Goal: Task Accomplishment & Management: Manage account settings

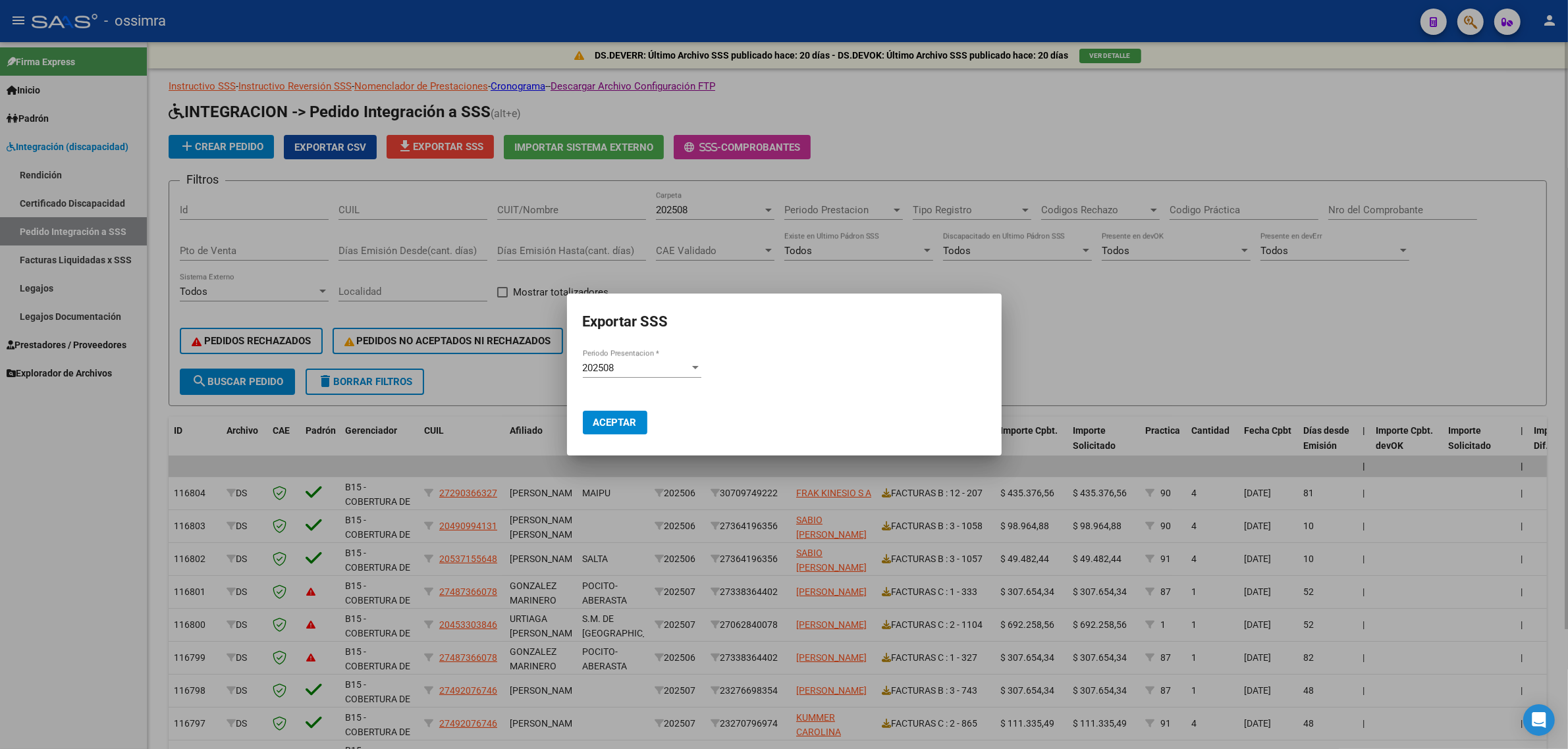
click at [645, 175] on div at bounding box center [784, 374] width 1568 height 749
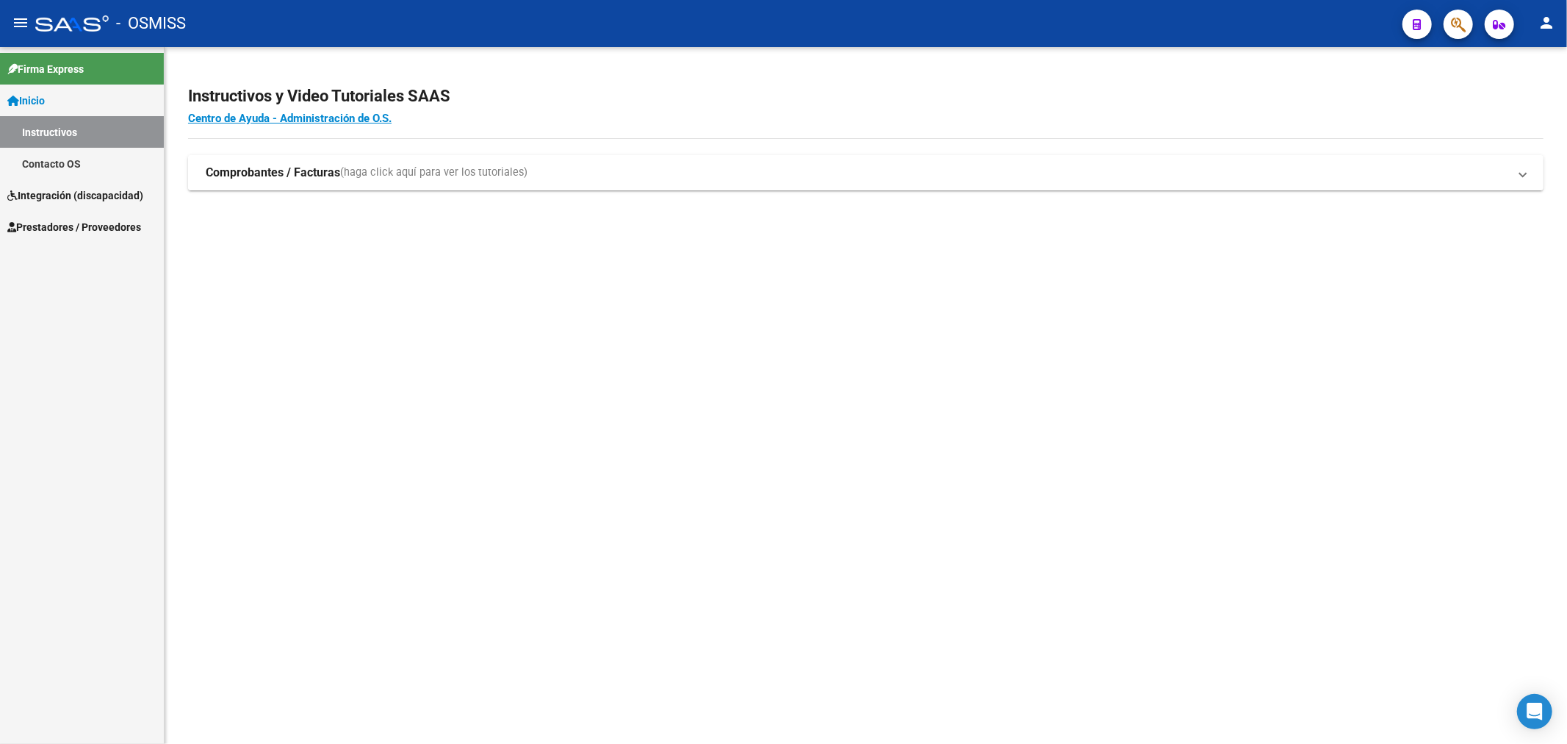
click at [240, 178] on strong "Comprobantes / Facturas" at bounding box center [273, 173] width 134 height 16
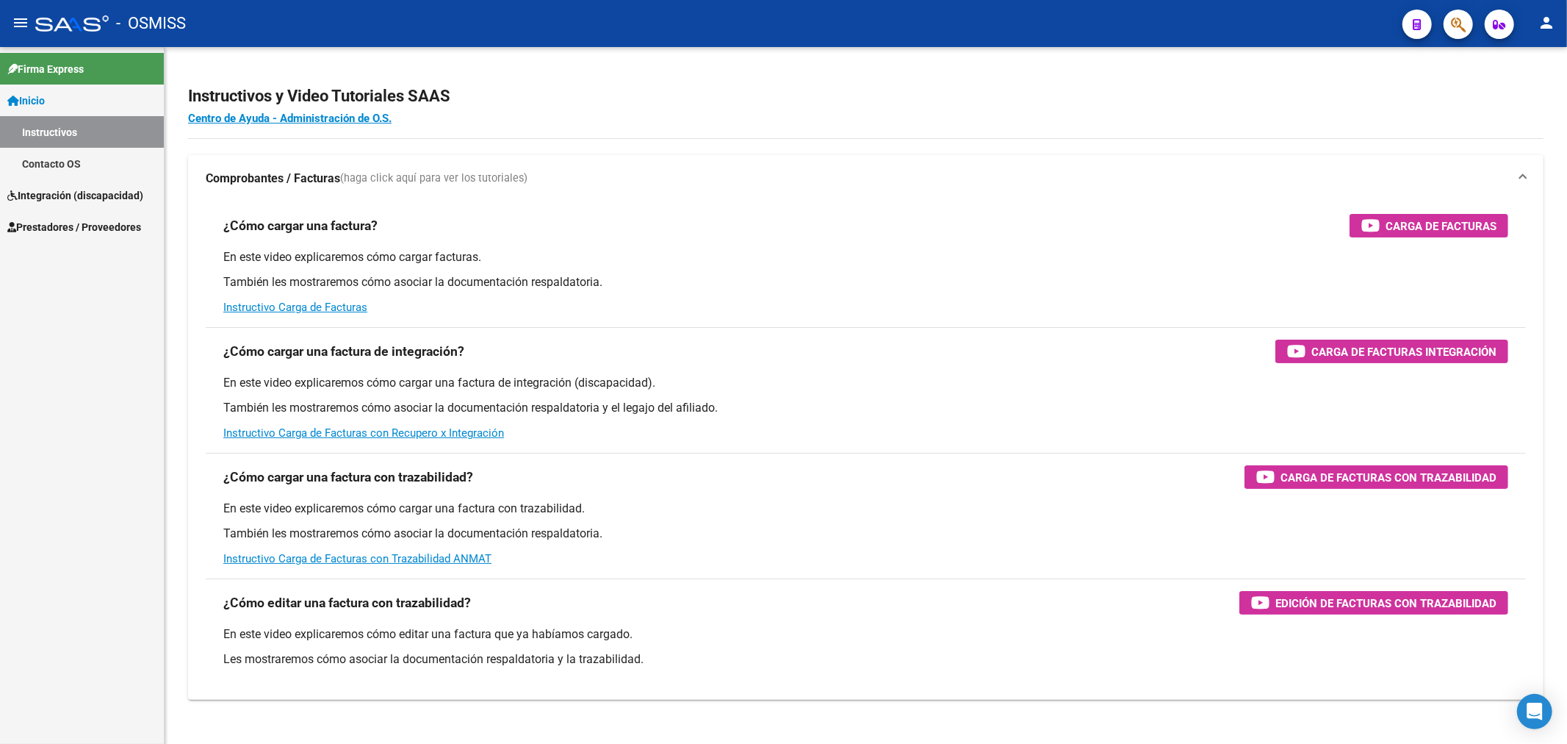
click at [84, 222] on span "Prestadores / Proveedores" at bounding box center [74, 227] width 134 height 16
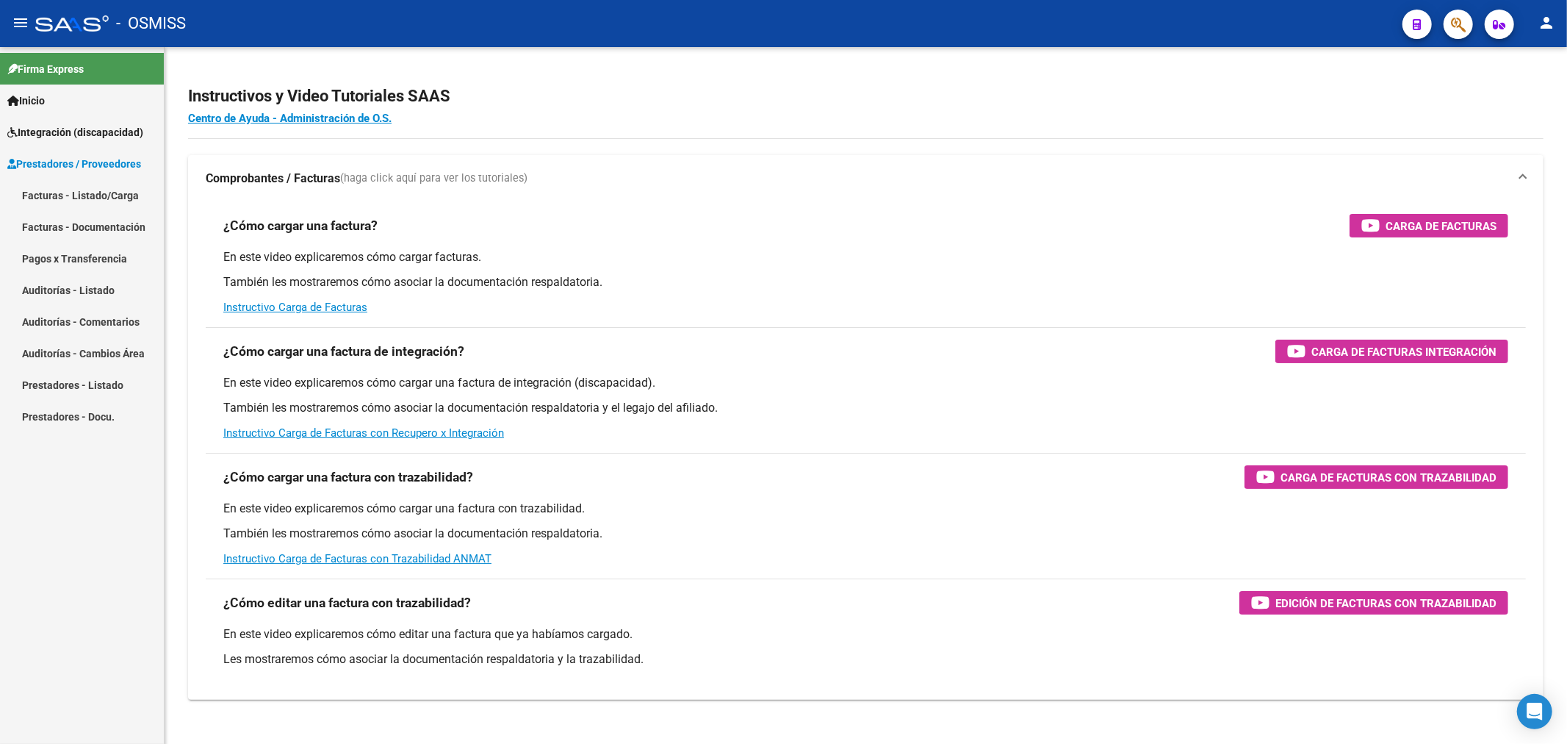
click at [84, 192] on link "Facturas - Listado/Carga" at bounding box center [82, 195] width 164 height 32
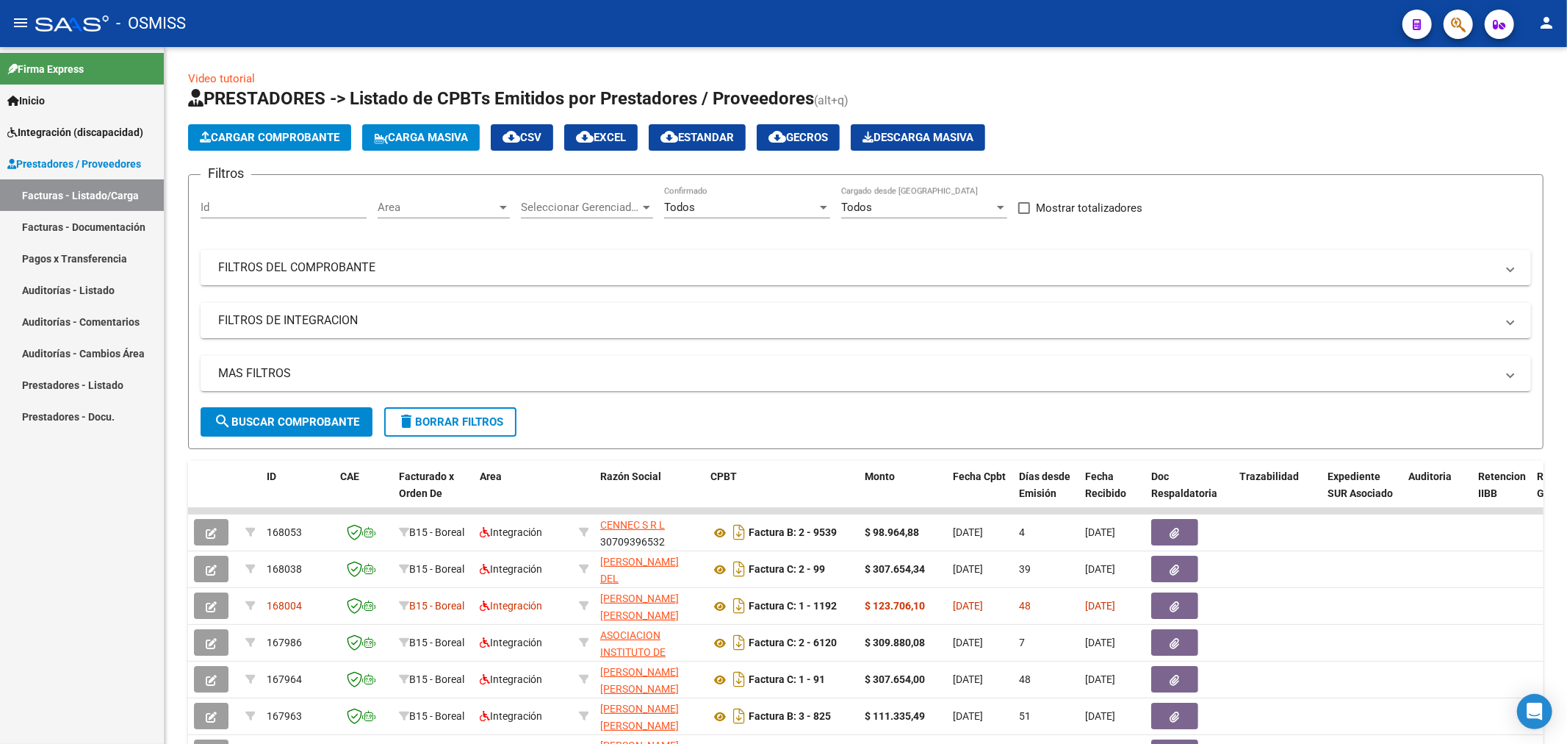
click at [40, 252] on link "Pagos x Transferencia" at bounding box center [82, 258] width 164 height 32
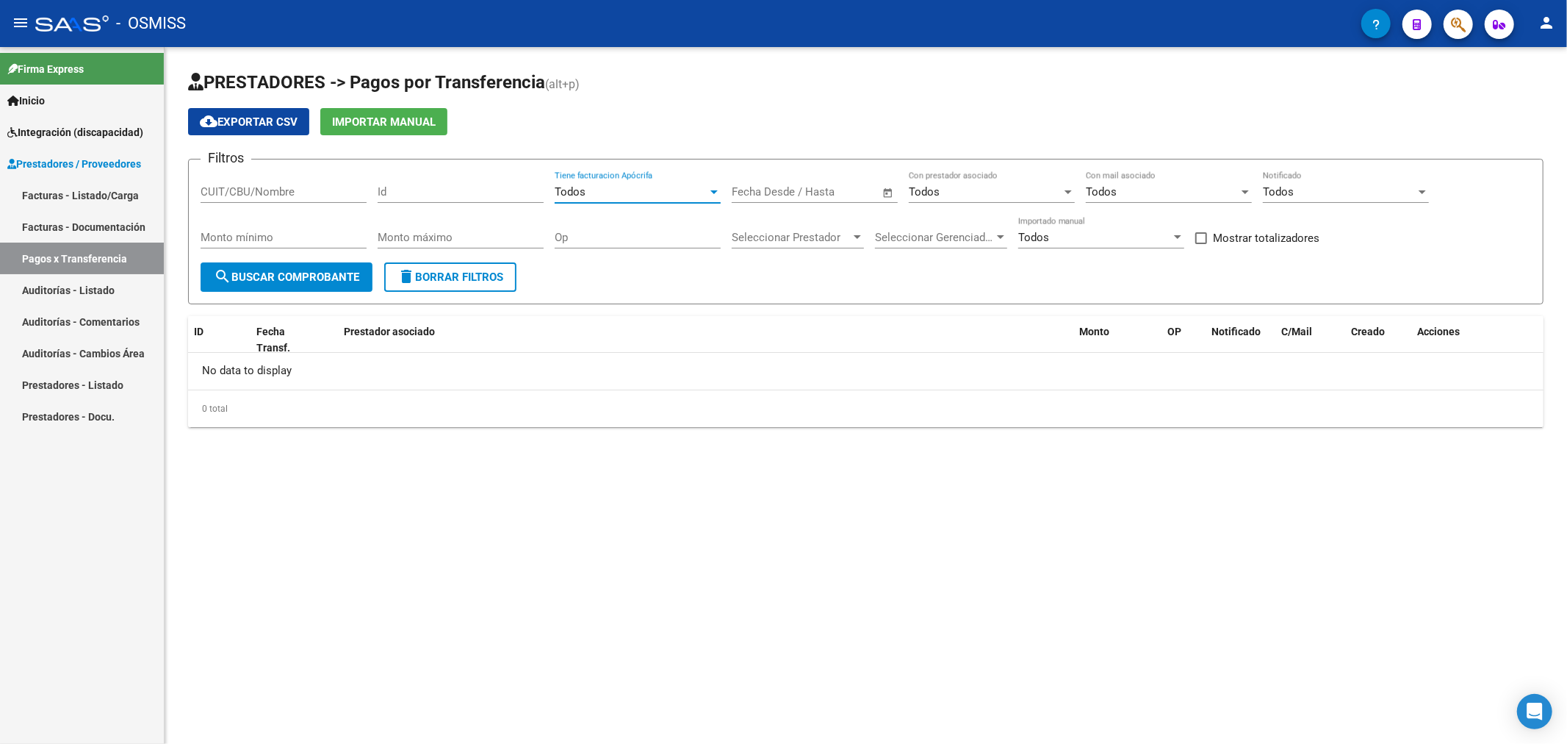
click at [582, 192] on span "Todos" at bounding box center [570, 191] width 31 height 13
click at [531, 375] on div at bounding box center [783, 372] width 1567 height 744
click at [982, 233] on span "Seleccionar Gerenciador" at bounding box center [934, 237] width 119 height 13
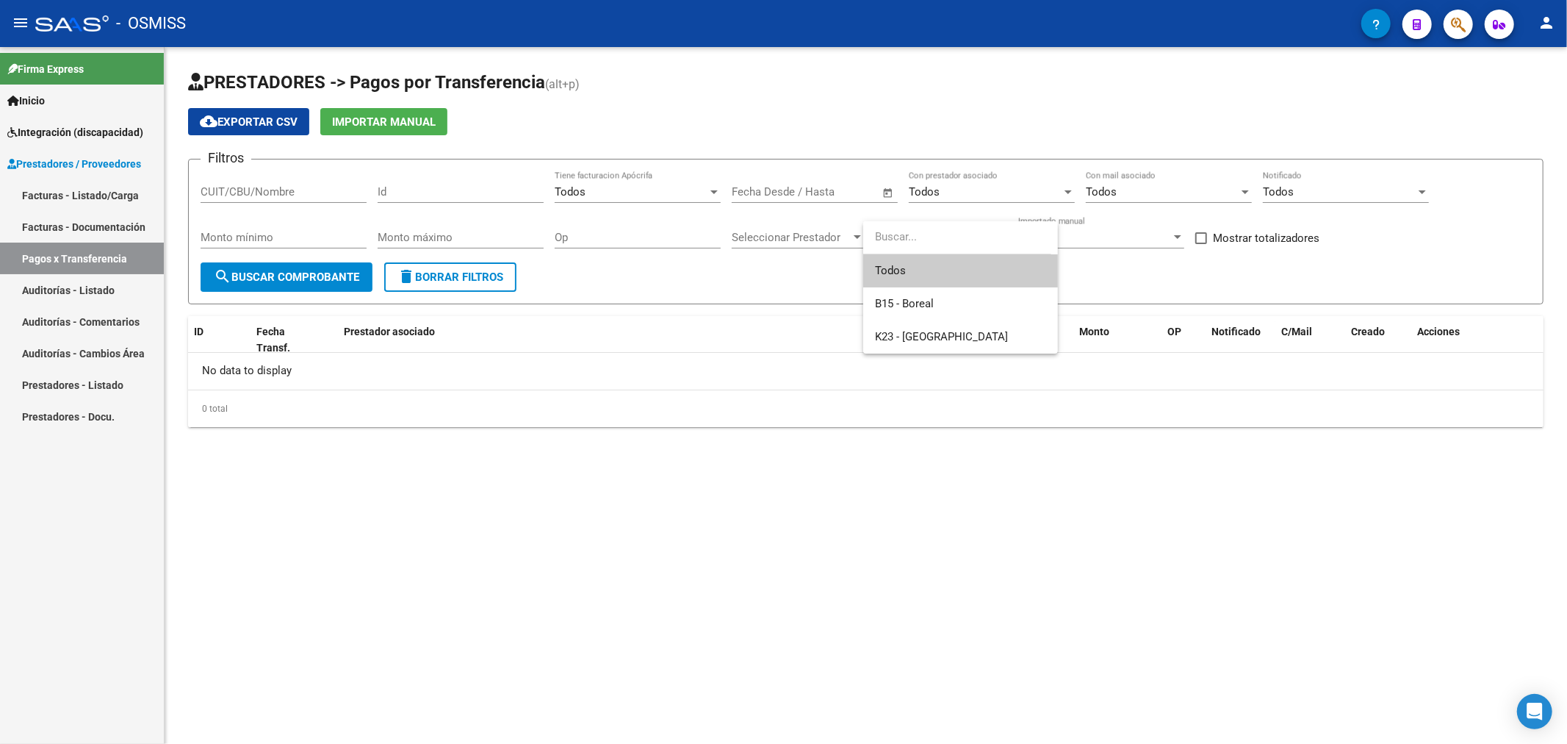
click at [801, 240] on div at bounding box center [783, 372] width 1567 height 744
click at [806, 237] on span "Seleccionar Prestador" at bounding box center [791, 237] width 119 height 13
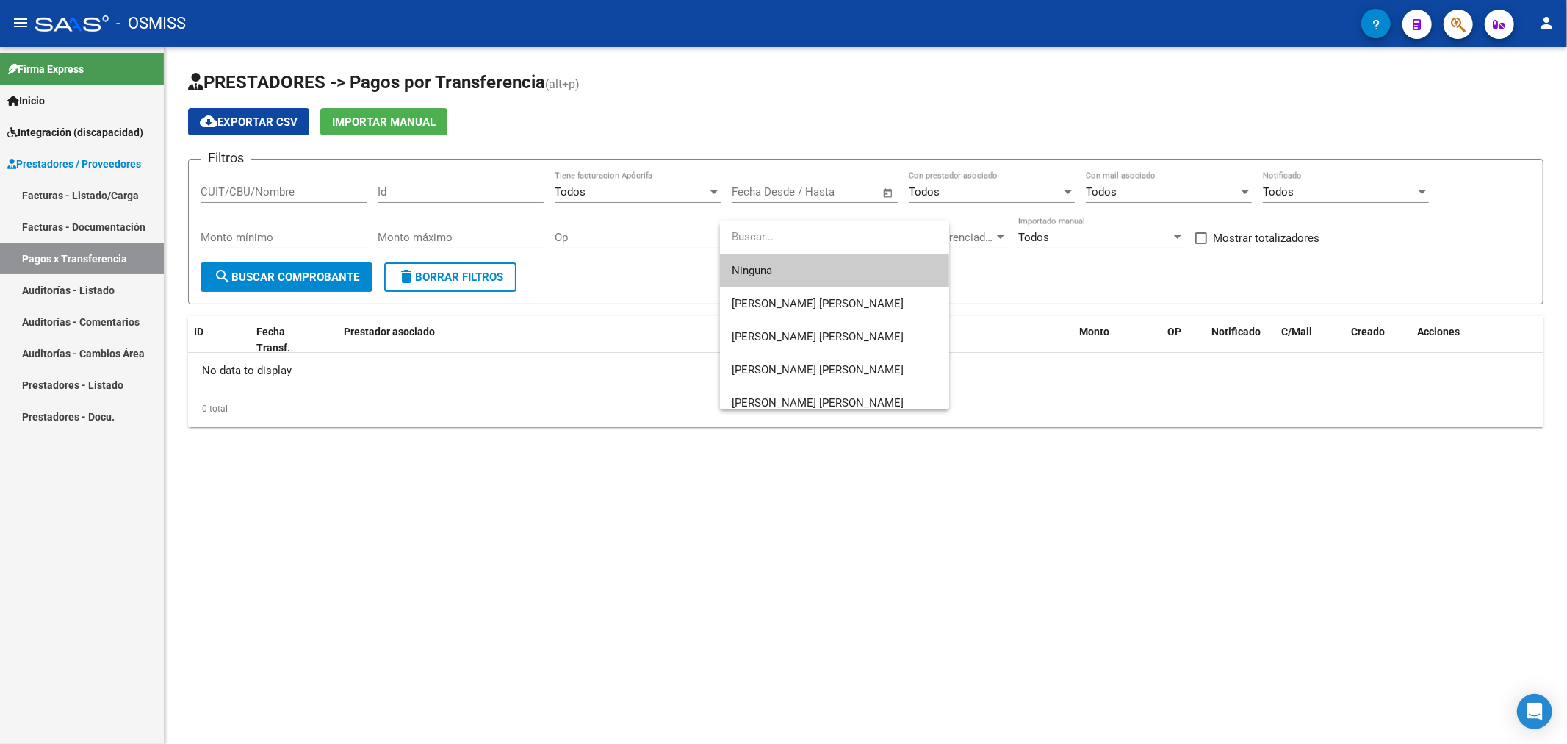
click at [806, 237] on input "dropdown search" at bounding box center [828, 236] width 217 height 33
click at [575, 325] on div at bounding box center [783, 372] width 1567 height 744
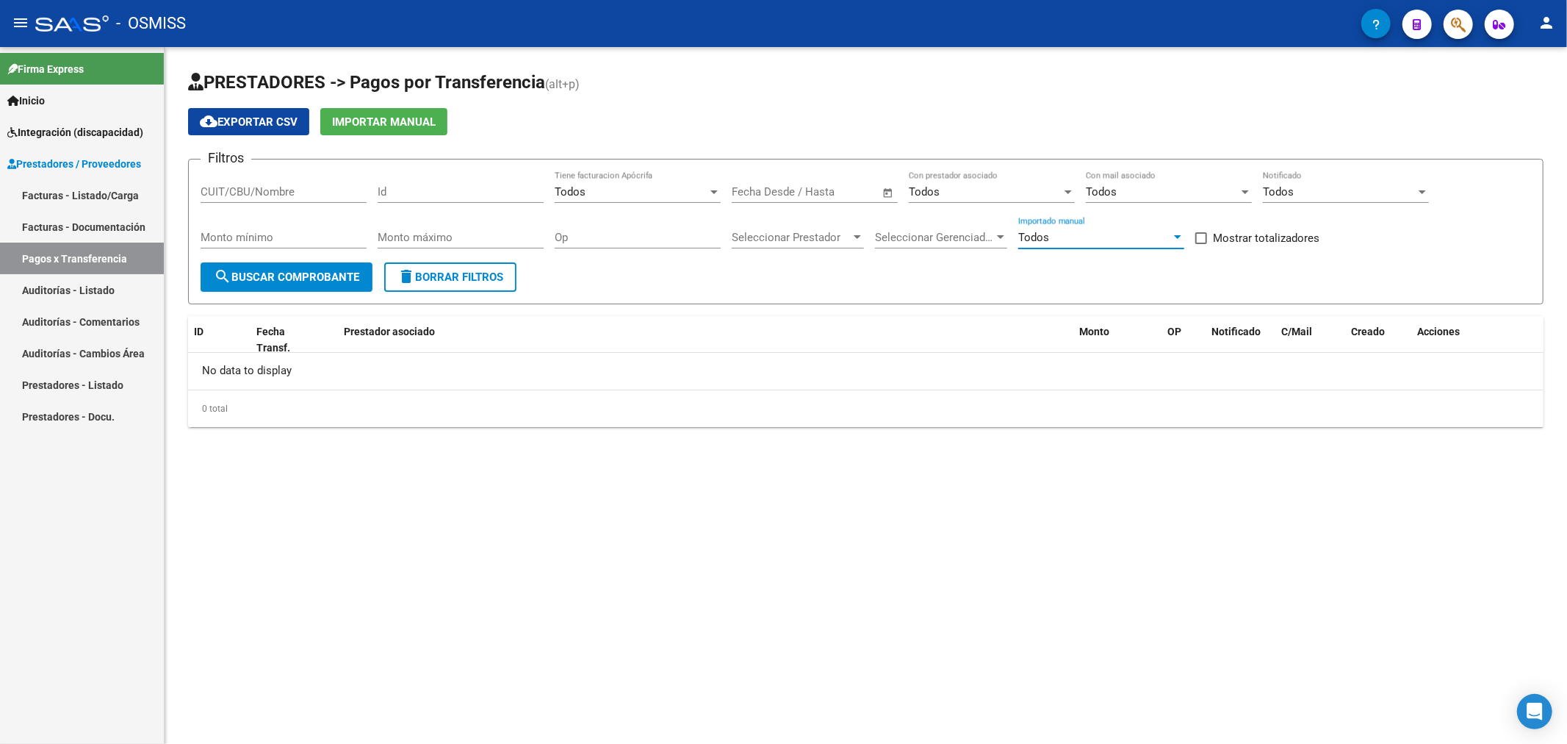
click at [1074, 240] on div "Todos" at bounding box center [1094, 237] width 153 height 13
click at [891, 346] on div at bounding box center [783, 372] width 1567 height 744
click at [802, 240] on span "Seleccionar Prestador" at bounding box center [791, 237] width 119 height 13
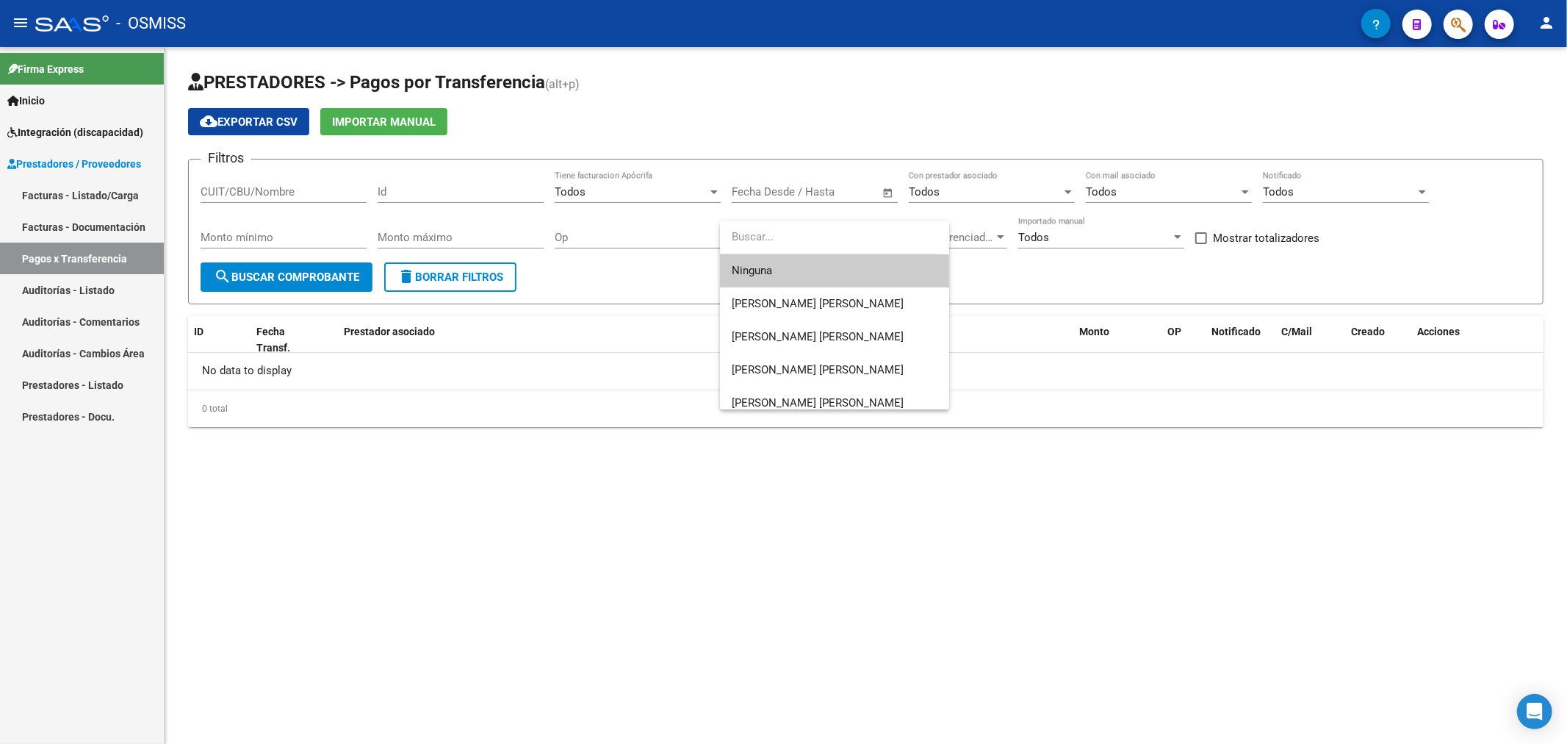
click at [1001, 288] on div at bounding box center [783, 372] width 1567 height 744
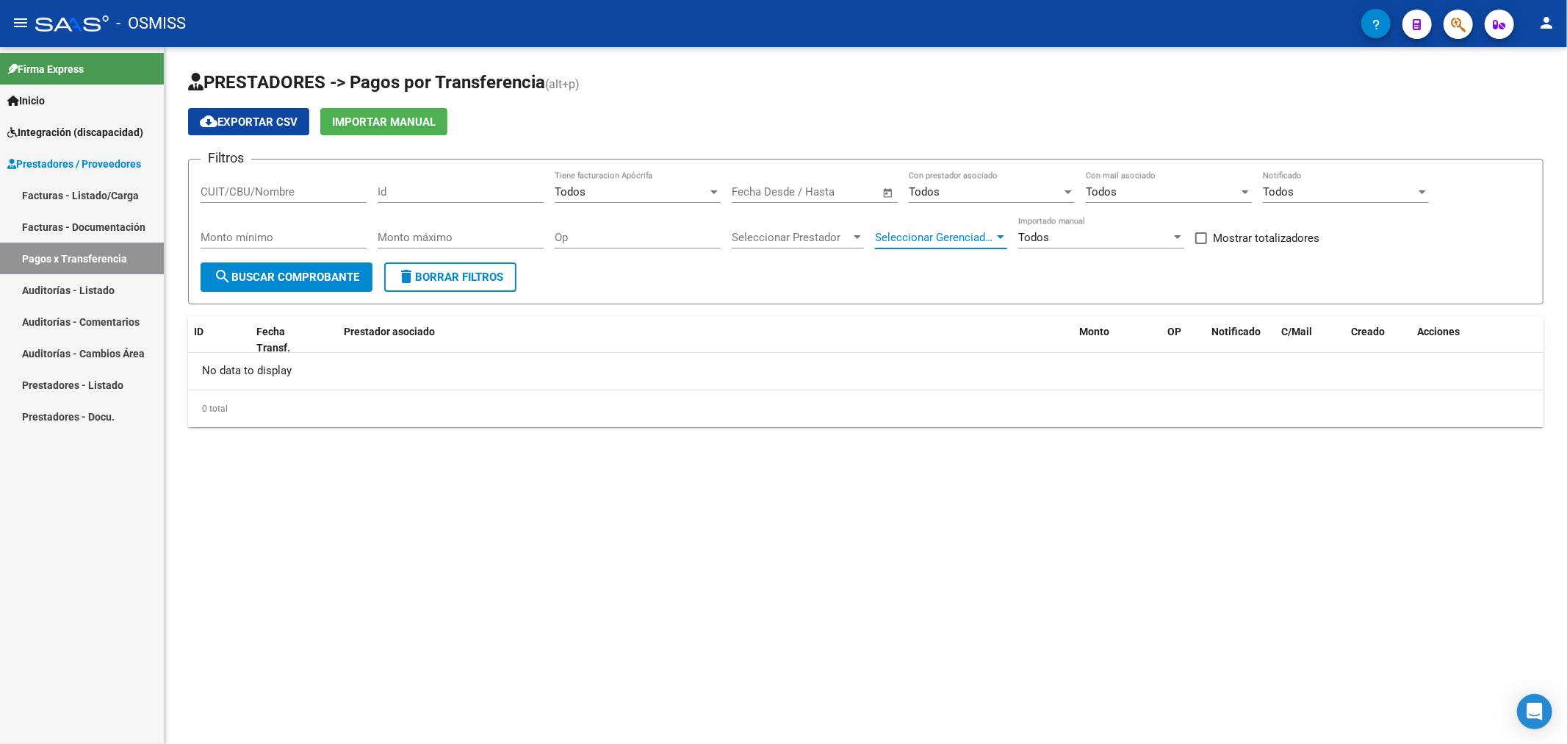
click at [983, 236] on span "Seleccionar Gerenciador" at bounding box center [934, 237] width 119 height 13
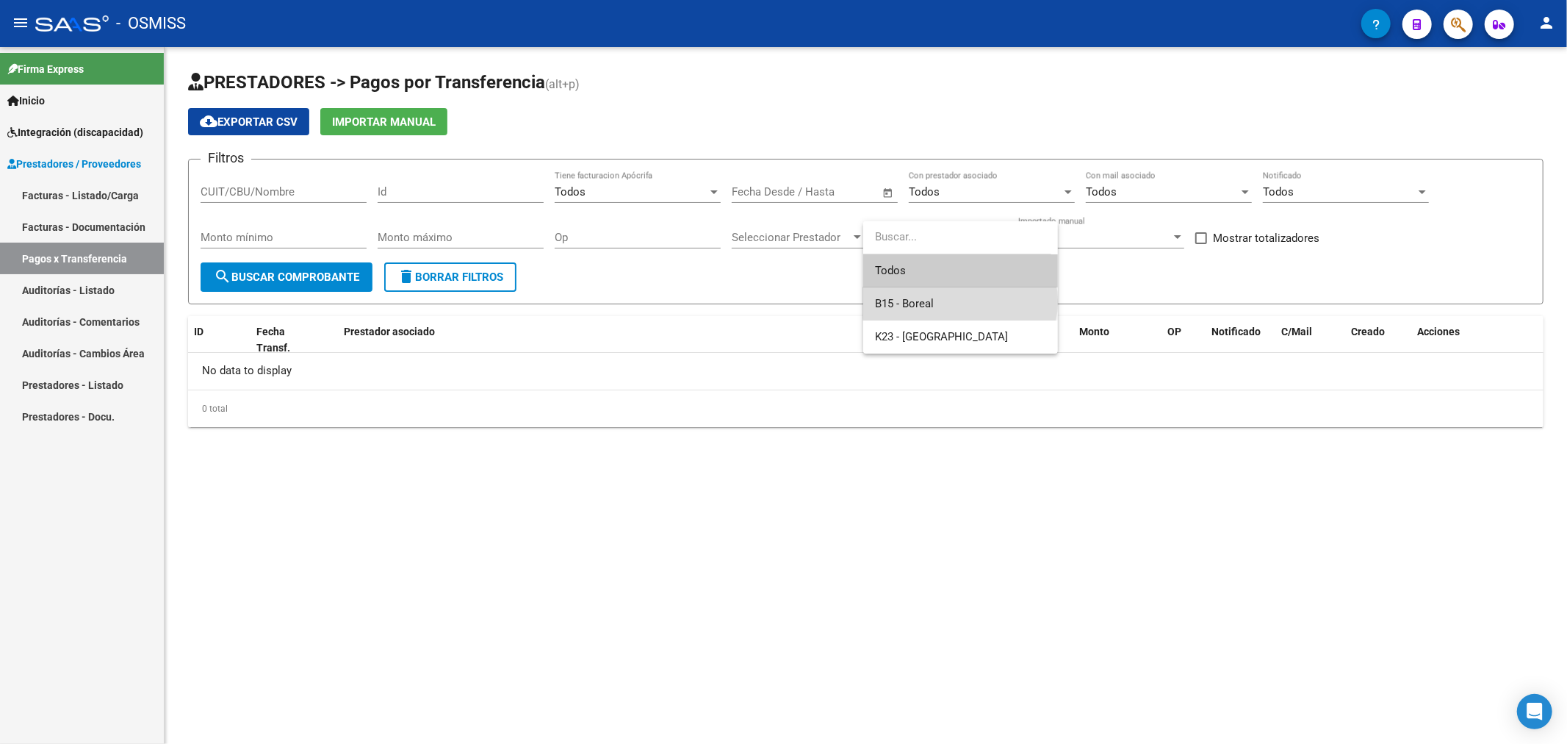
click at [960, 301] on span "B15 - Boreal" at bounding box center [960, 303] width 171 height 33
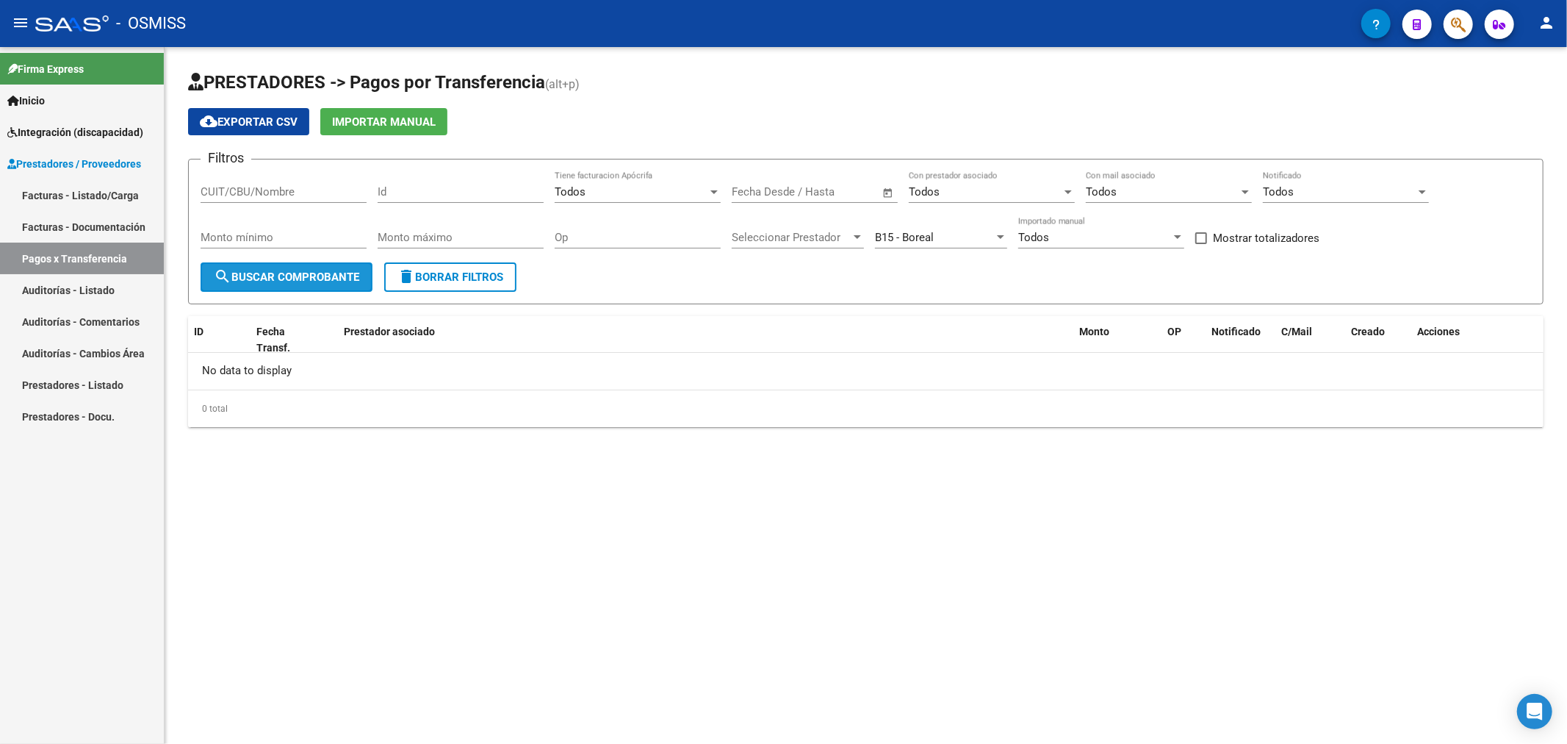
click at [247, 276] on span "search Buscar Comprobante" at bounding box center [286, 276] width 145 height 13
click at [930, 241] on span "B15 - Boreal" at bounding box center [904, 237] width 59 height 13
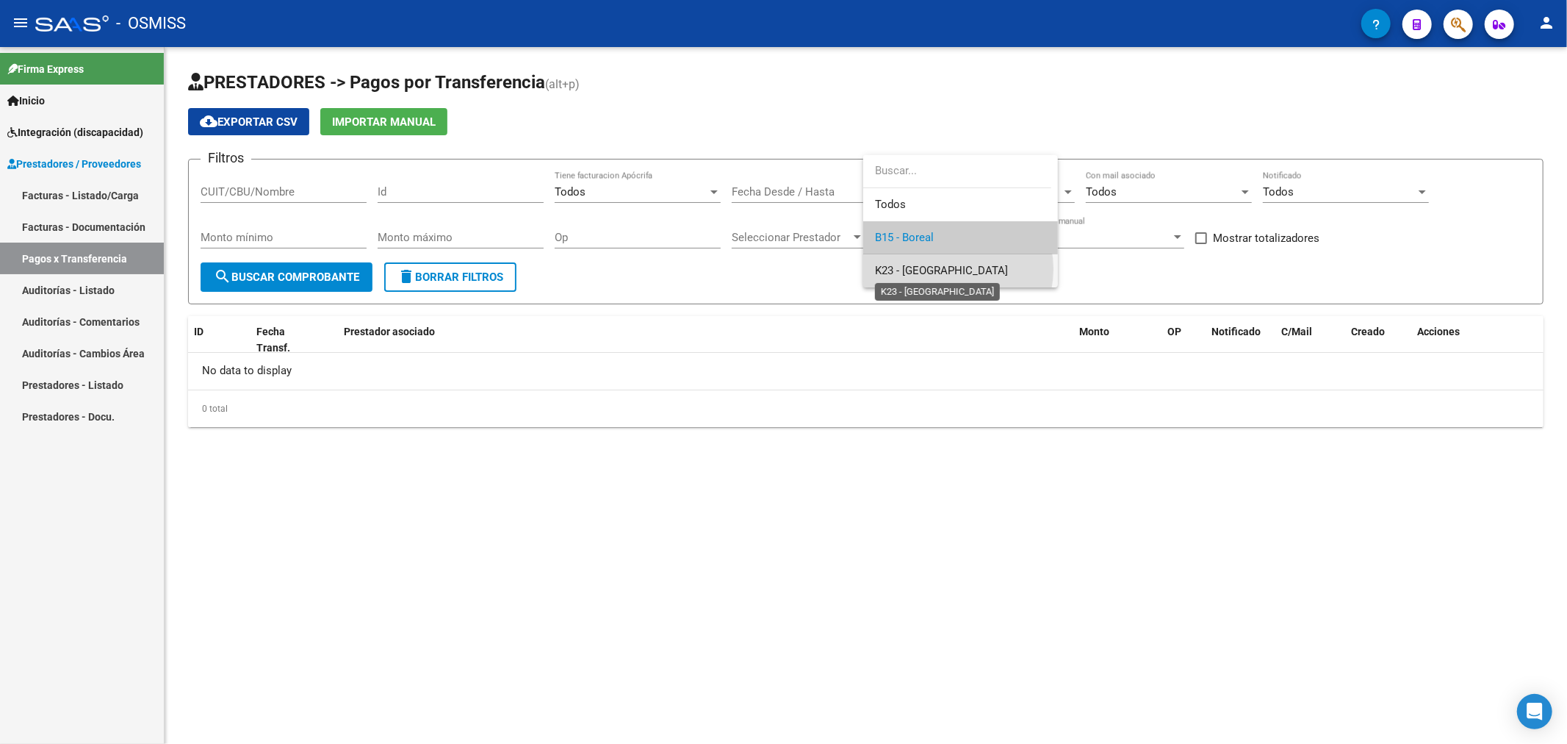
drag, startPoint x: 945, startPoint y: 269, endPoint x: 523, endPoint y: 278, distance: 421.8
click at [942, 269] on span "K23 - [GEOGRAPHIC_DATA]" at bounding box center [941, 270] width 133 height 13
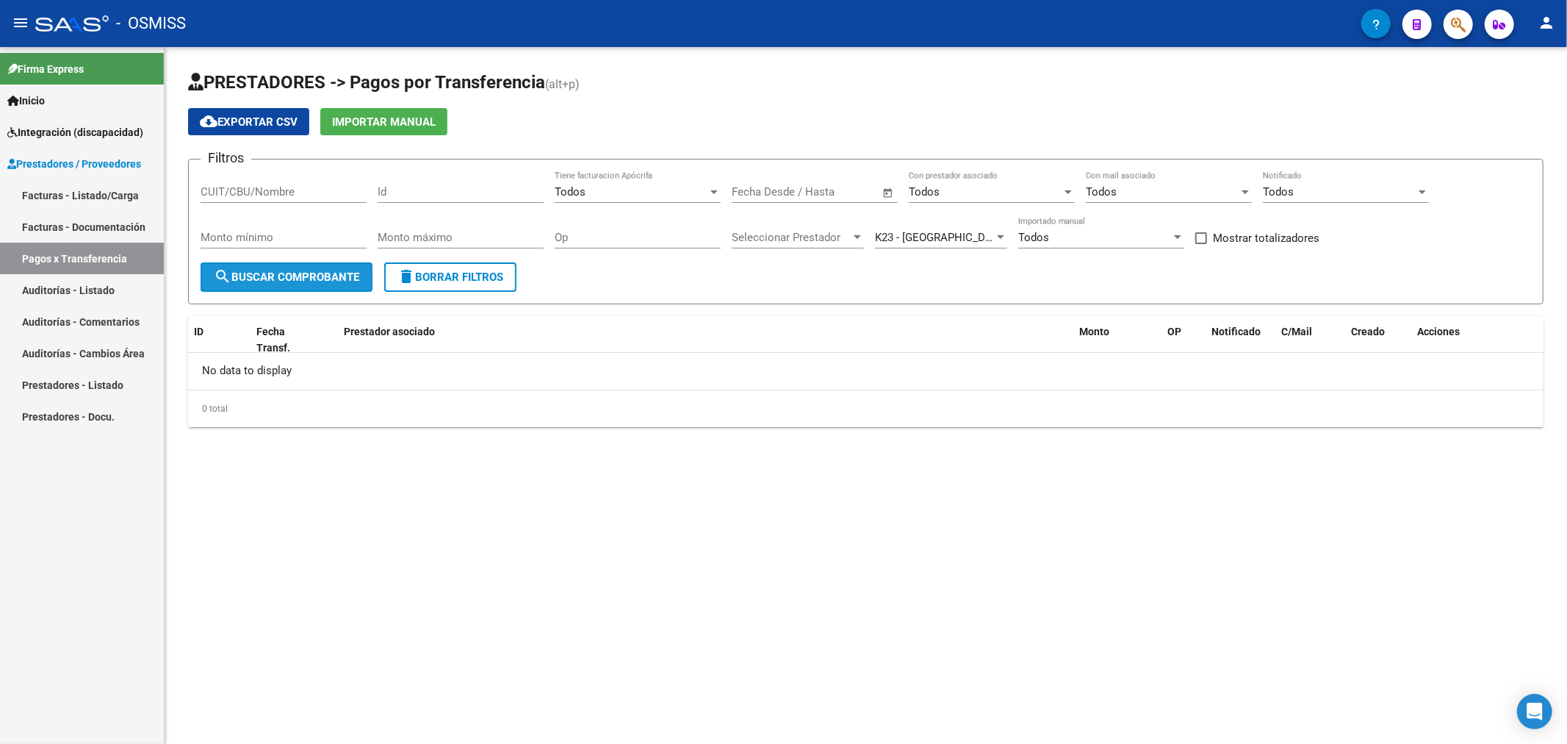
click at [270, 267] on button "search Buscar Comprobante" at bounding box center [287, 276] width 172 height 29
click at [91, 195] on link "Facturas - Listado/Carga" at bounding box center [82, 195] width 164 height 32
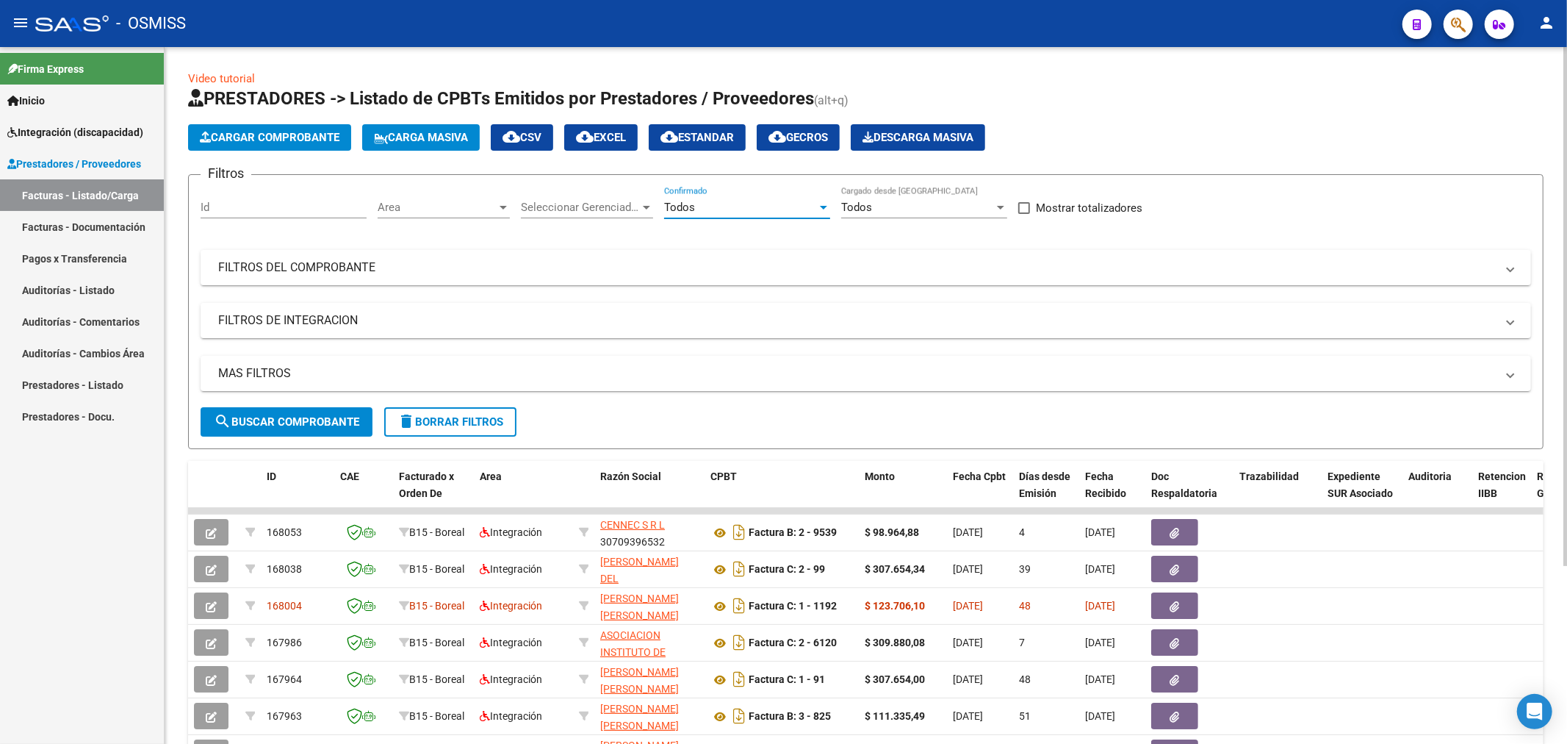
click at [684, 210] on span "Todos" at bounding box center [679, 207] width 31 height 13
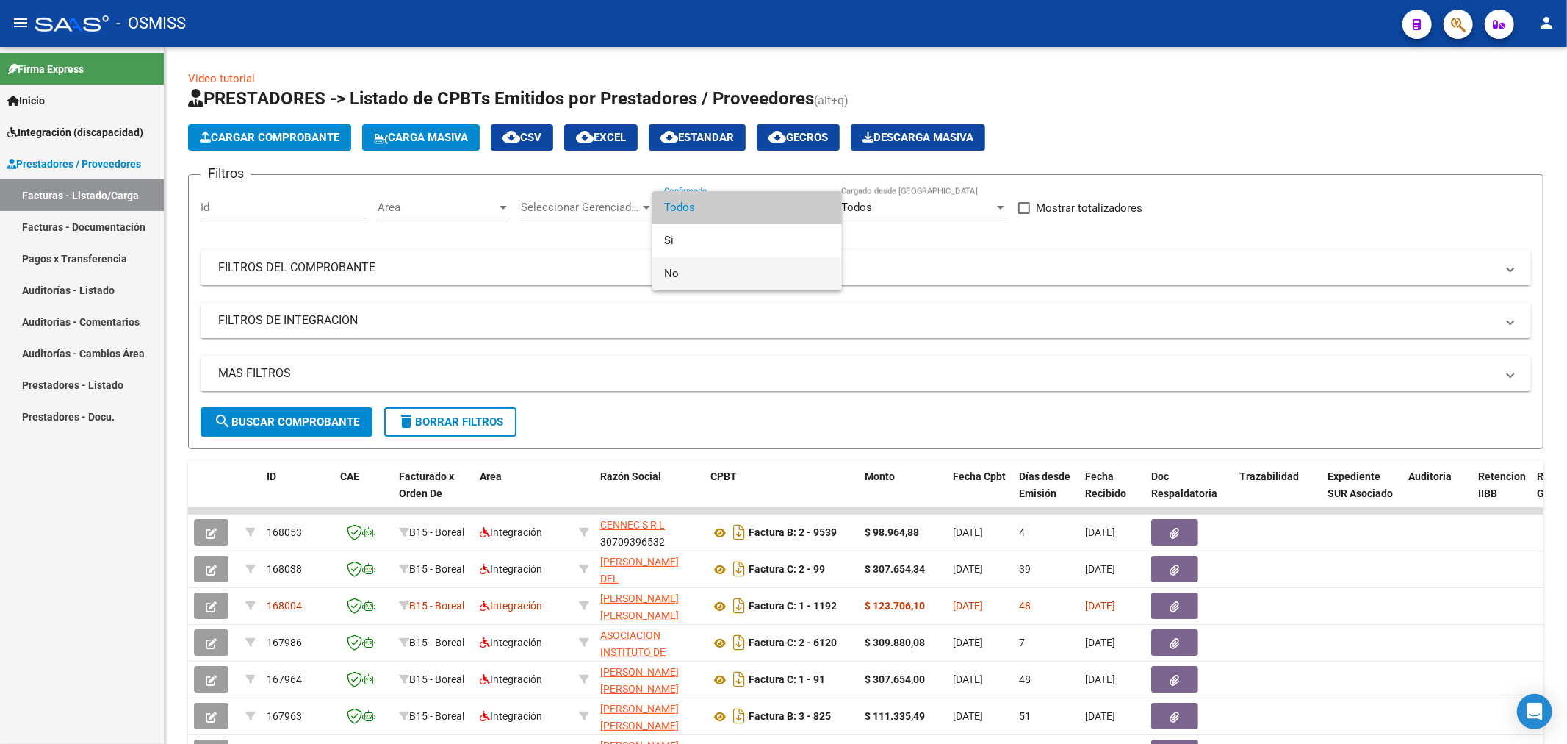
click at [691, 269] on span "No" at bounding box center [747, 273] width 166 height 33
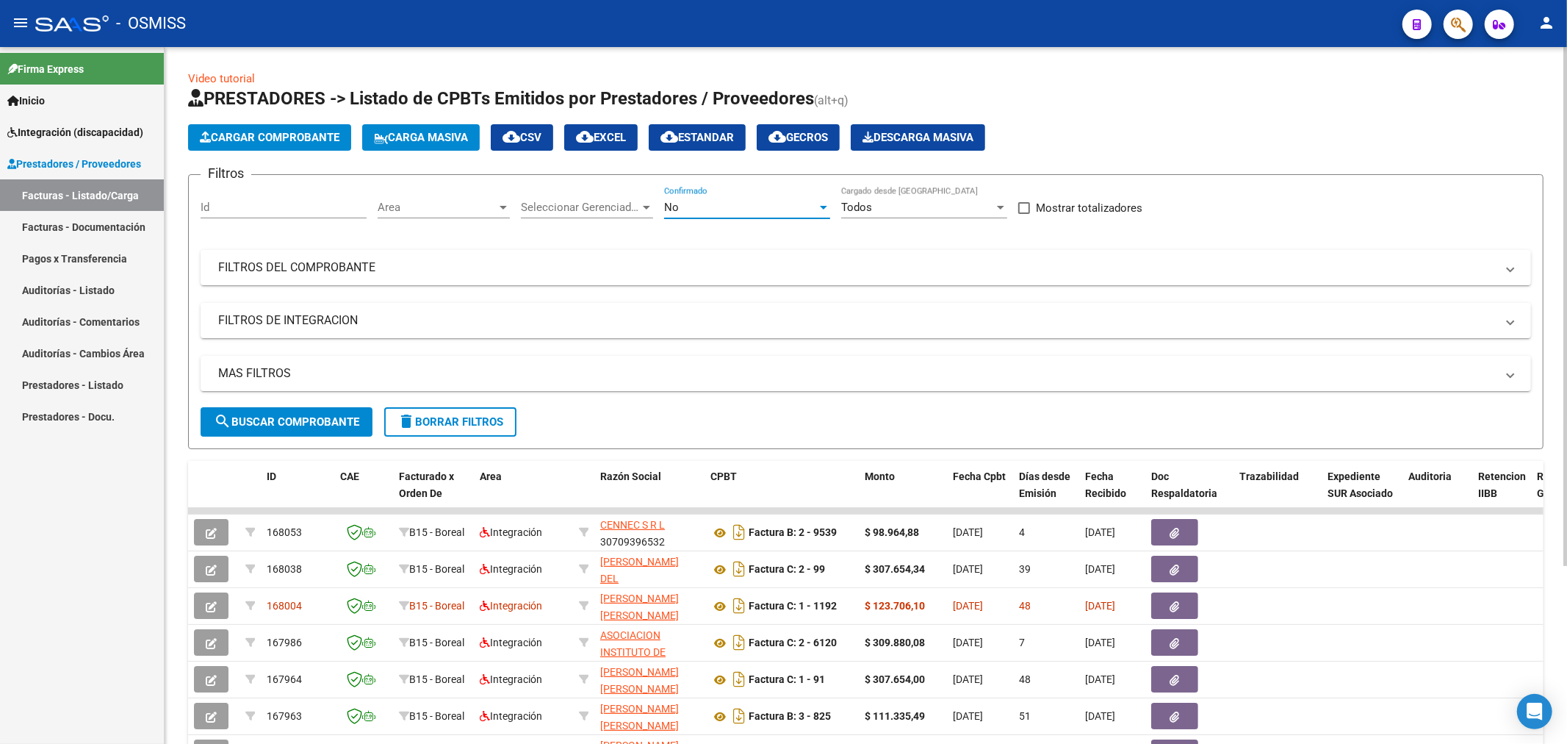
click at [449, 211] on span "Area" at bounding box center [437, 207] width 119 height 13
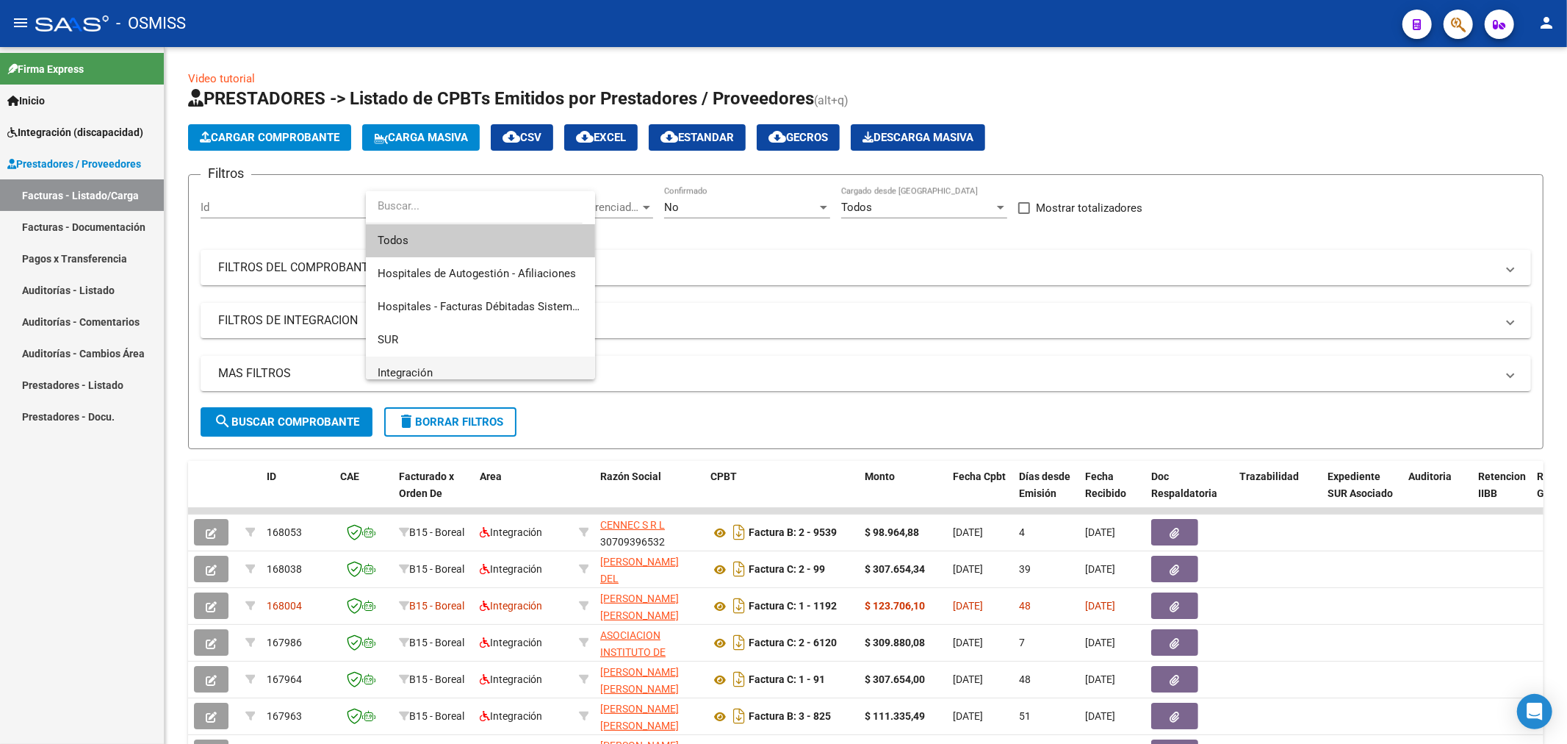
click at [409, 361] on span "Integración" at bounding box center [481, 372] width 206 height 33
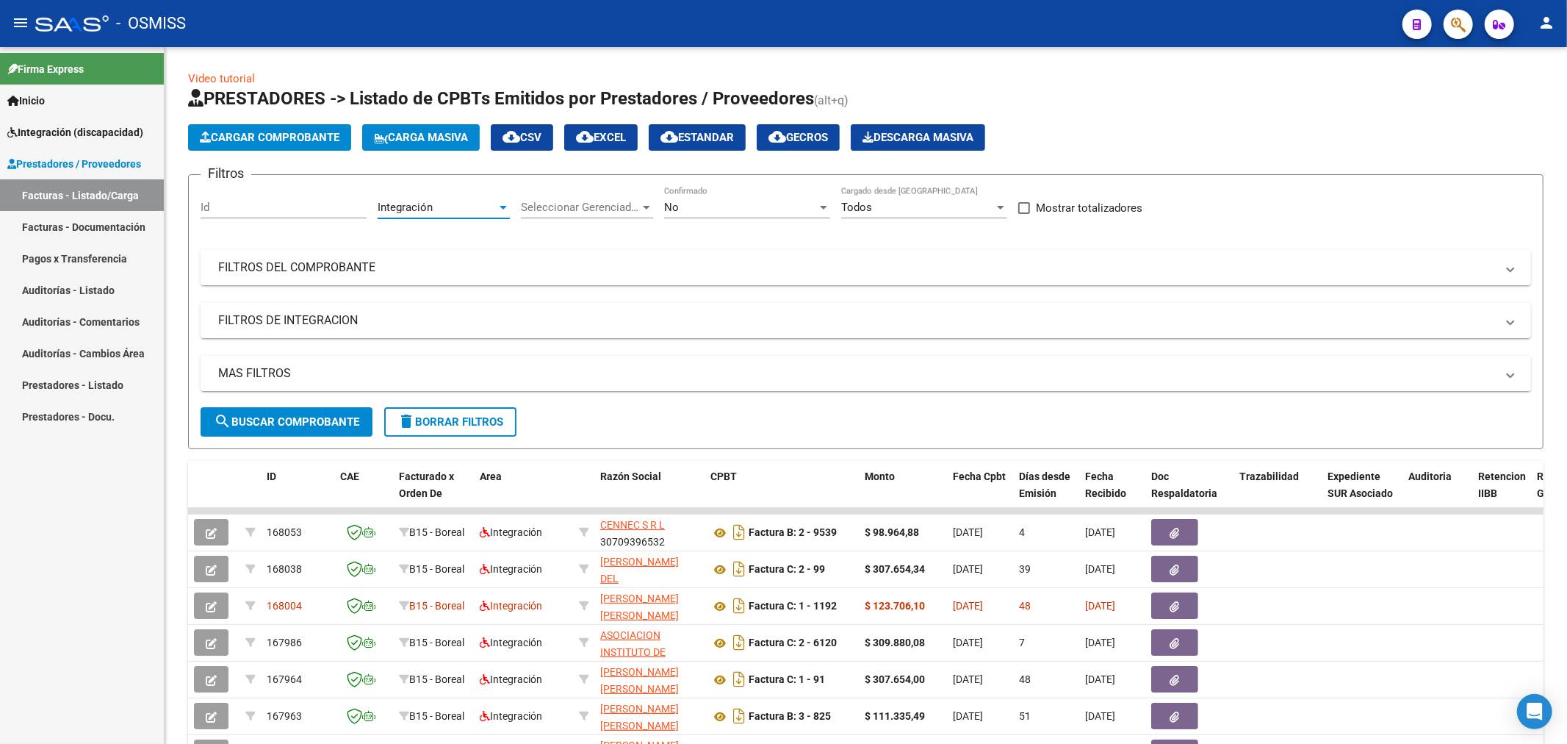
scroll to position [10, 0]
click at [229, 413] on mat-icon "search" at bounding box center [223, 421] width 18 height 18
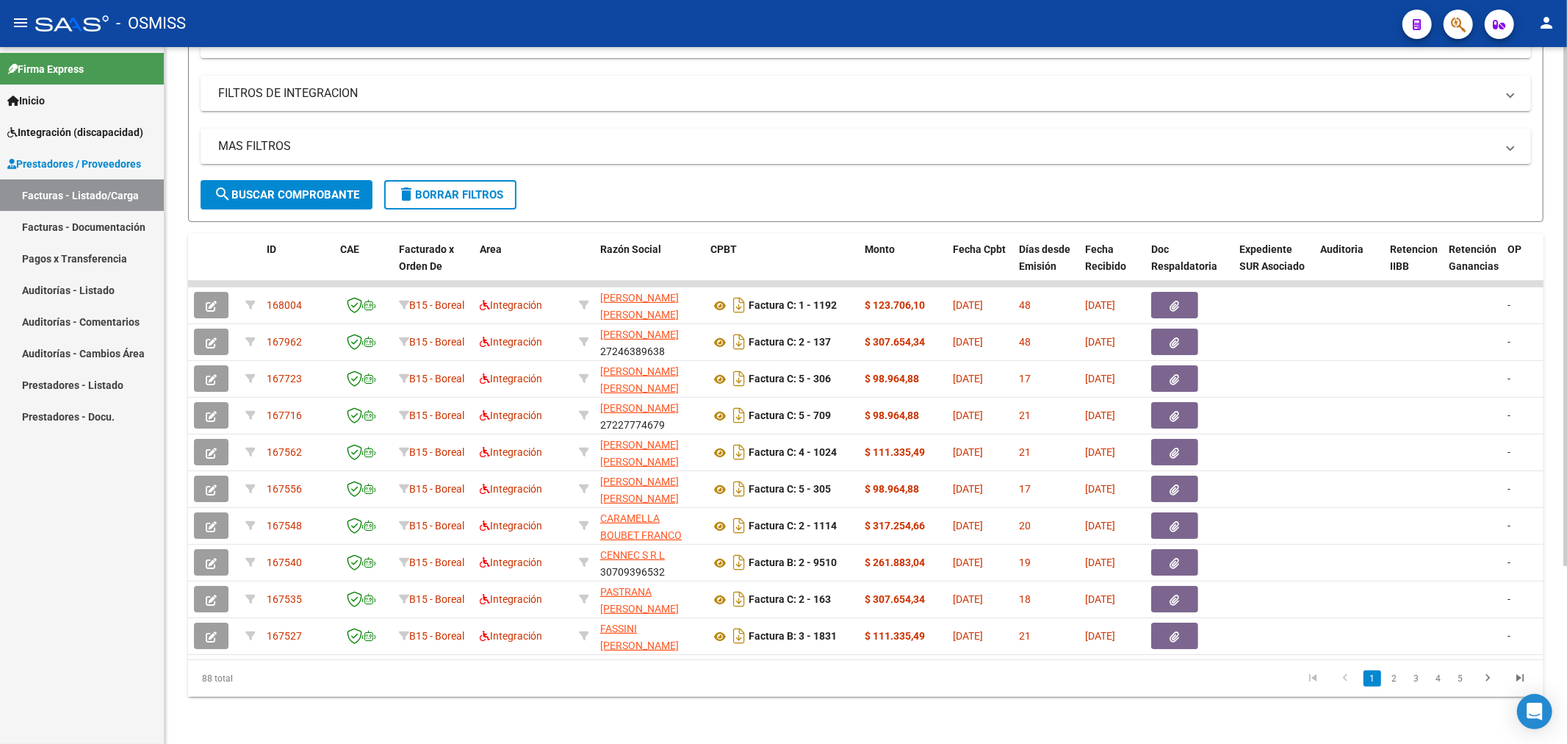
scroll to position [0, 0]
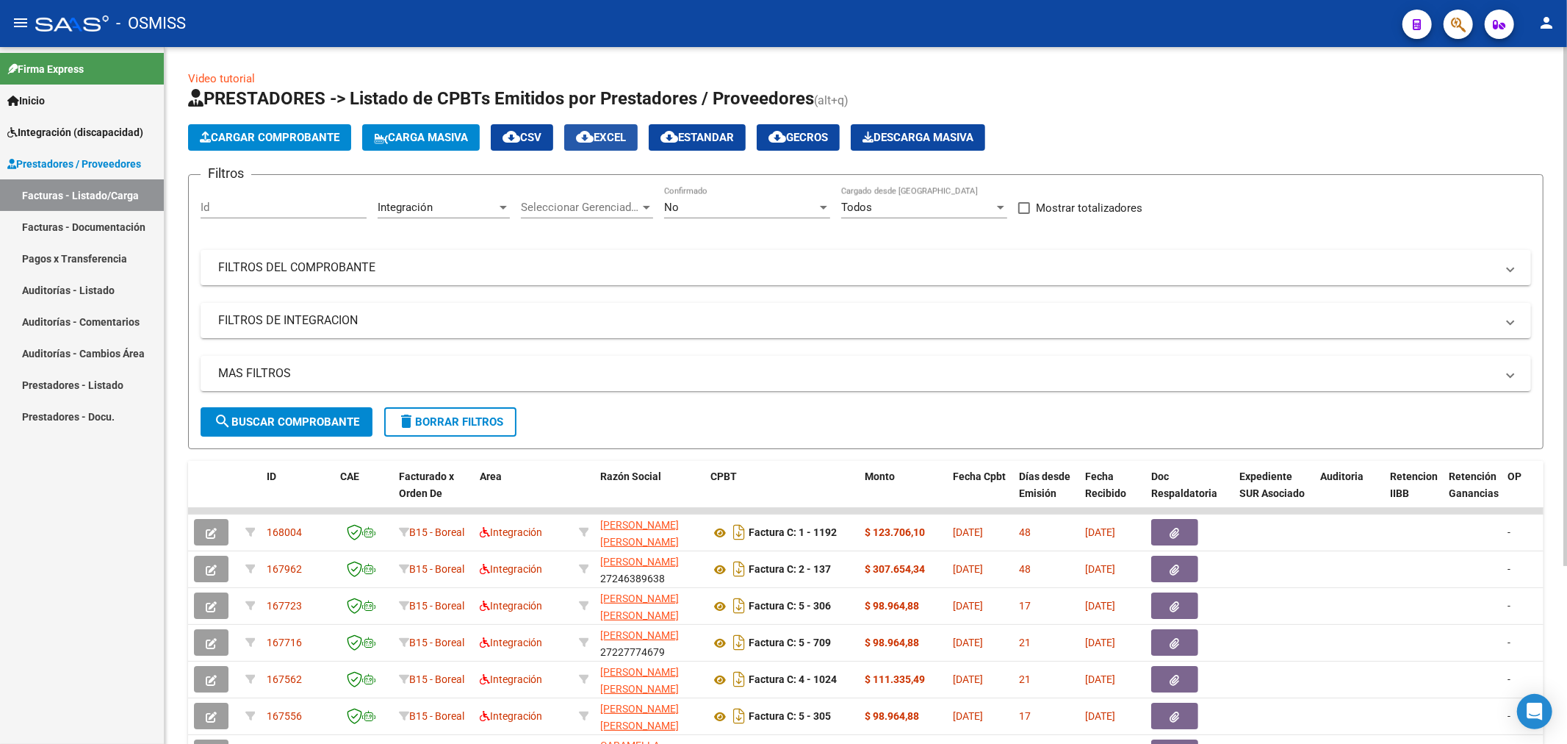
click at [594, 130] on mat-icon "cloud_download" at bounding box center [585, 137] width 18 height 18
drag, startPoint x: 291, startPoint y: 259, endPoint x: 316, endPoint y: 262, distance: 25.2
click at [291, 259] on mat-expansion-panel-header "FILTROS DEL COMPROBANTE" at bounding box center [866, 267] width 1331 height 35
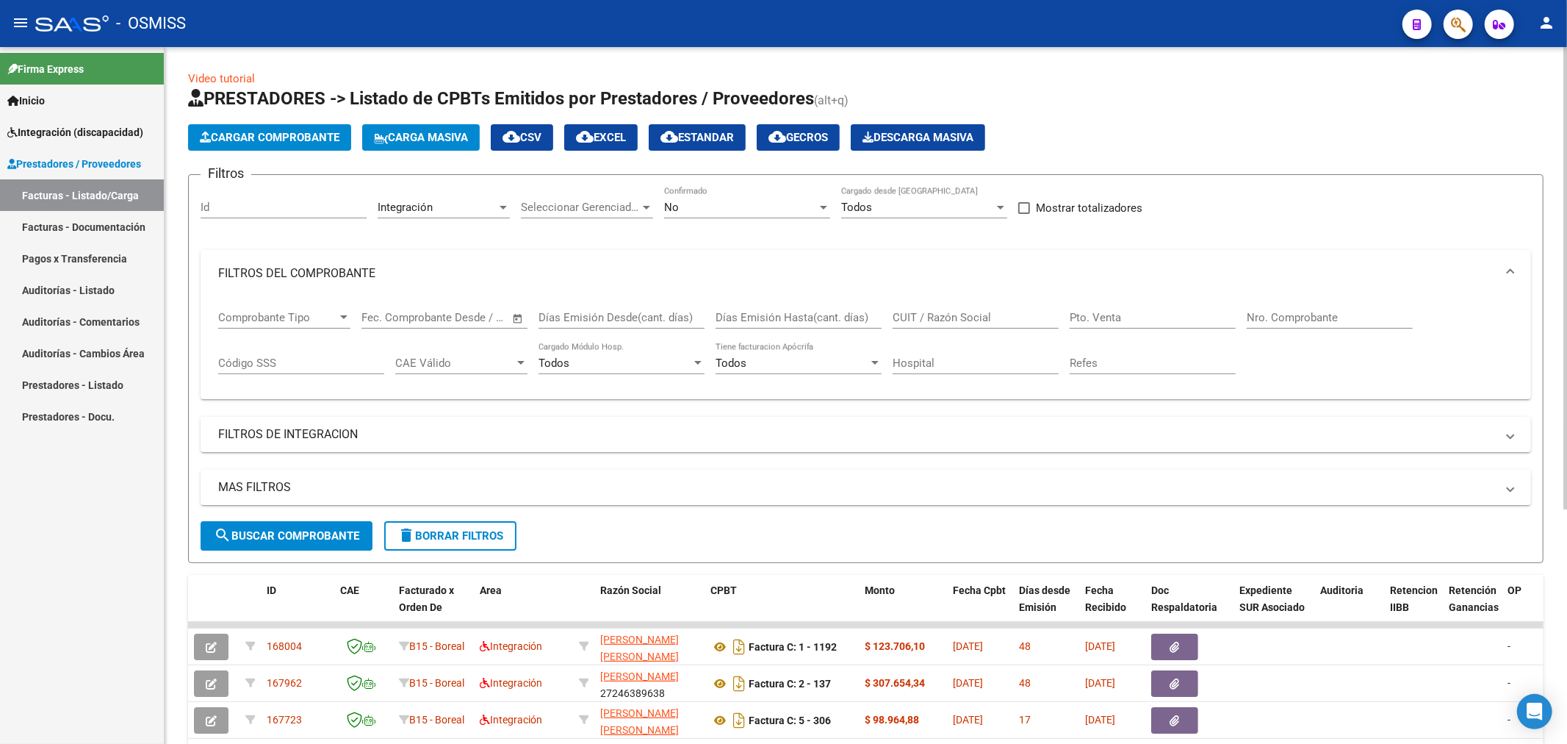
click at [1277, 316] on input "Nro. Comprobante" at bounding box center [1330, 317] width 166 height 13
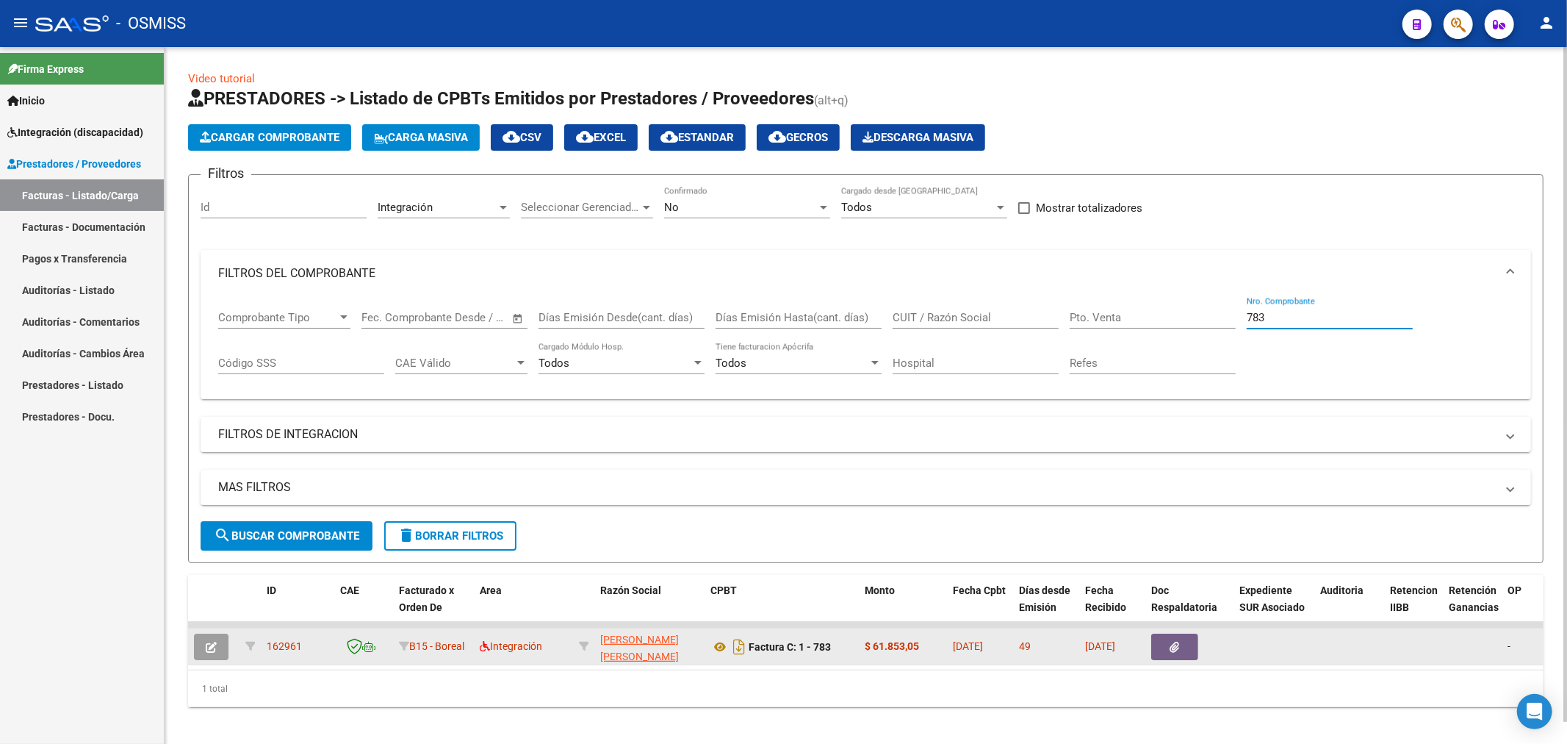
type input "783"
click at [222, 641] on button "button" at bounding box center [211, 646] width 35 height 26
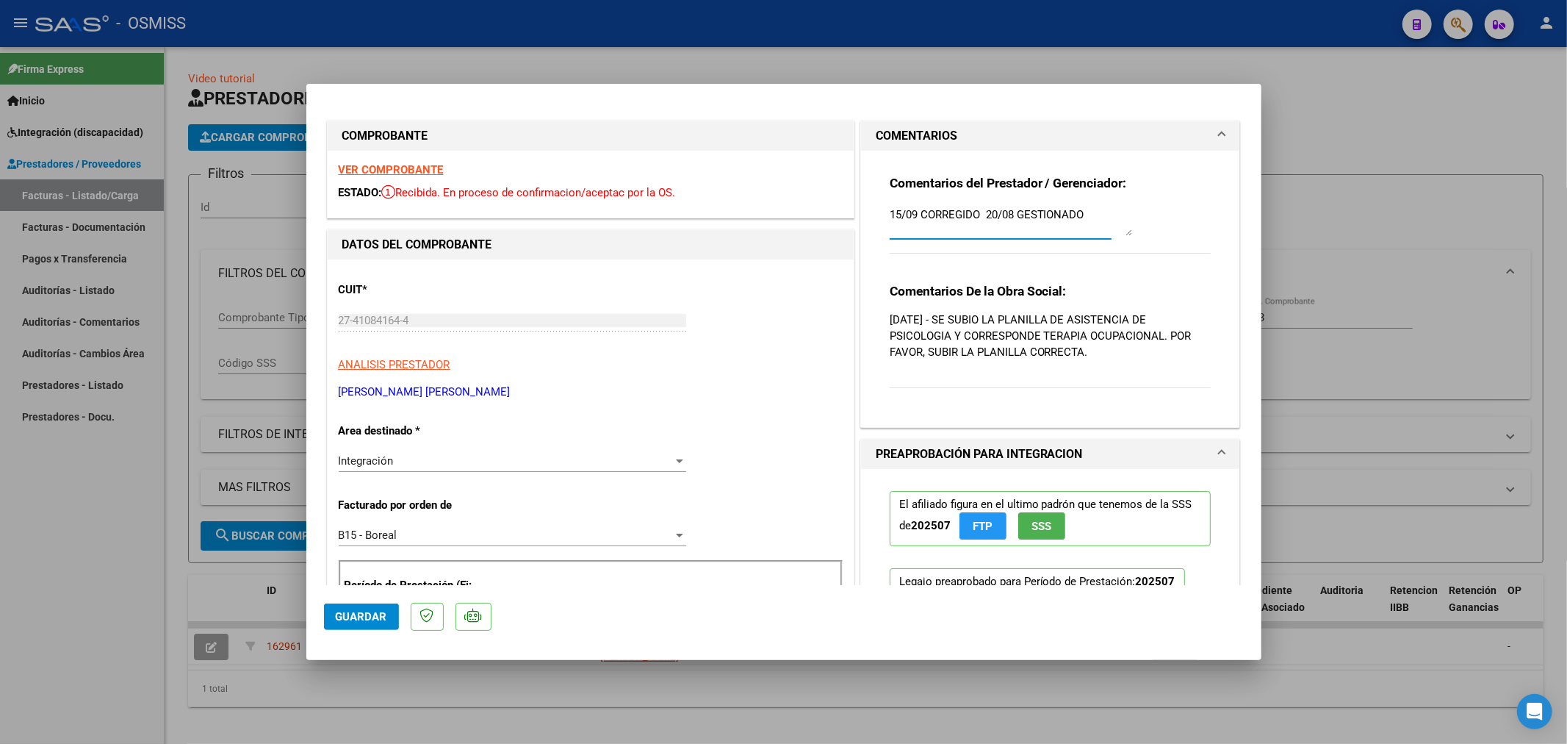
drag, startPoint x: 976, startPoint y: 210, endPoint x: 813, endPoint y: 230, distance: 163.6
type textarea "22/09 20/08 GESTIONADO"
click at [373, 611] on span "Guardar" at bounding box center [361, 616] width 51 height 13
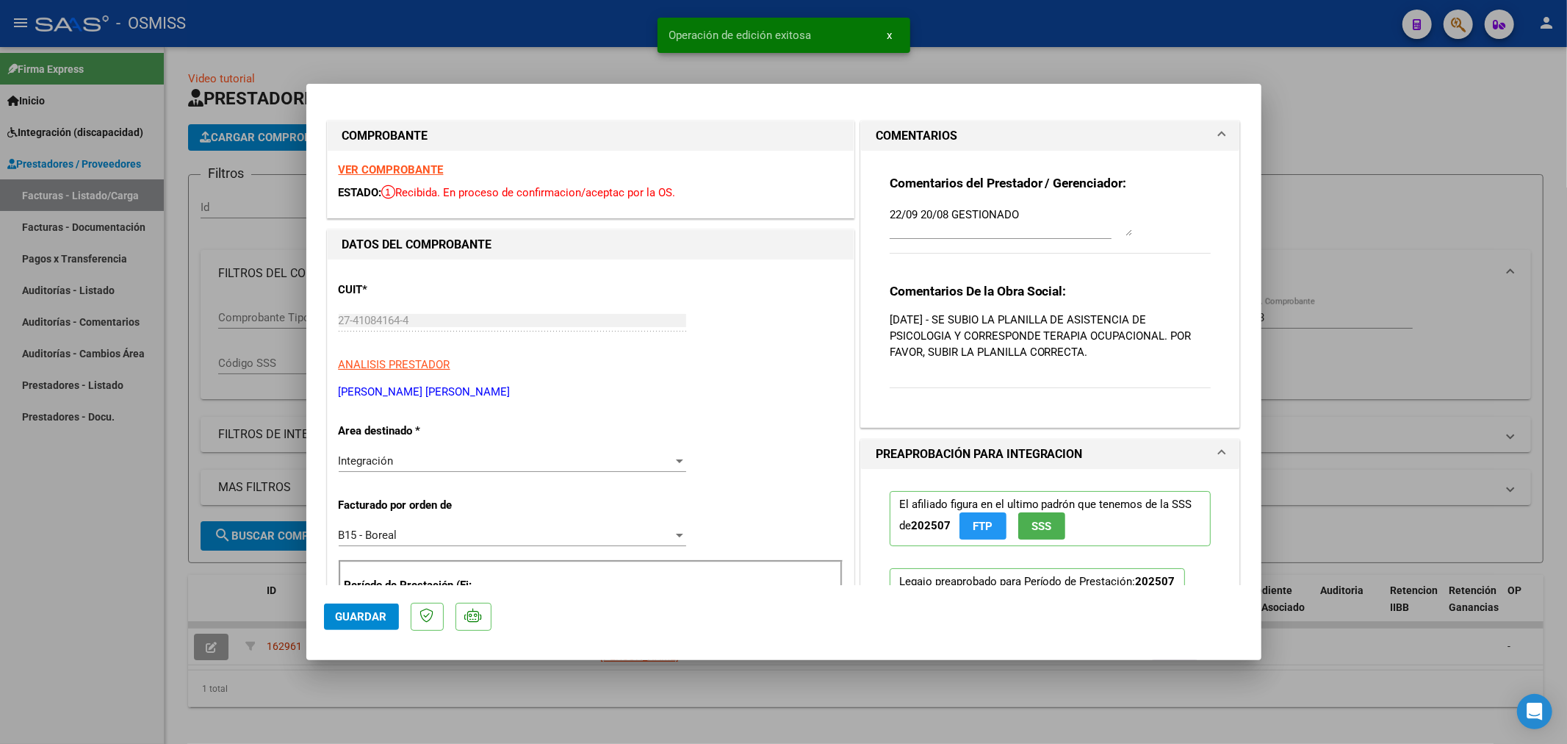
type input "$ 0,00"
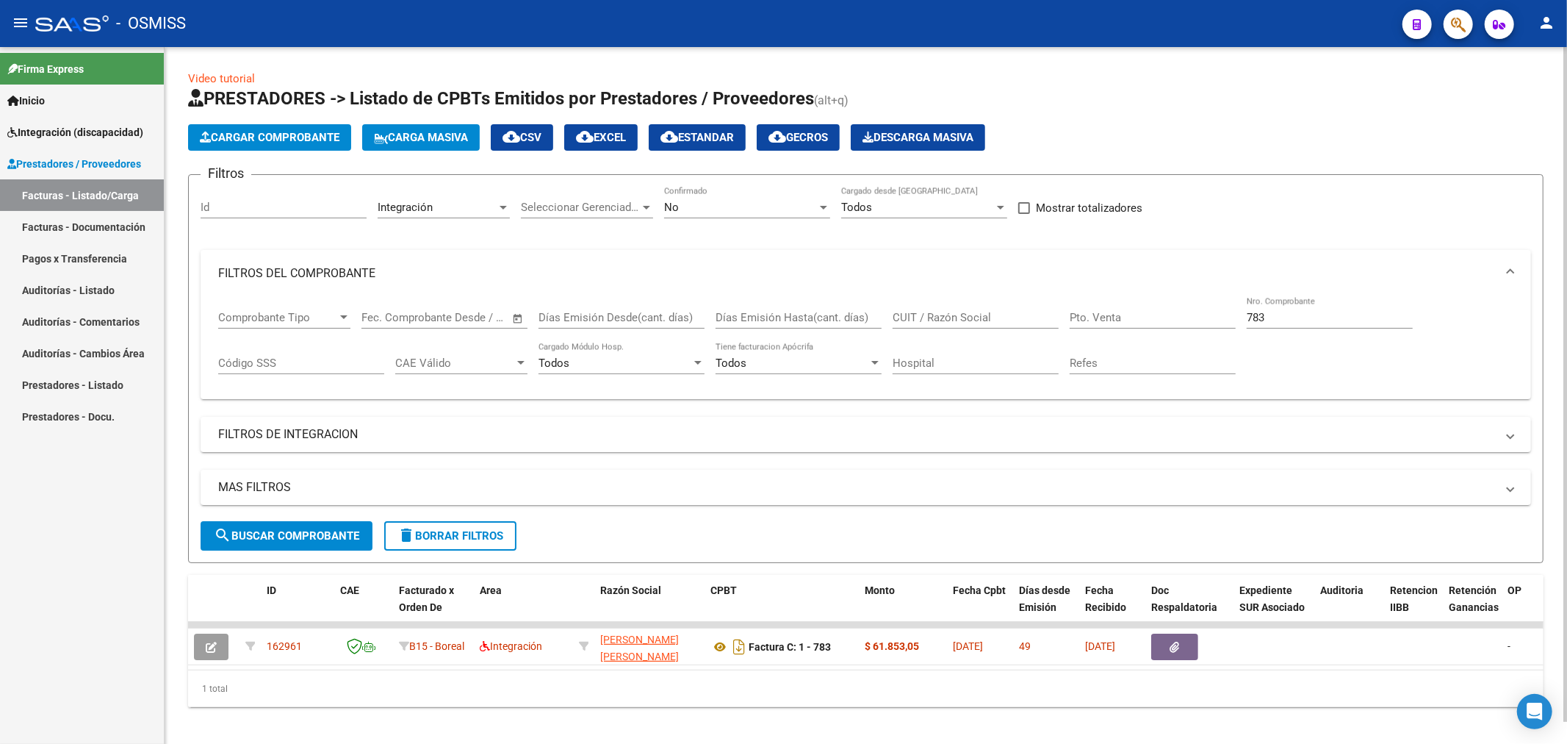
click at [285, 209] on input "Id" at bounding box center [284, 207] width 166 height 13
drag, startPoint x: 1281, startPoint y: 314, endPoint x: 1178, endPoint y: 337, distance: 105.4
click at [1178, 337] on div "Comprobante Tipo Comprobante Tipo Fecha inicio – Fecha fin Fec. Comprobante Des…" at bounding box center [865, 342] width 1295 height 91
click at [283, 210] on input "Id" at bounding box center [284, 207] width 166 height 13
paste input "166452"
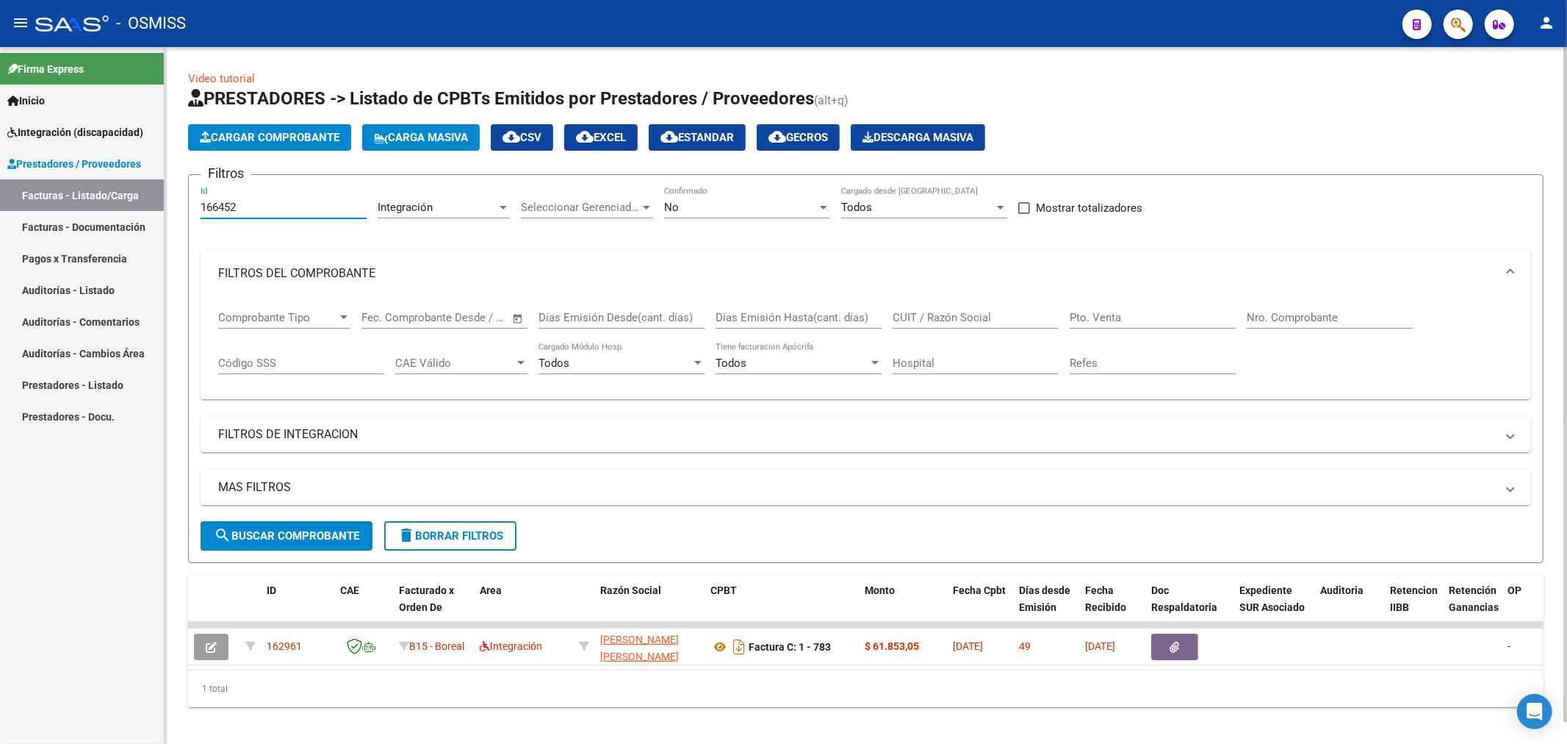
type input "166452"
click at [298, 538] on span "search Buscar Comprobante" at bounding box center [286, 535] width 145 height 13
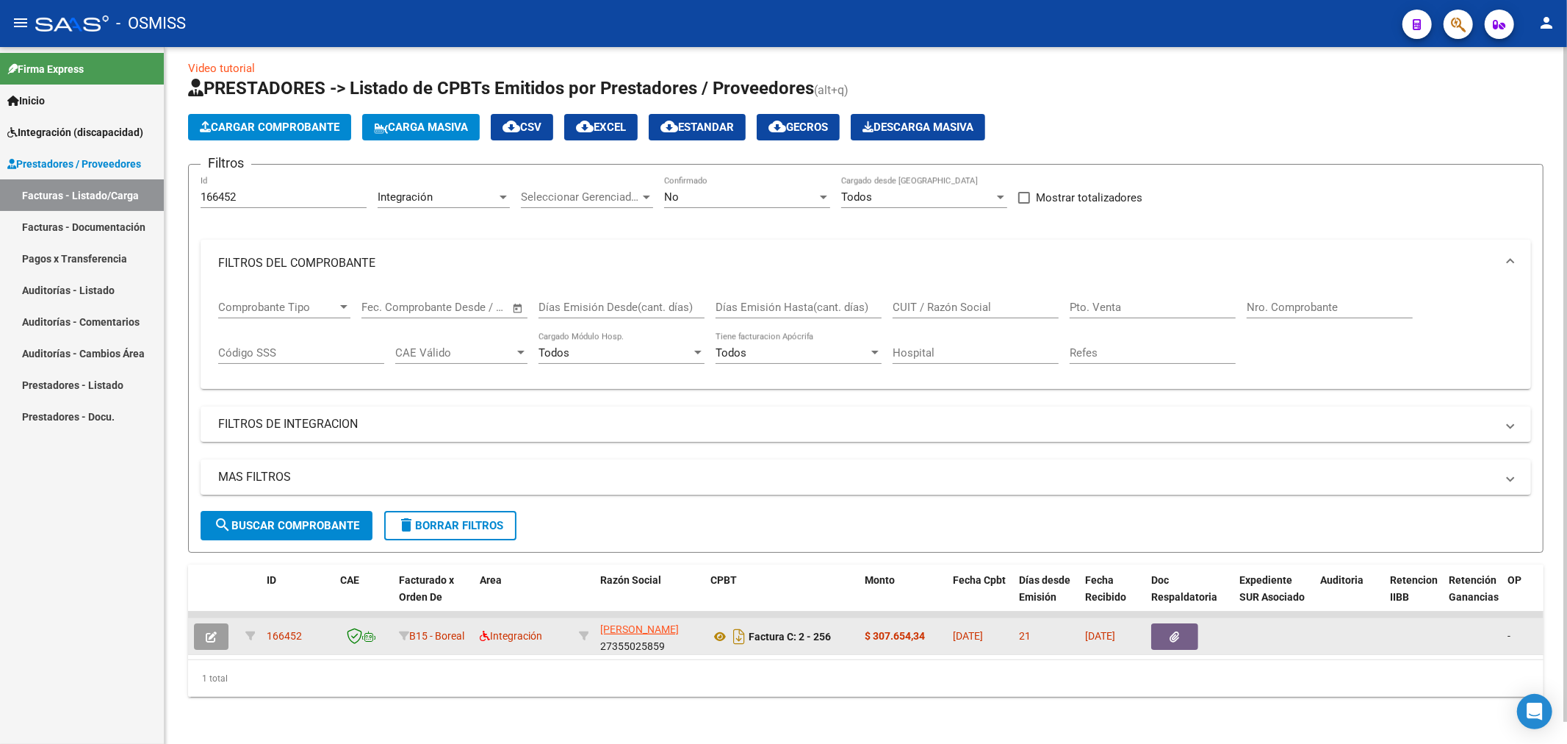
click at [216, 631] on icon "button" at bounding box center [211, 636] width 11 height 11
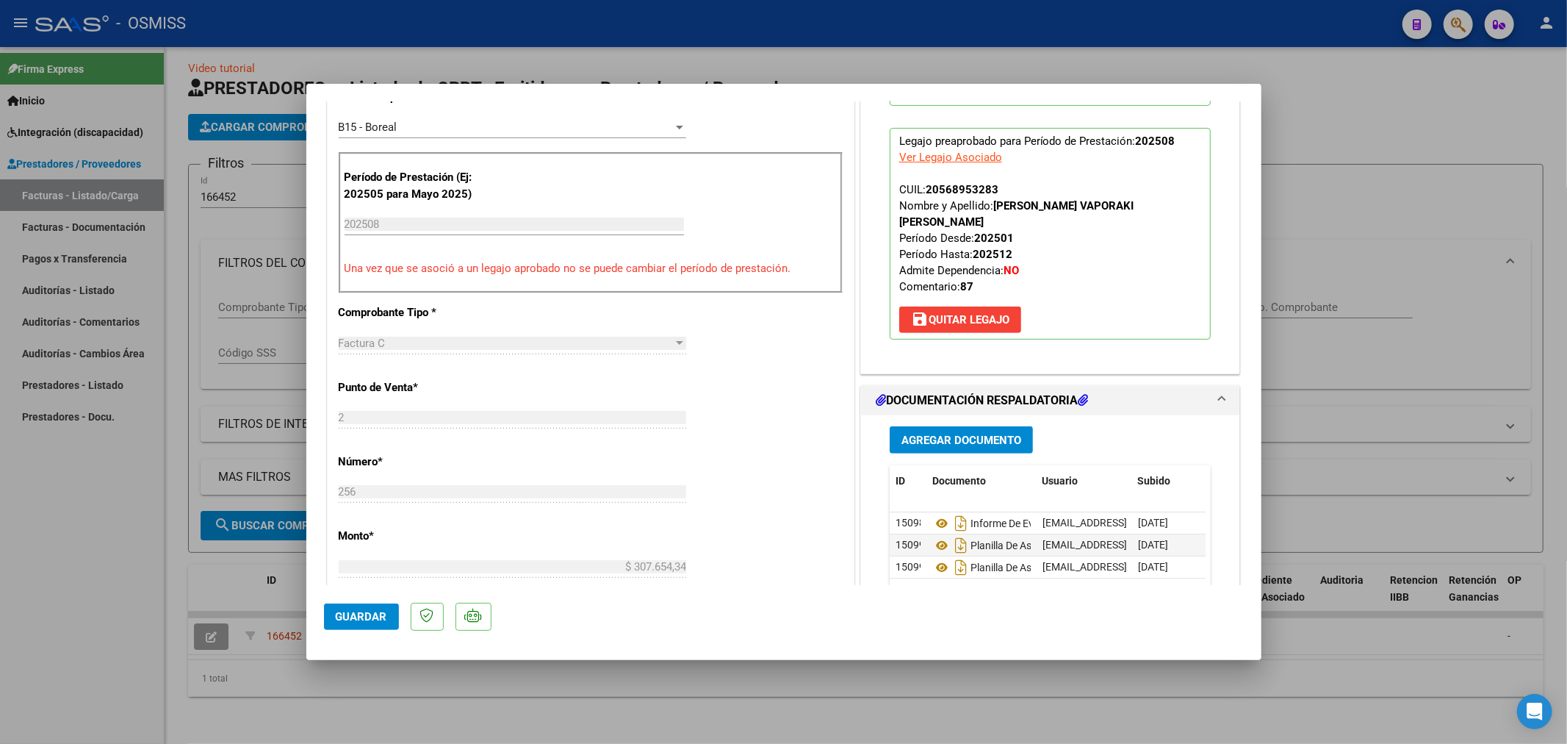
scroll to position [571, 0]
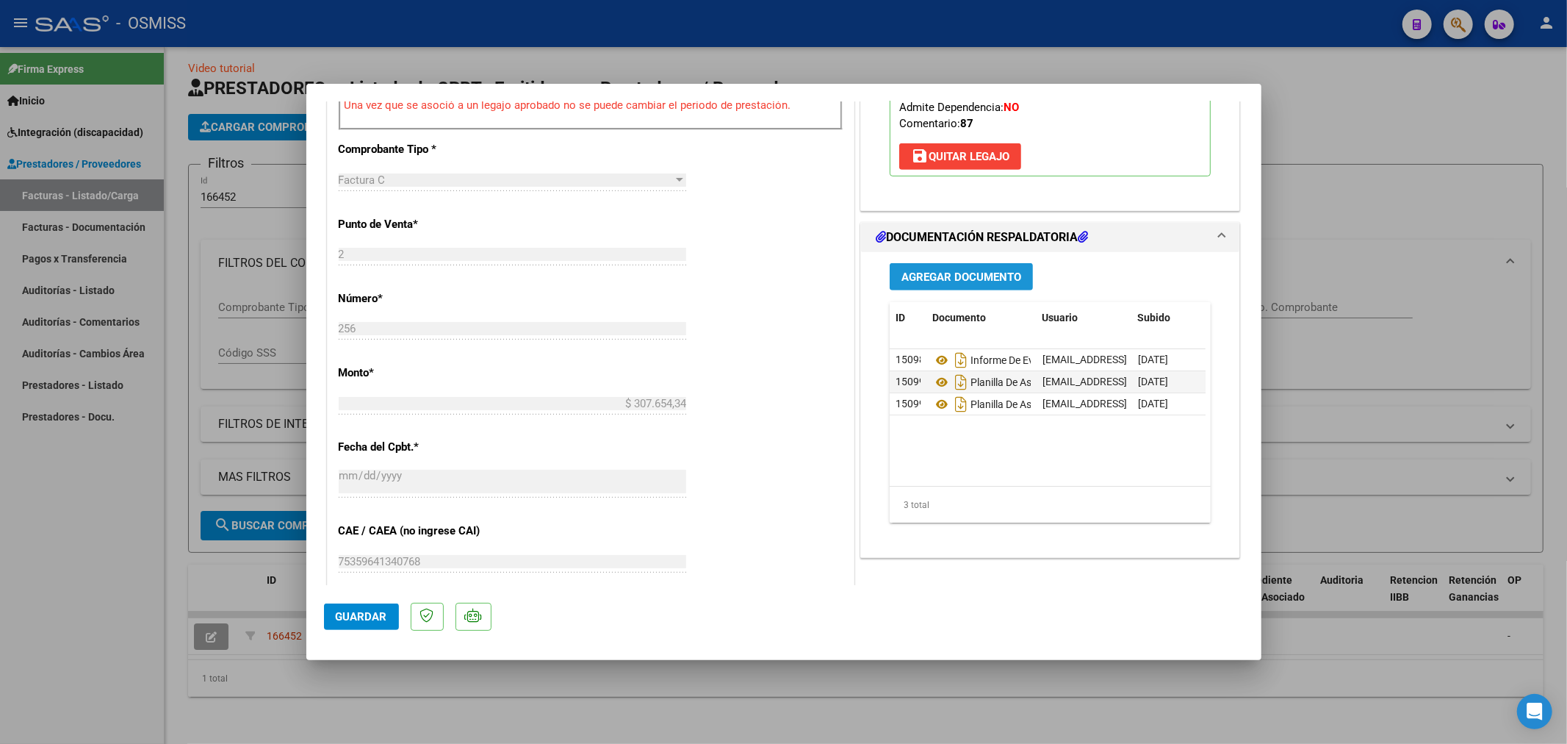
click at [929, 270] on span "Agregar Documento" at bounding box center [962, 276] width 120 height 13
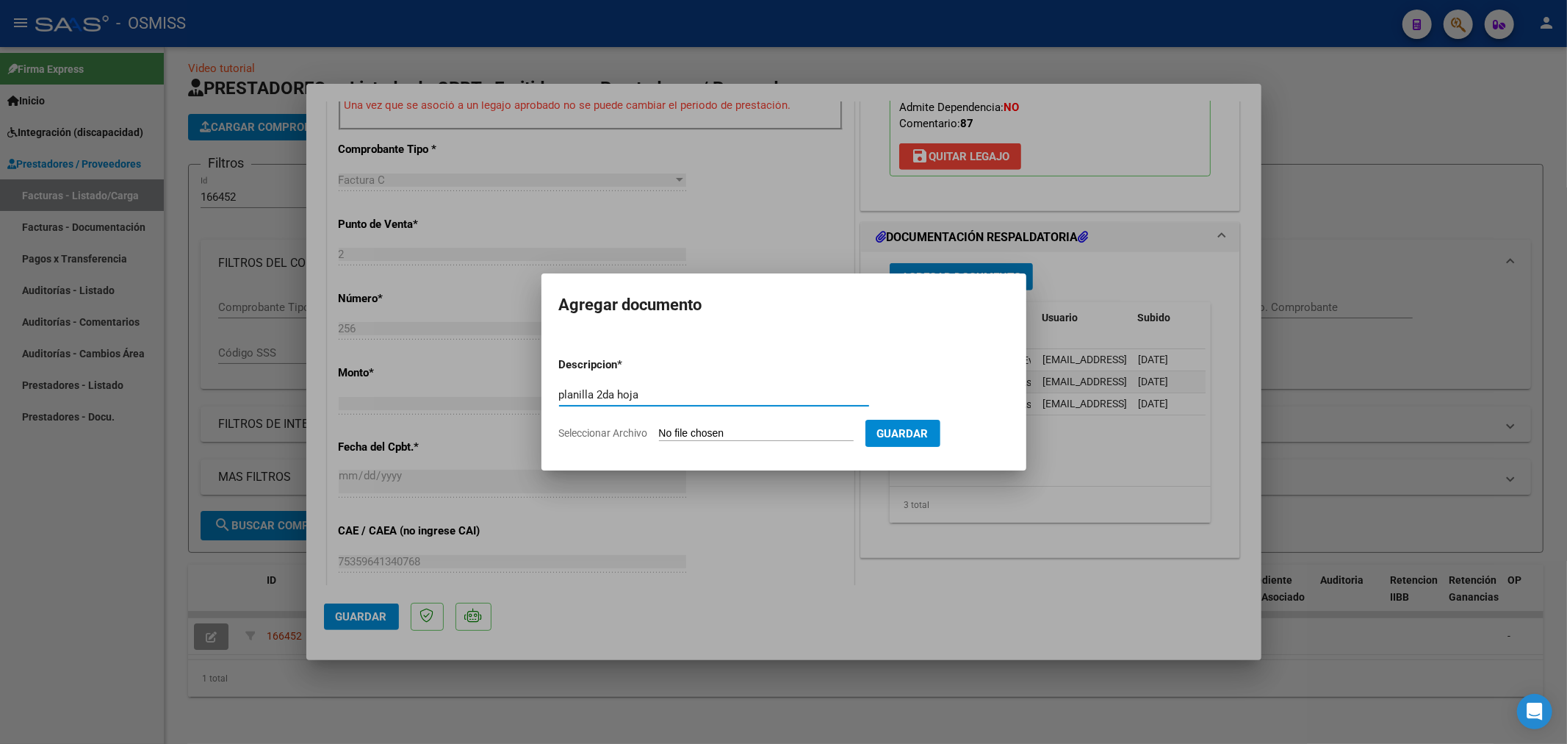
type input "planilla 2da hoja"
click at [697, 431] on input "Seleccionar Archivo" at bounding box center [756, 434] width 195 height 14
type input "C:\fakepath\27355025859_11_2_256_Planilla de Asistencia_3.jpeg"
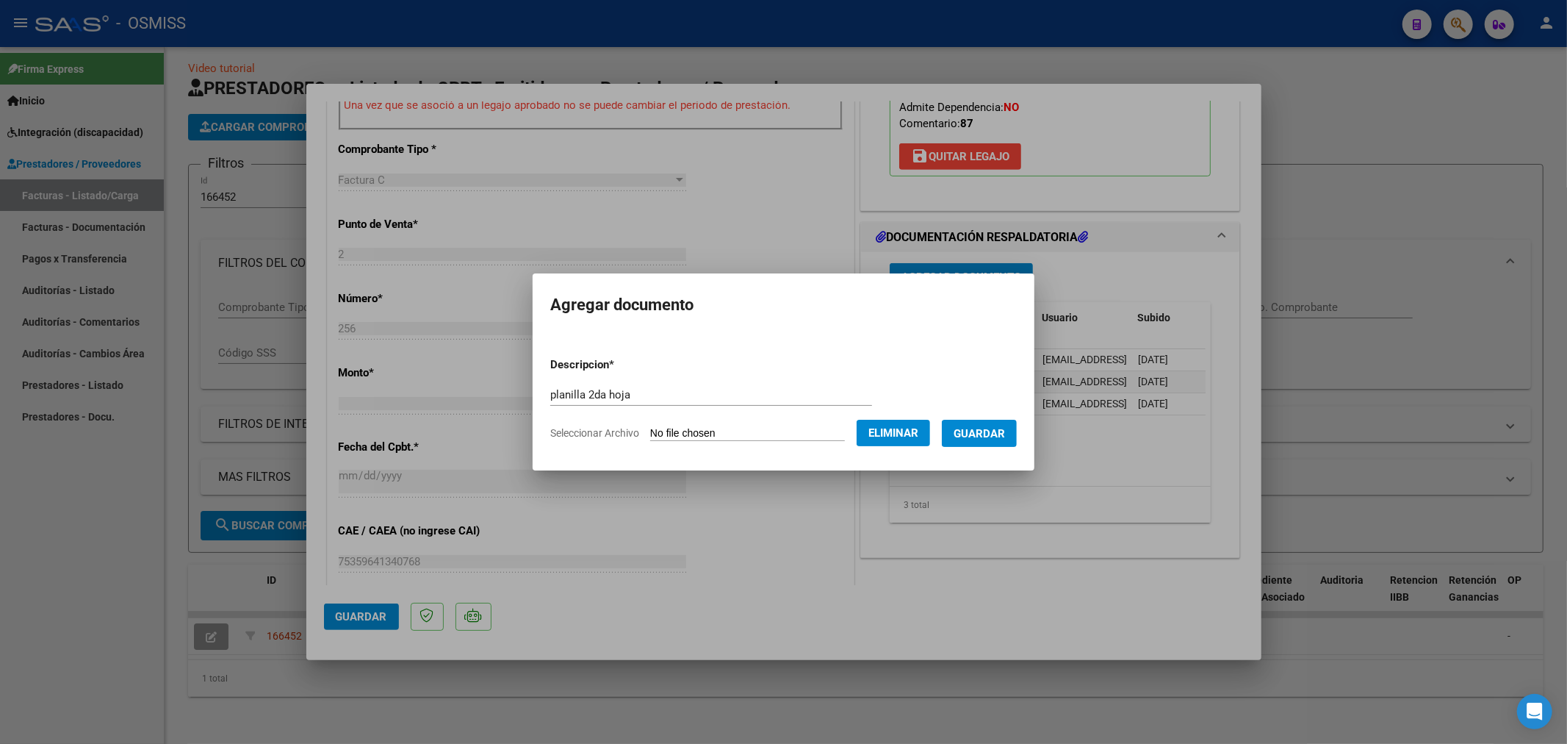
click at [978, 438] on span "Guardar" at bounding box center [979, 433] width 51 height 13
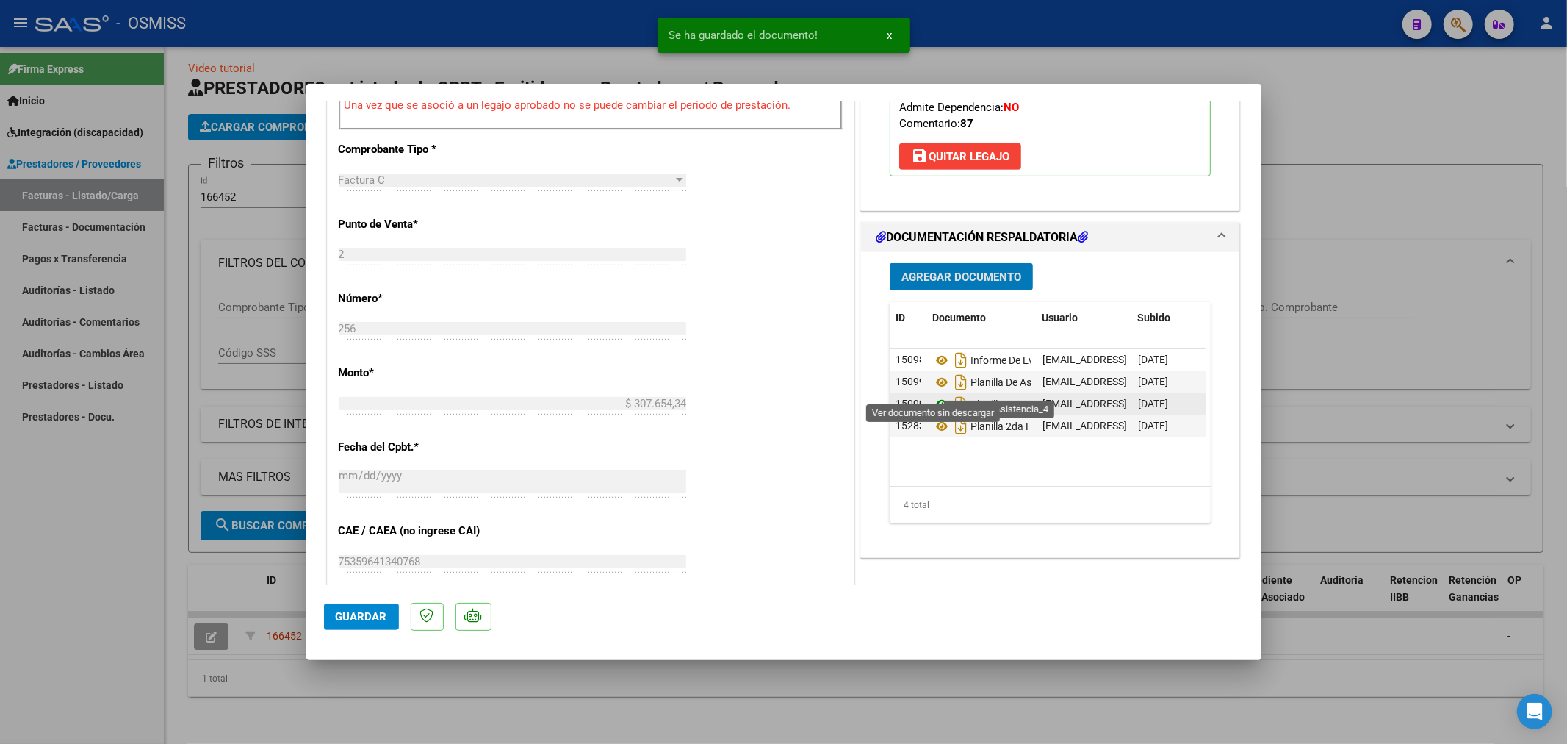
click at [936, 395] on icon at bounding box center [941, 404] width 19 height 18
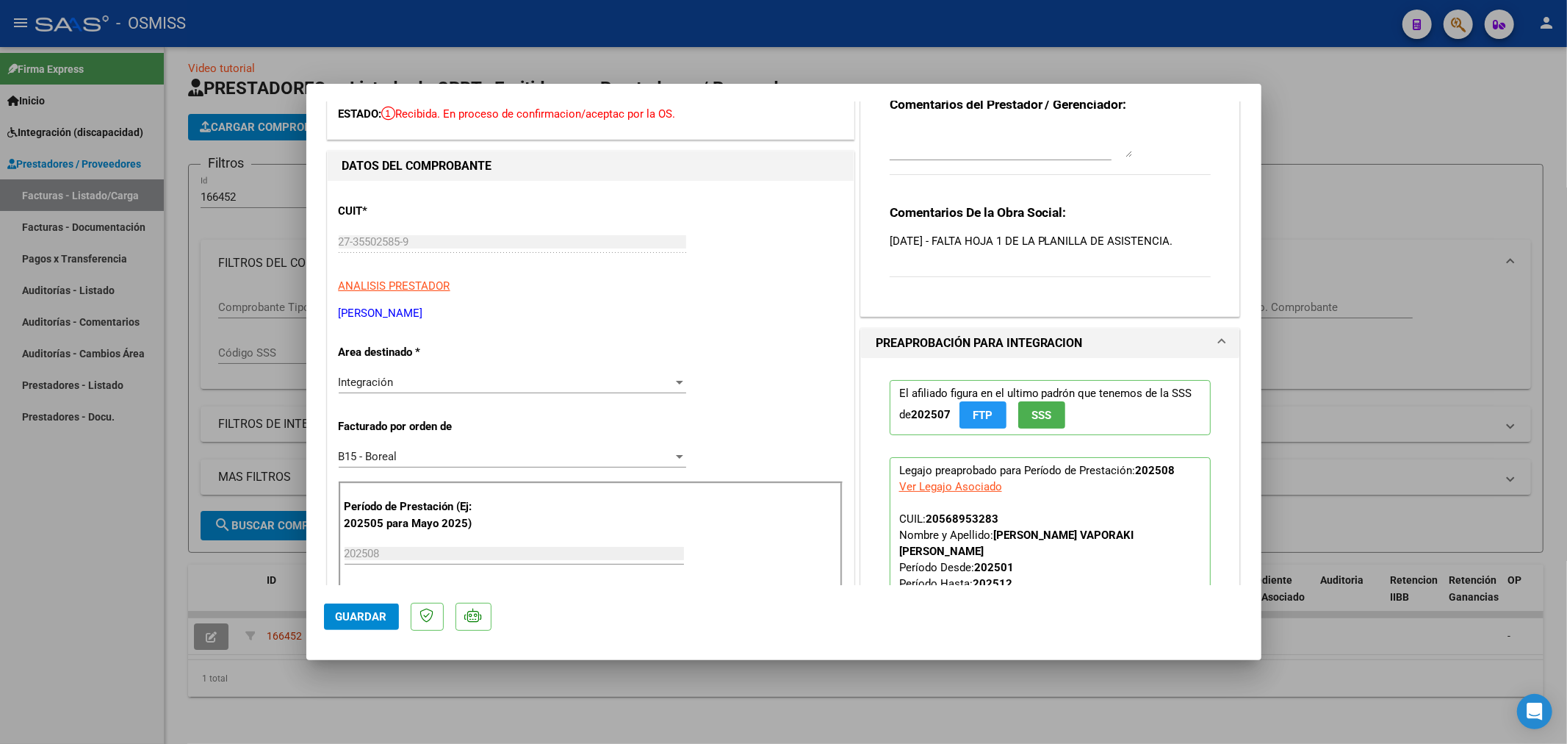
scroll to position [0, 0]
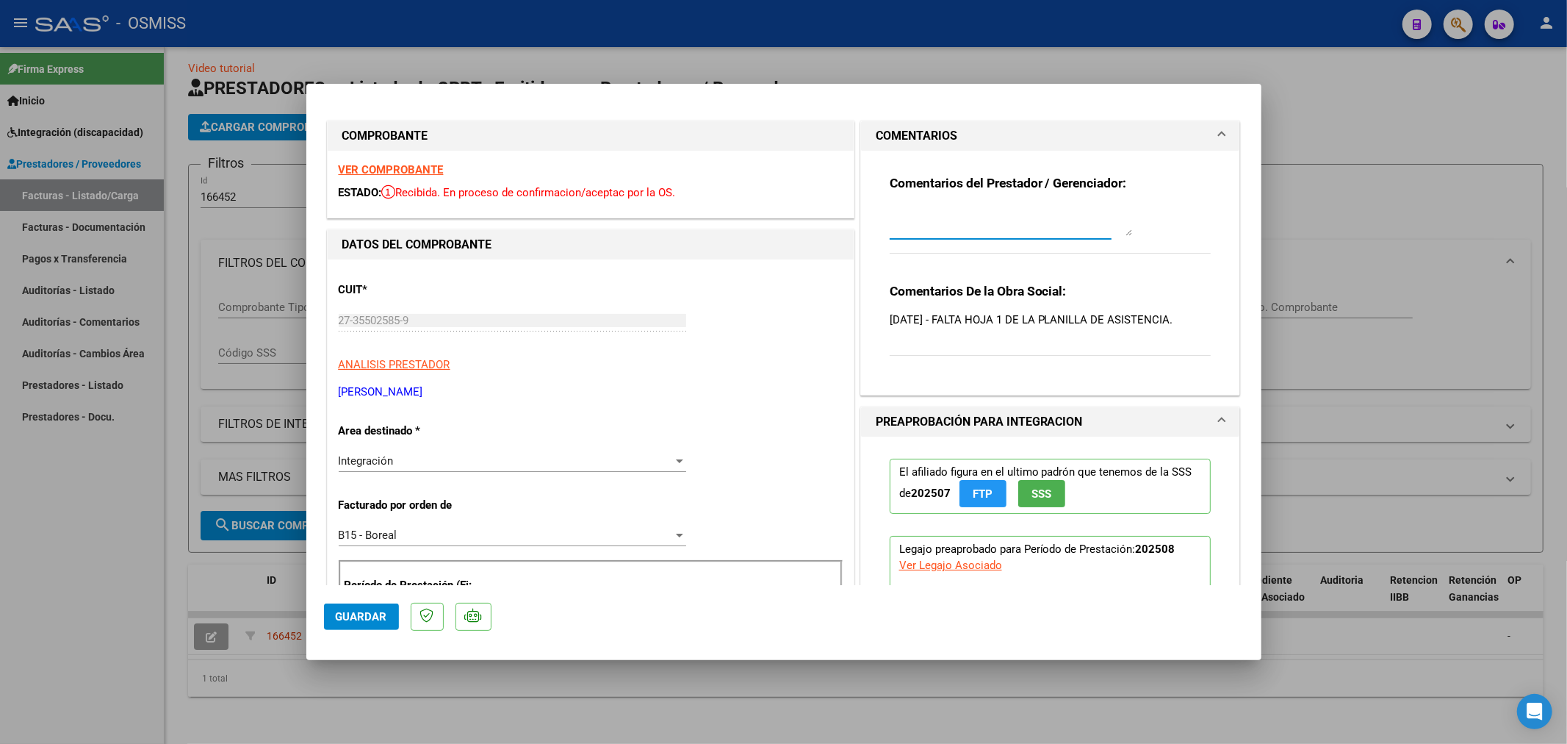
click at [922, 225] on textarea at bounding box center [1011, 220] width 242 height 29
type textarea "22/09 CORREGIDO"
click at [381, 619] on span "Guardar" at bounding box center [361, 616] width 51 height 13
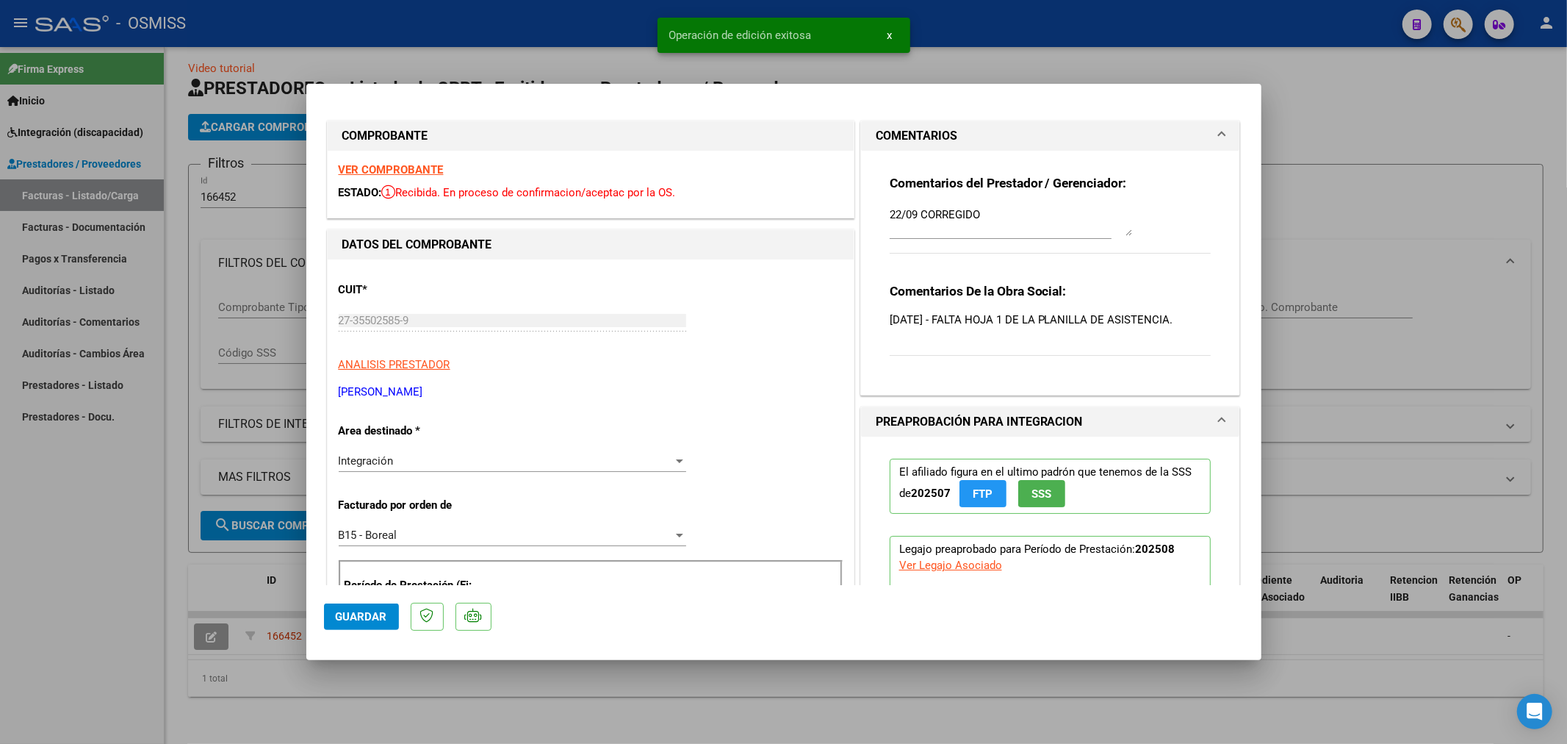
type input "$ 0,00"
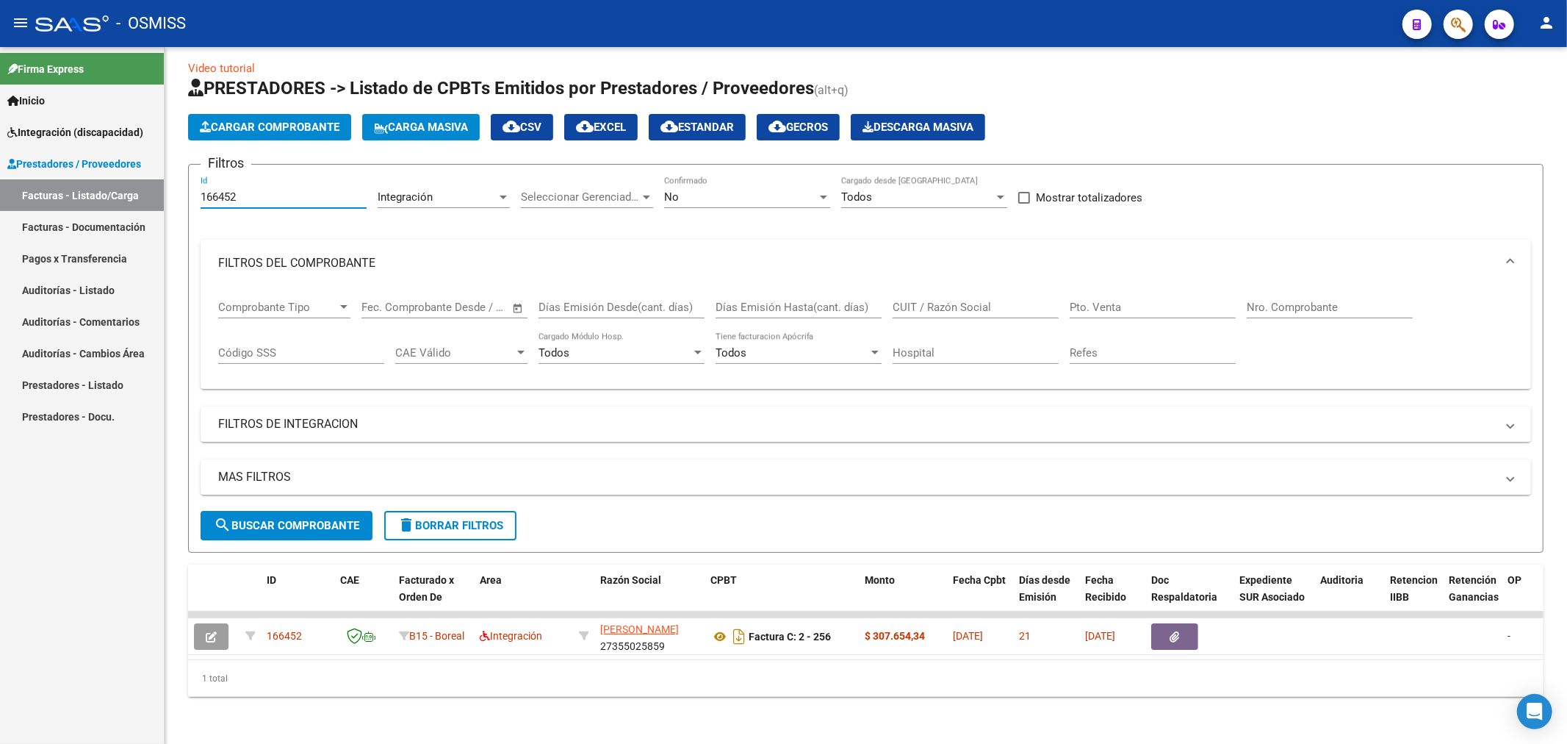
drag, startPoint x: 285, startPoint y: 187, endPoint x: 132, endPoint y: 187, distance: 152.8
click at [132, 187] on mat-sidenav-container "Firma Express Inicio Instructivos Contacto OS Integración (discapacidad) Legajo…" at bounding box center [783, 395] width 1567 height 697
paste input "number"
click at [251, 190] on input "Id" at bounding box center [284, 196] width 166 height 13
paste input "number"
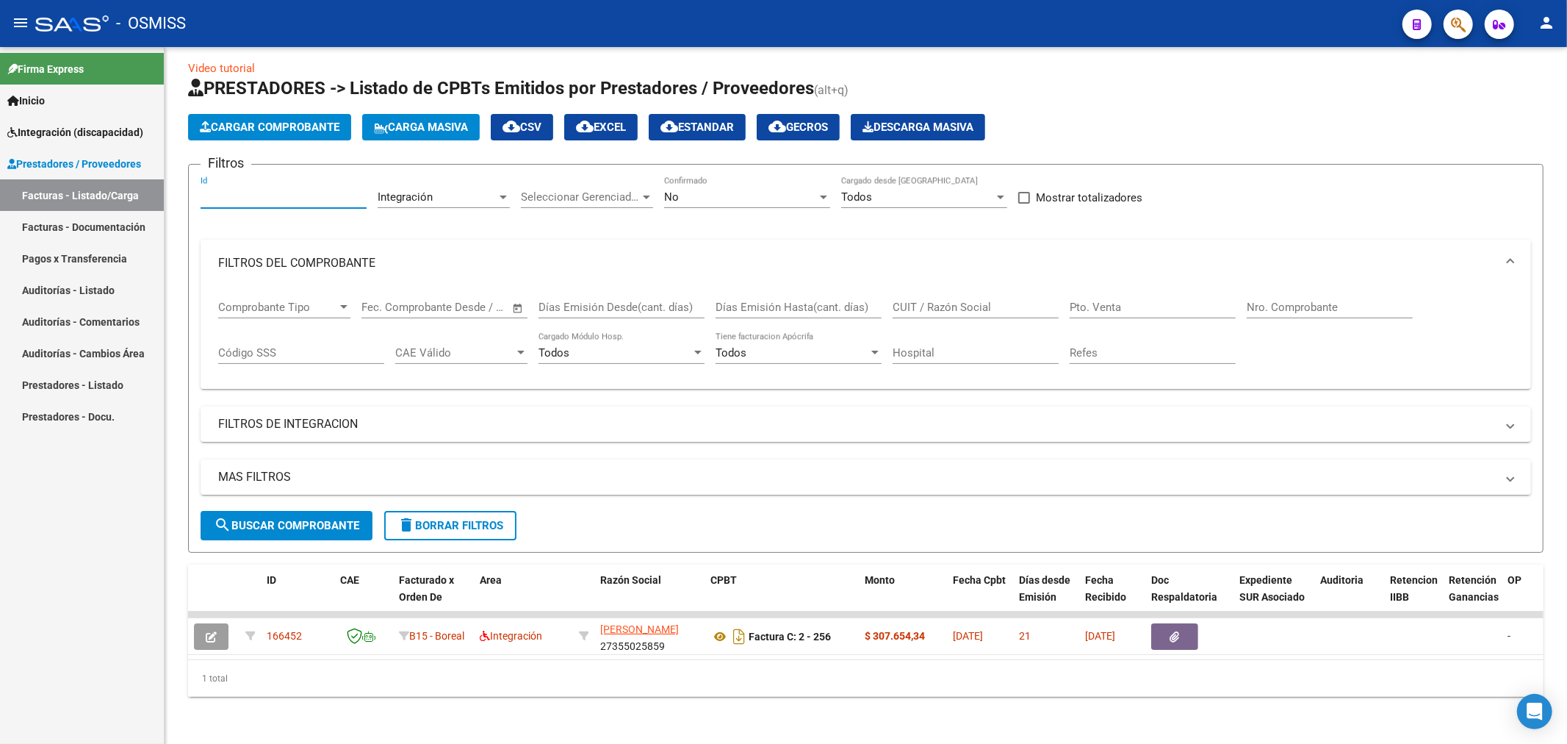
paste input "166561"
type input "166561"
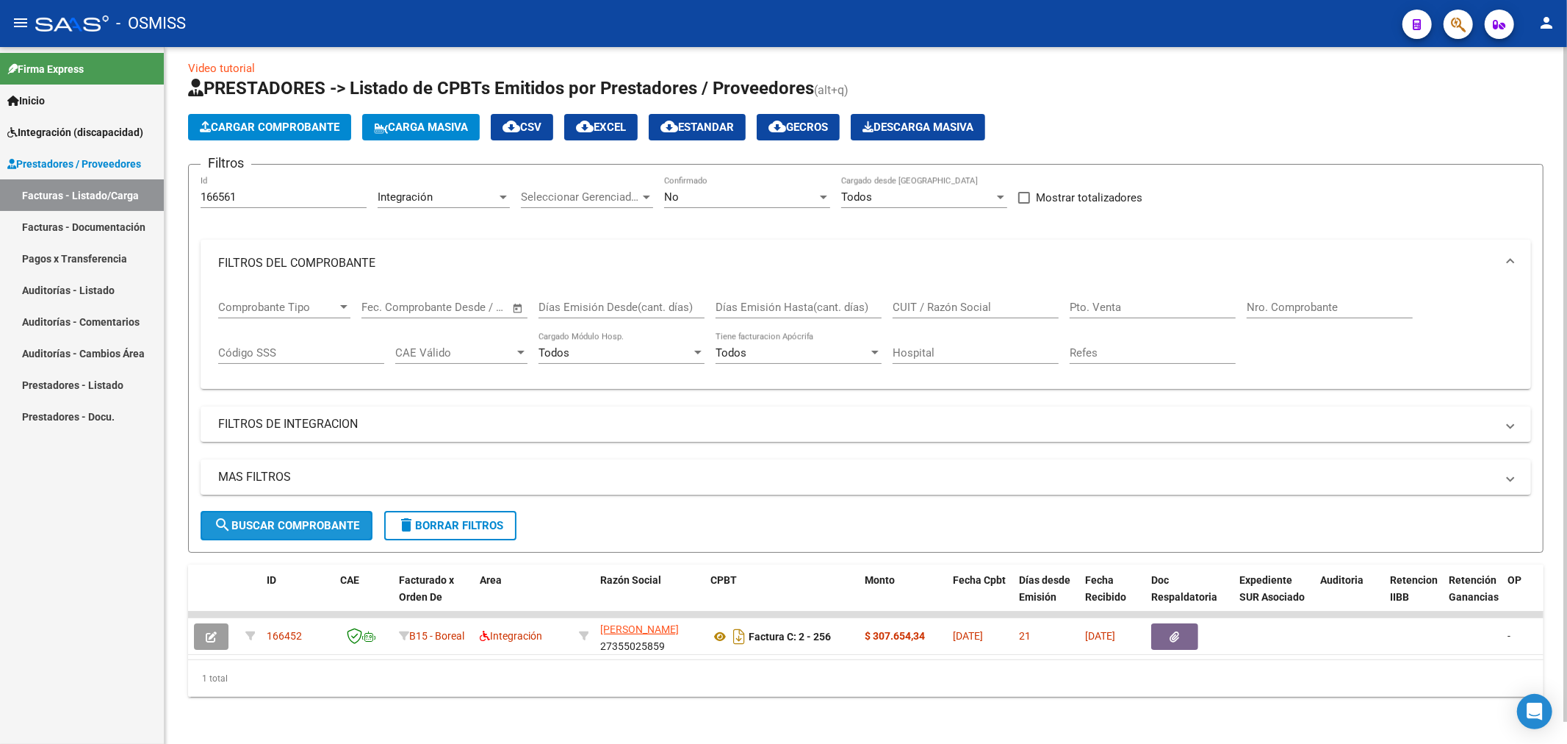
click at [295, 511] on button "search Buscar Comprobante" at bounding box center [287, 525] width 172 height 29
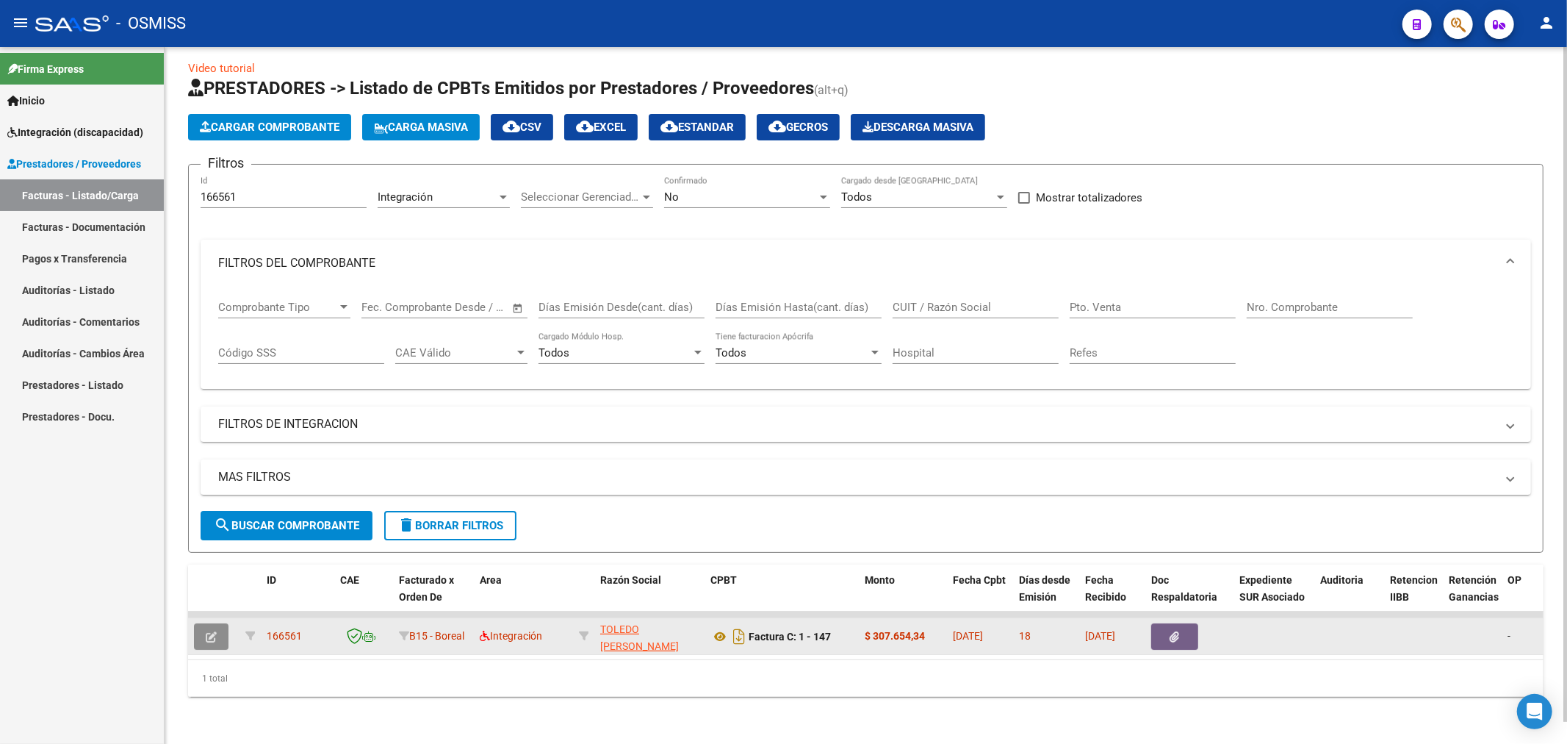
click at [218, 623] on button "button" at bounding box center [211, 636] width 35 height 26
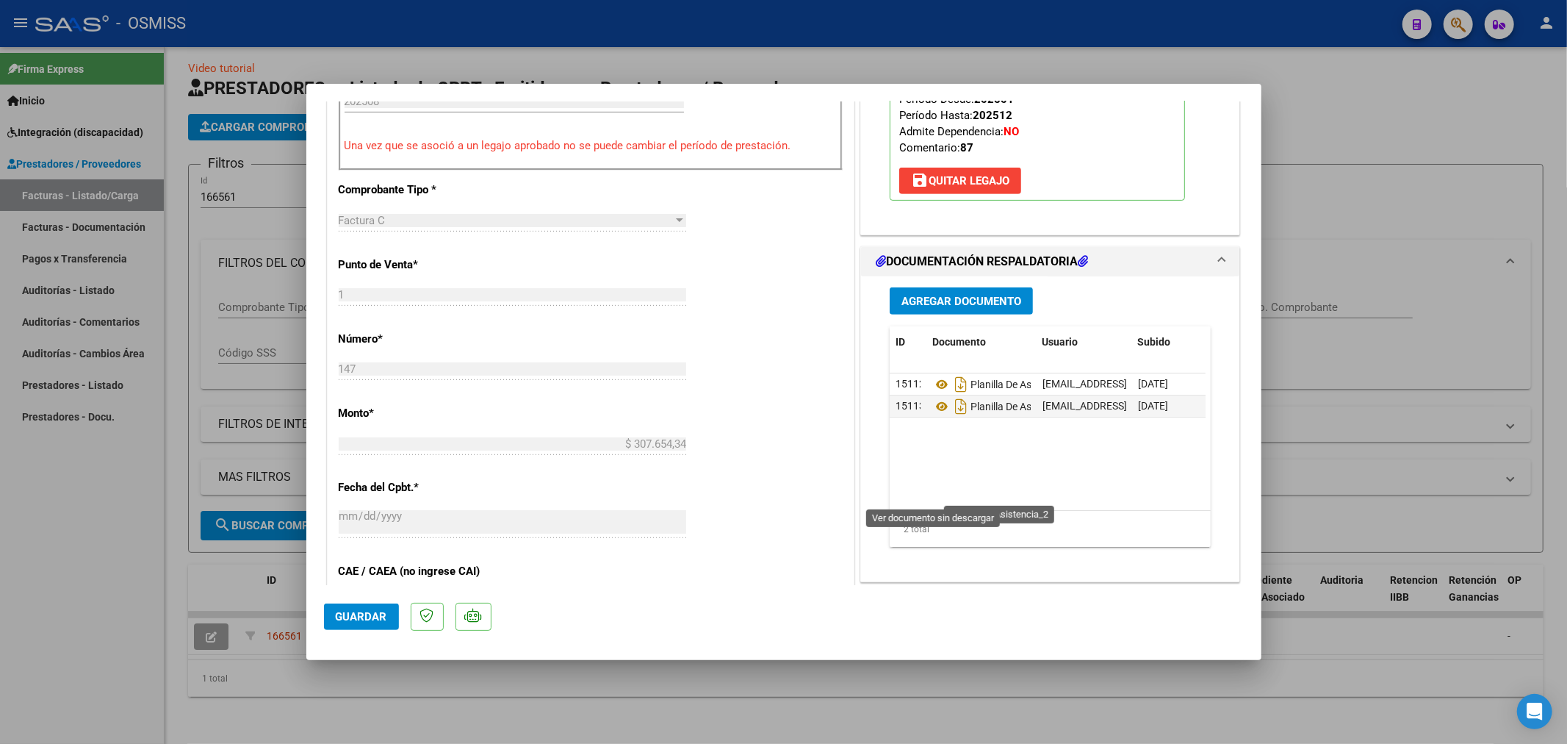
scroll to position [571, 0]
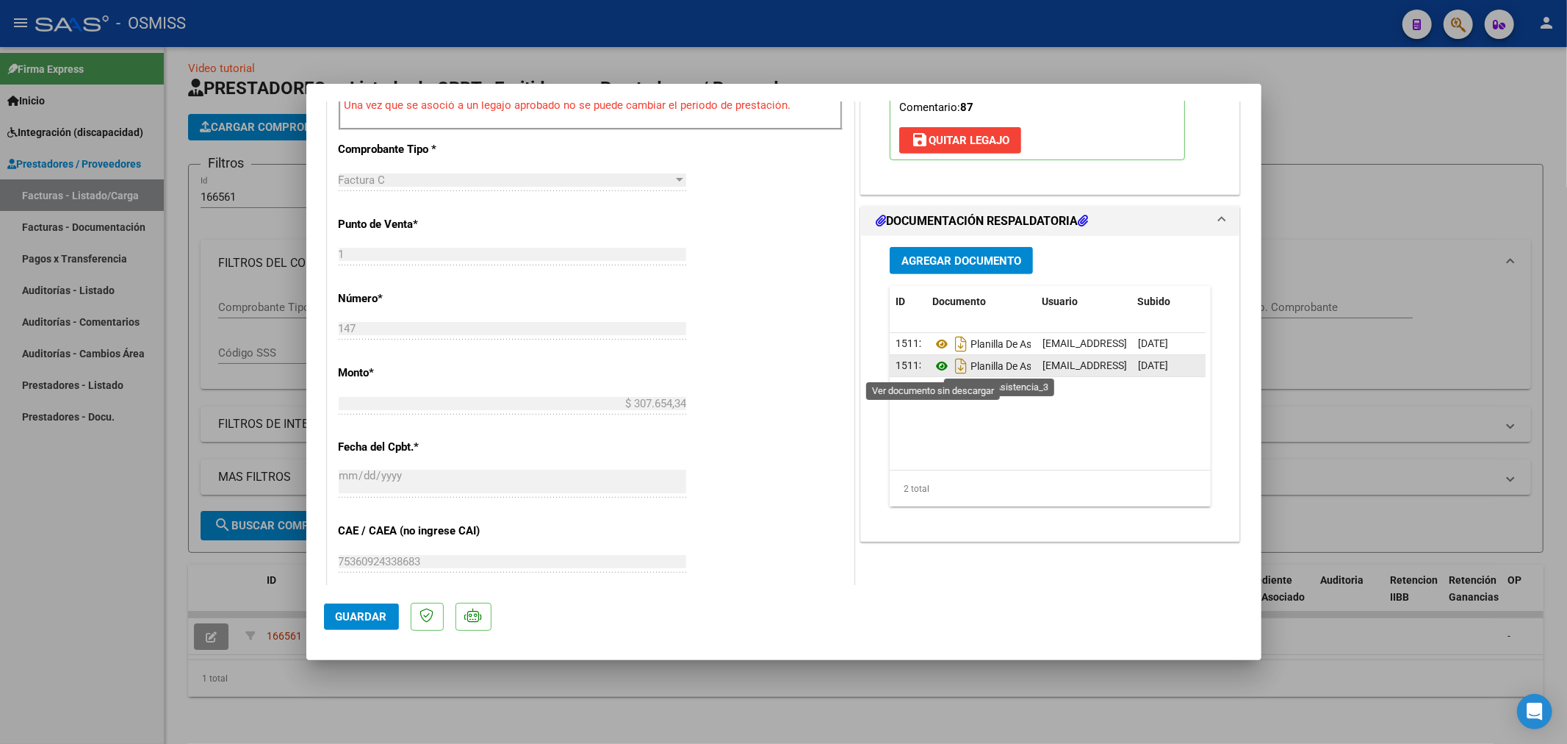
click at [935, 367] on icon at bounding box center [941, 366] width 19 height 18
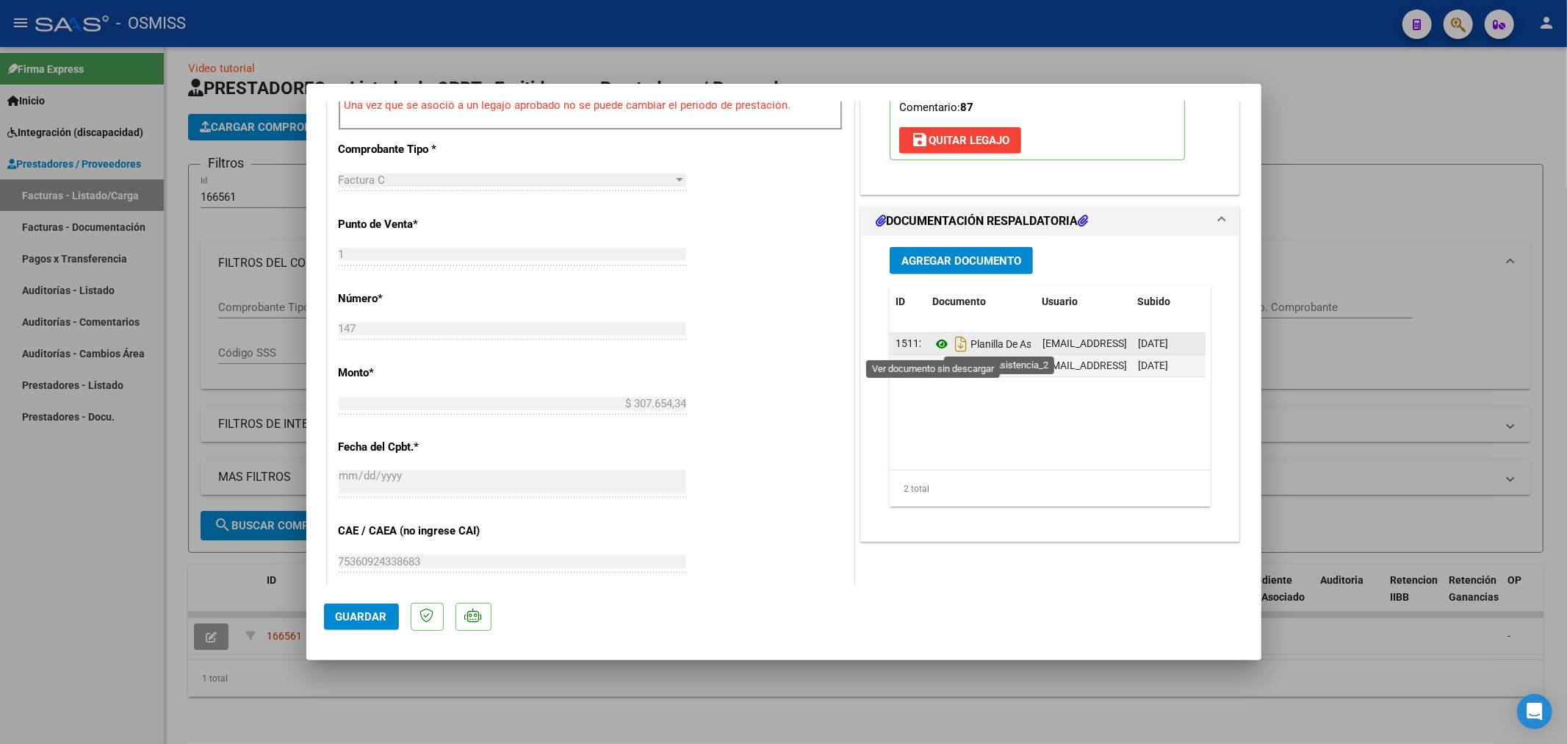
click at [934, 342] on icon at bounding box center [941, 344] width 19 height 18
click at [968, 259] on span "Agregar Documento" at bounding box center [962, 260] width 120 height 13
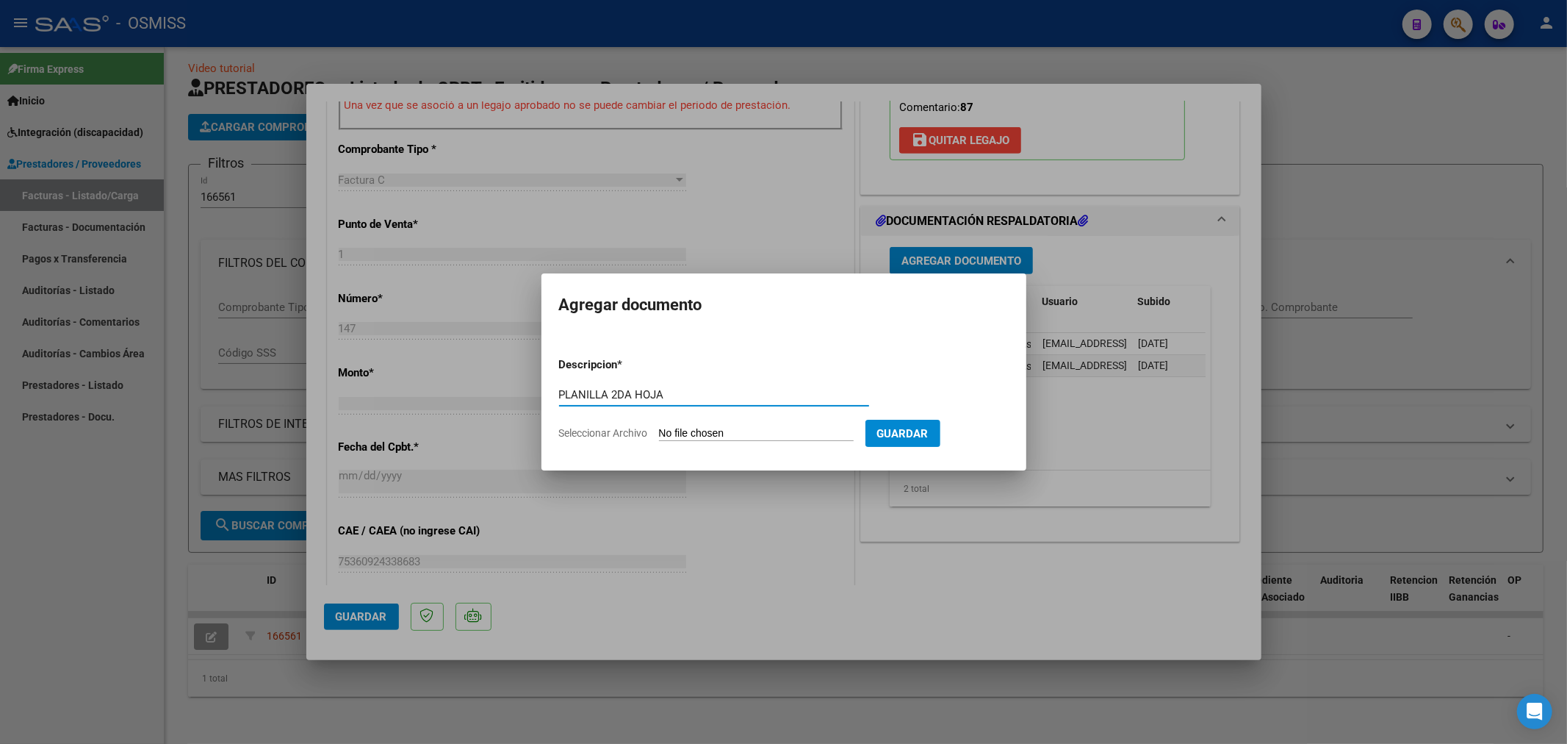
type input "PLANILLA 2DA HOJA"
click at [666, 432] on input "Seleccionar Archivo" at bounding box center [756, 434] width 195 height 14
type input "C:\fakepath\27401478480_11_1_147_Planilla de Asistencia_2.jpg"
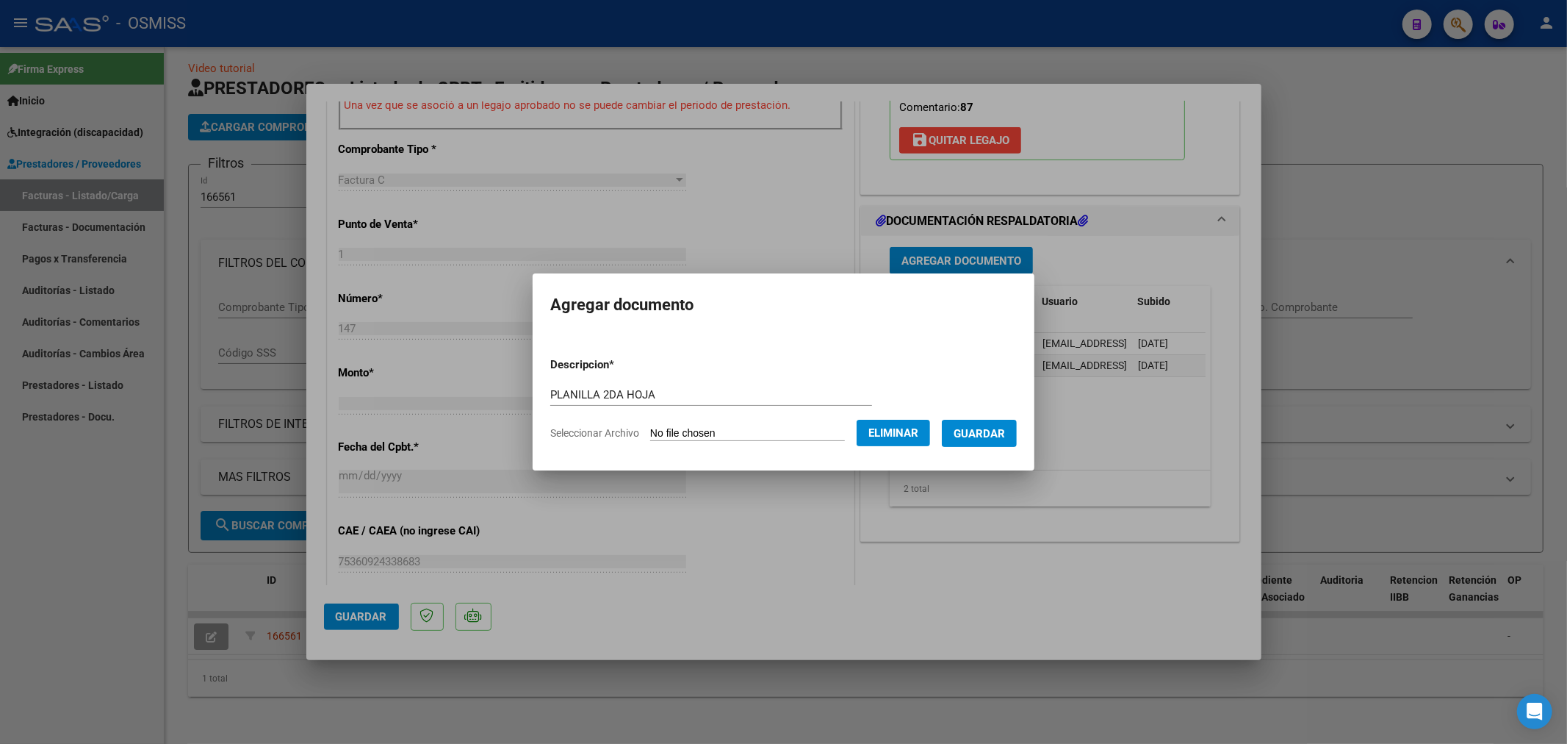
click at [982, 437] on span "Guardar" at bounding box center [979, 433] width 51 height 13
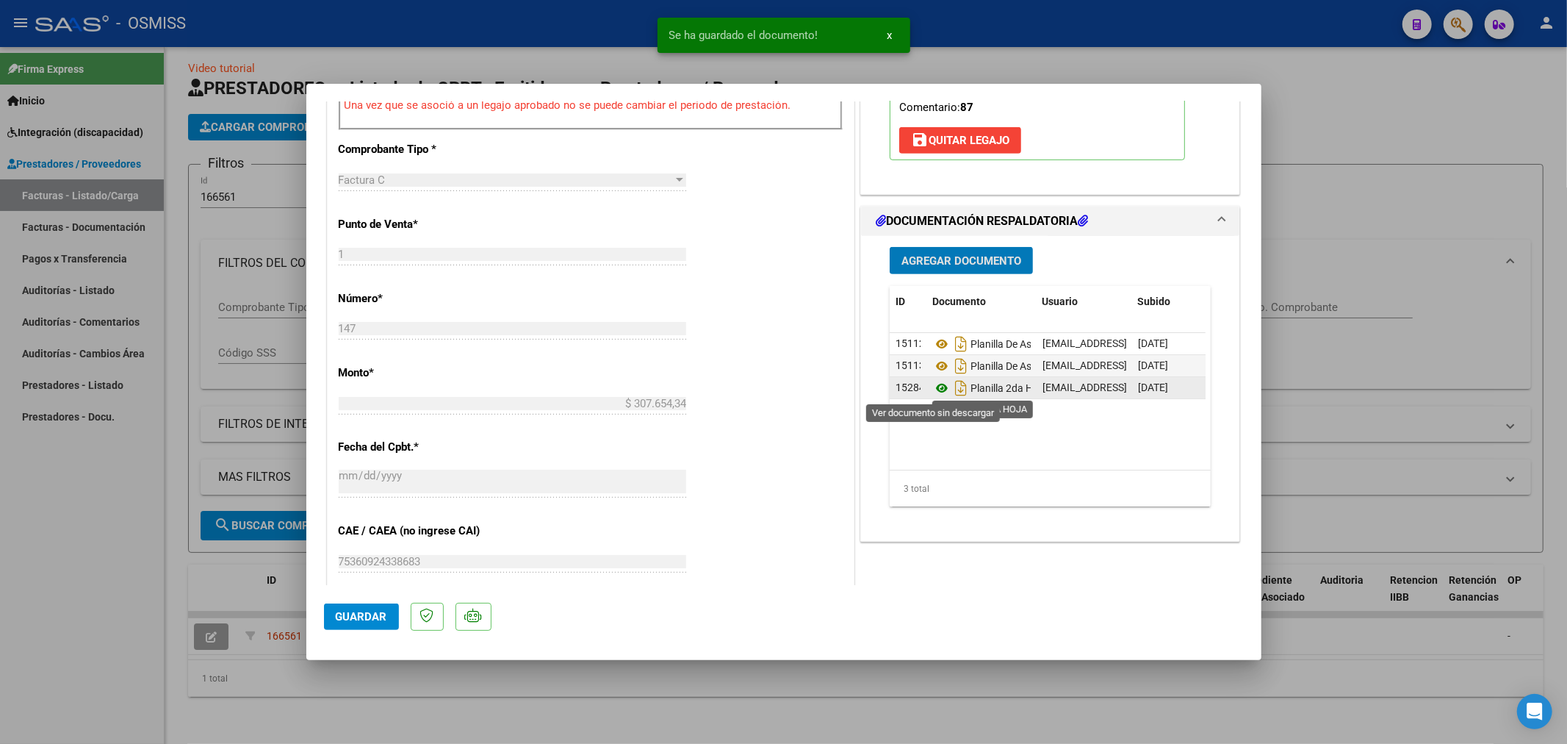
click at [937, 391] on icon at bounding box center [941, 388] width 19 height 18
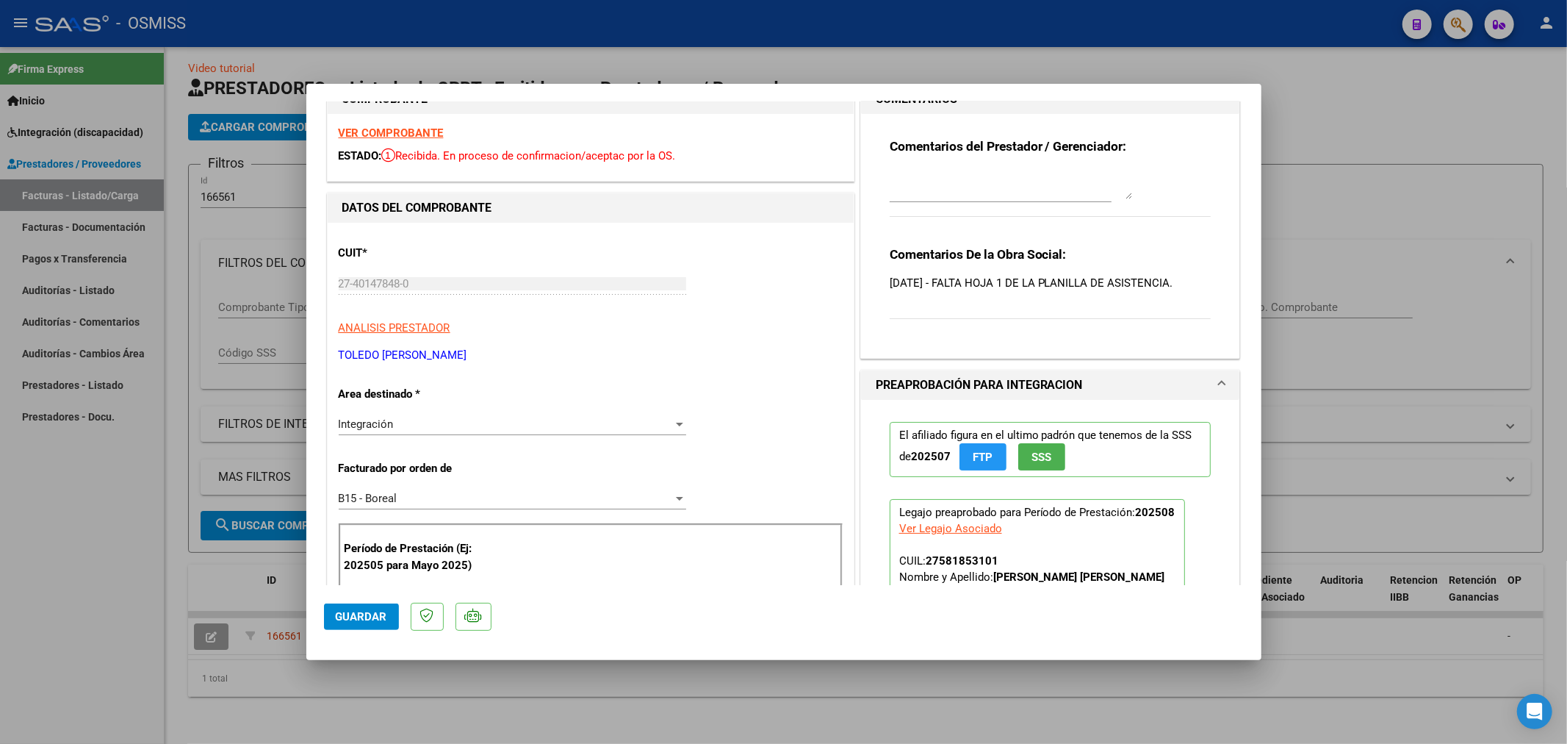
scroll to position [0, 0]
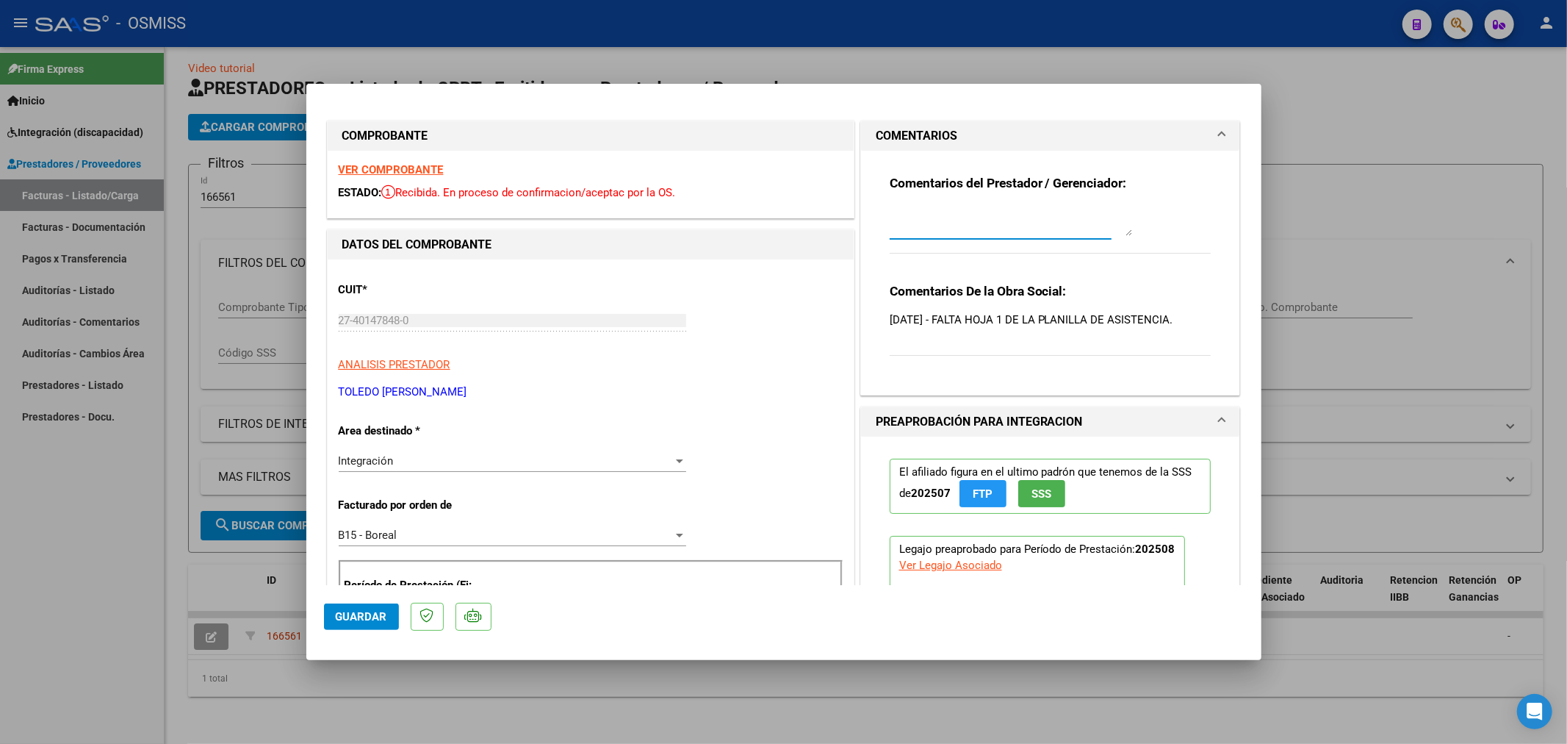
click at [970, 217] on textarea at bounding box center [1011, 220] width 242 height 29
type textarea "22/09 CORREGIDO"
click at [340, 600] on mat-dialog-actions "Guardar" at bounding box center [784, 614] width 920 height 58
click at [341, 611] on span "Guardar" at bounding box center [361, 616] width 51 height 13
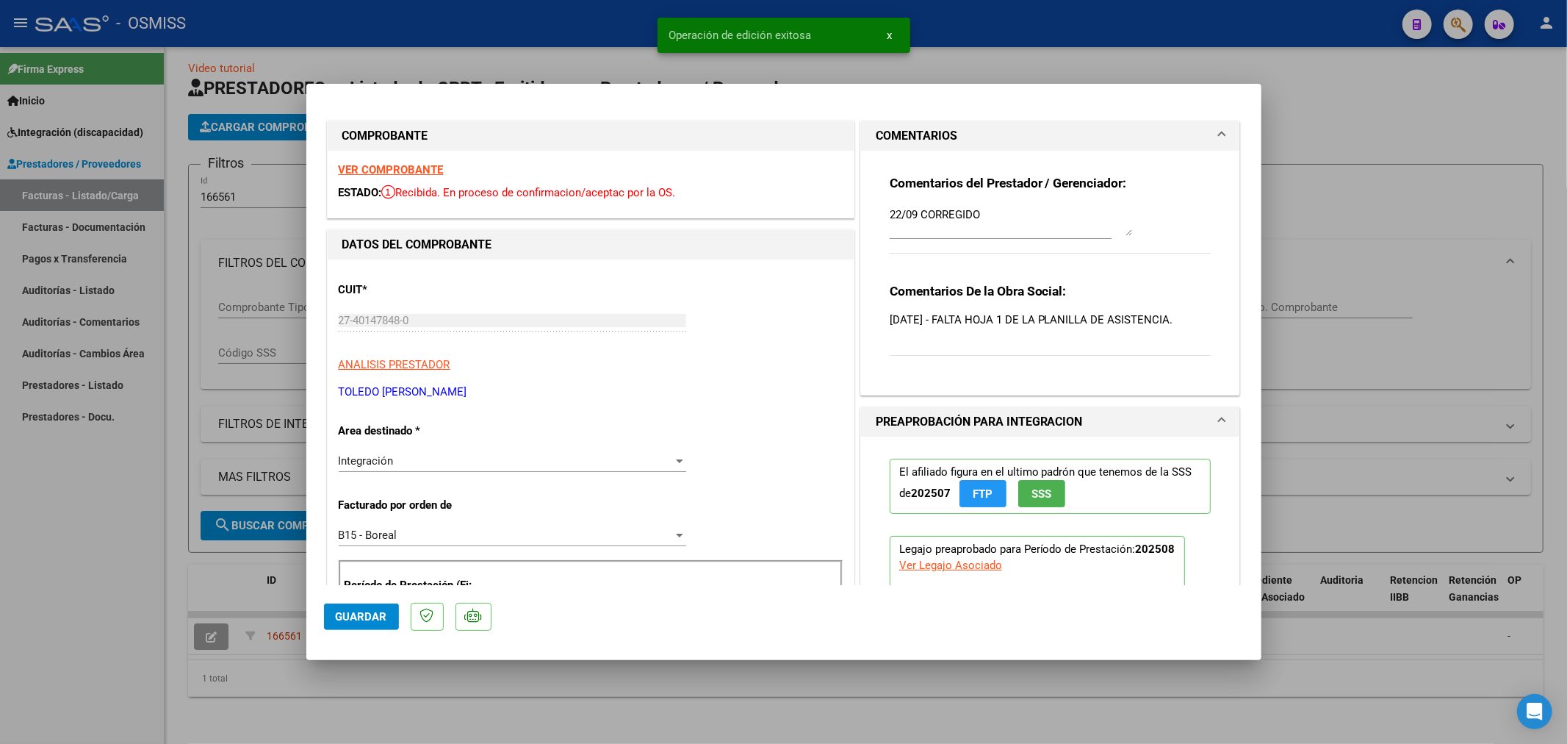
type input "$ 0,00"
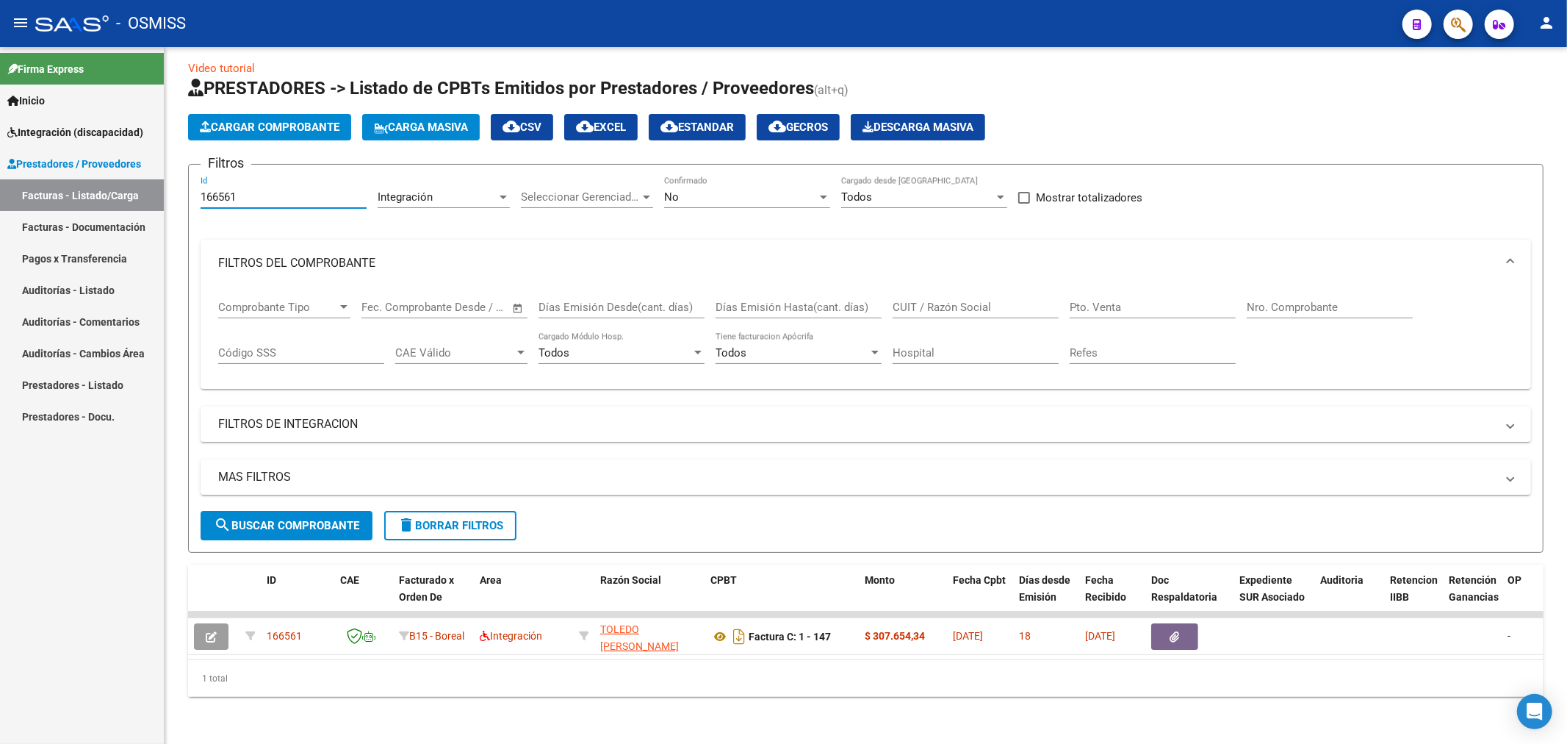
drag, startPoint x: 257, startPoint y: 184, endPoint x: 96, endPoint y: 197, distance: 161.4
click at [96, 197] on mat-sidenav-container "Firma Express Inicio Instructivos Contacto OS Integración (discapacidad) Legajo…" at bounding box center [783, 395] width 1567 height 697
paste input "717"
type input "166717"
click at [292, 519] on button "search Buscar Comprobante" at bounding box center [287, 525] width 172 height 29
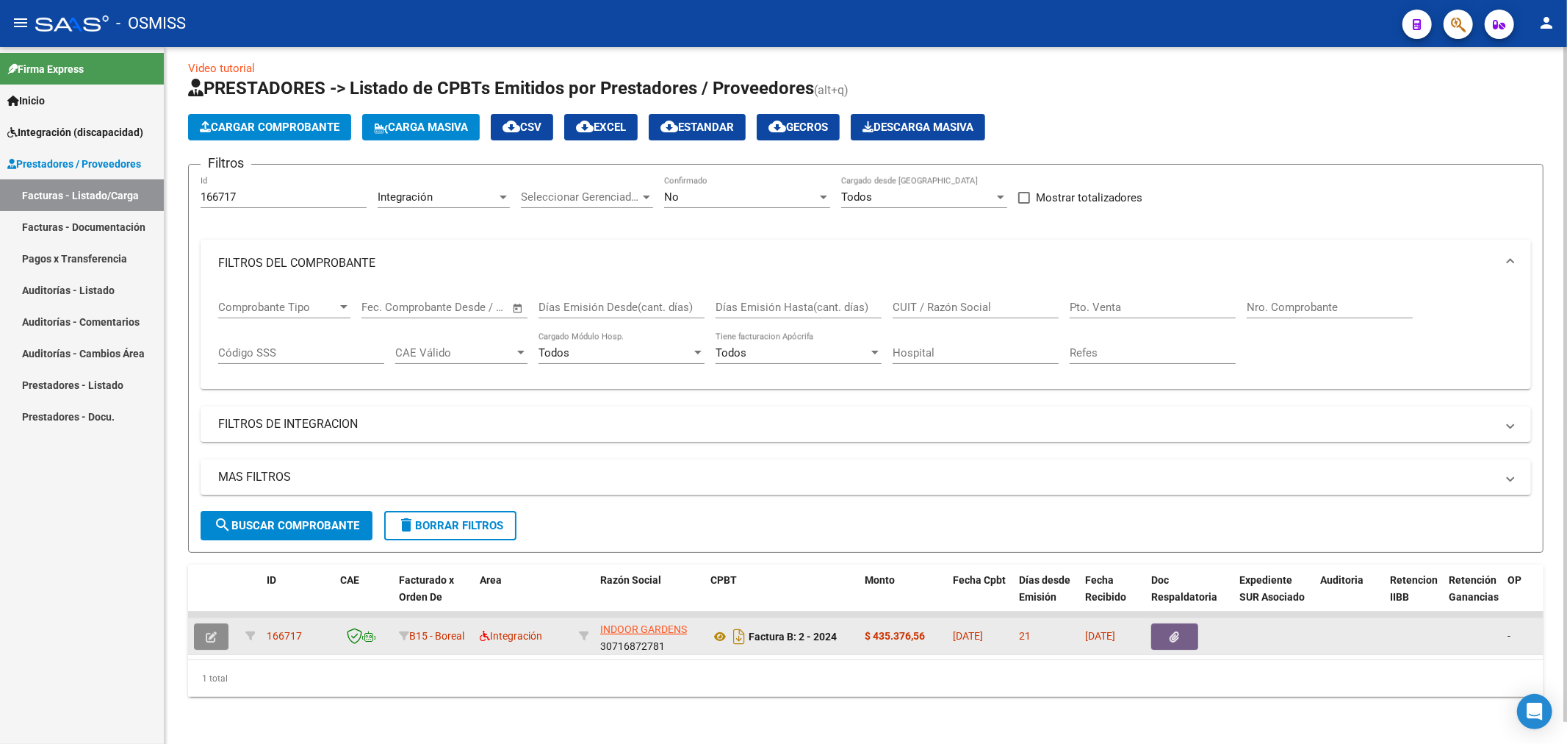
click at [223, 623] on button "button" at bounding box center [211, 636] width 35 height 26
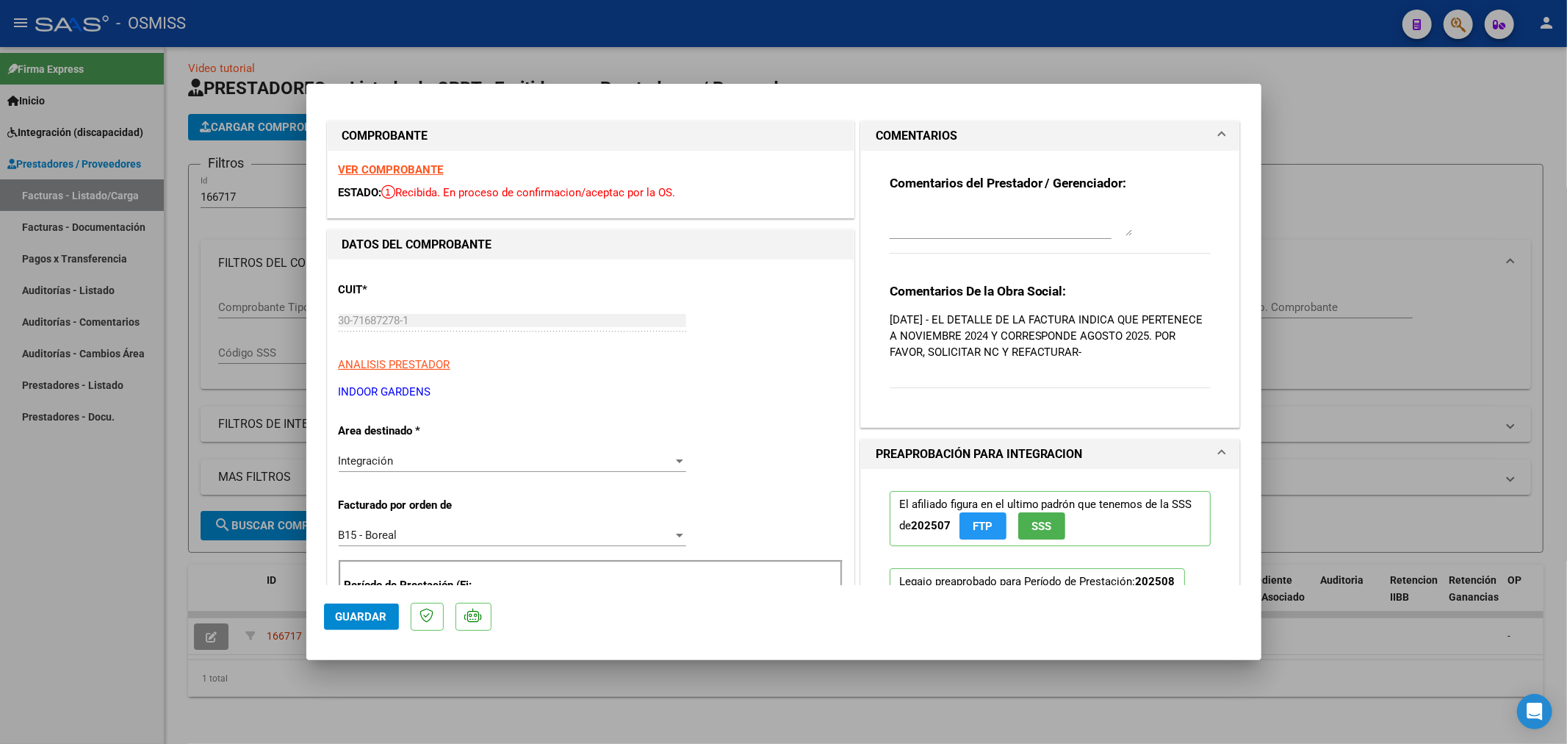
click at [1023, 225] on textarea at bounding box center [1011, 220] width 242 height 29
type textarea "22/09 SE GESTIONA NC"
click at [336, 608] on button "Guardar" at bounding box center [361, 616] width 75 height 26
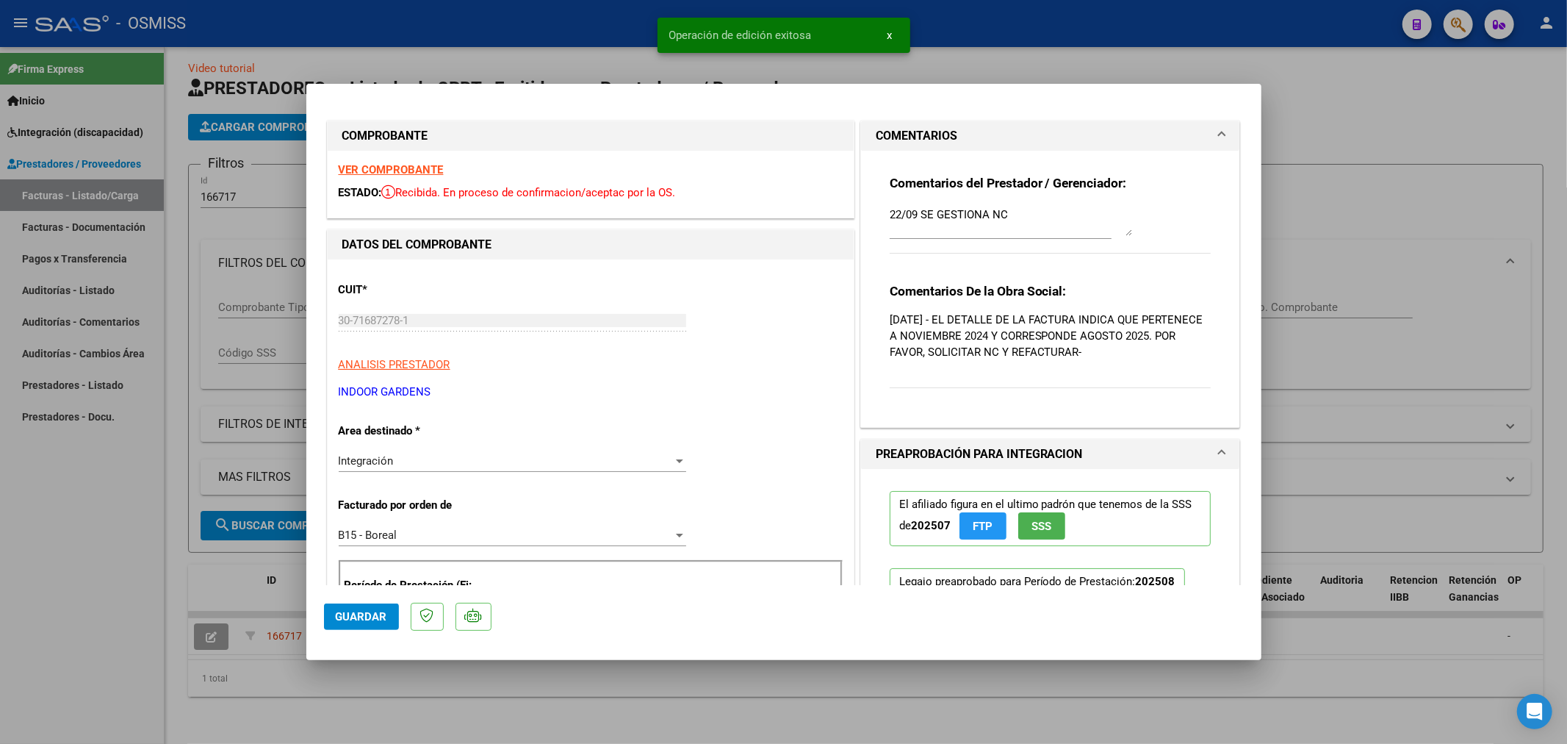
type input "$ 0,00"
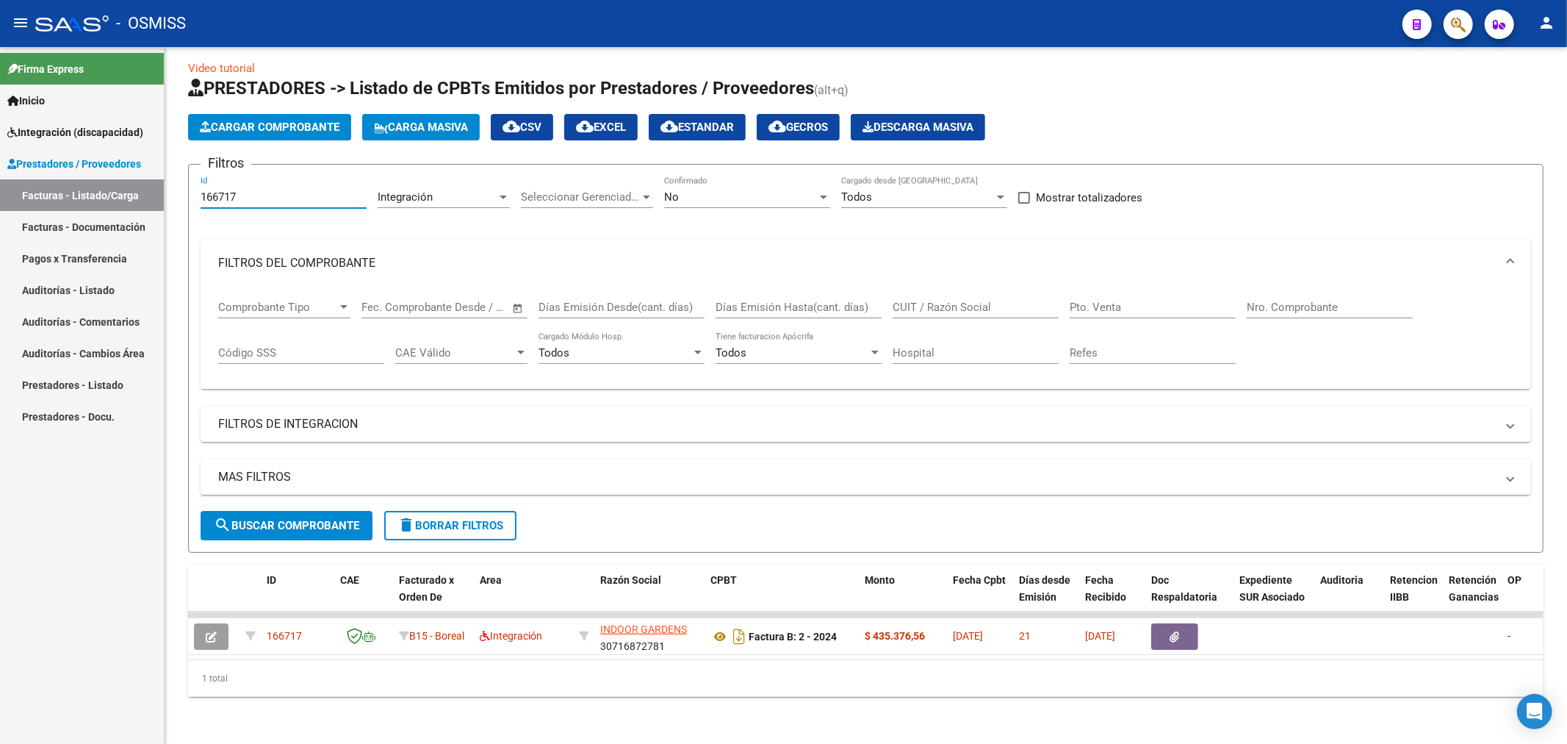
drag, startPoint x: 256, startPoint y: 178, endPoint x: 162, endPoint y: 202, distance: 97.1
click at [162, 202] on mat-sidenav-container "Firma Express Inicio Instructivos Contacto OS Integración (discapacidad) Legajo…" at bounding box center [783, 395] width 1567 height 697
paste input "694"
type input "166694"
click at [303, 519] on span "search Buscar Comprobante" at bounding box center [286, 525] width 145 height 13
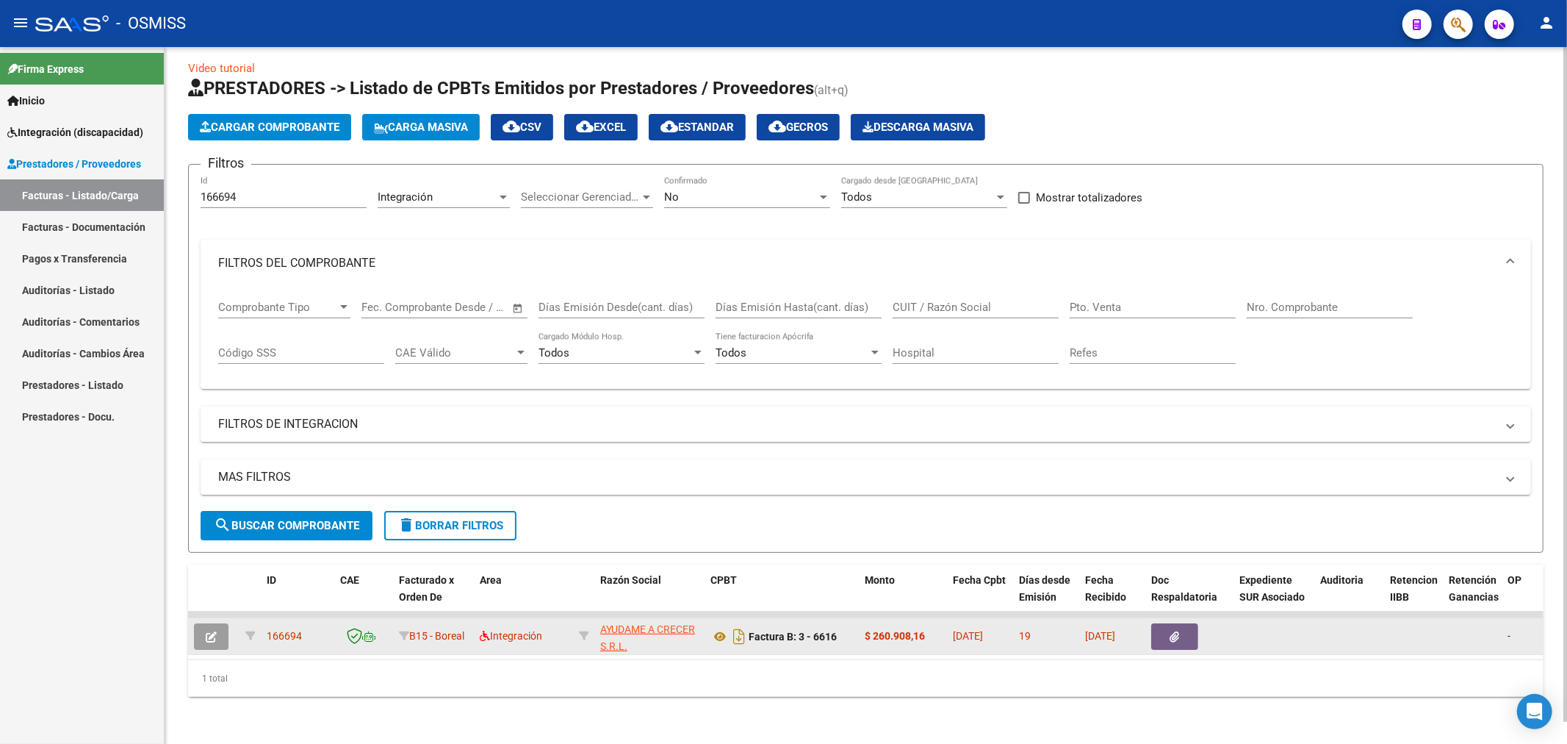
click at [217, 628] on button "button" at bounding box center [211, 636] width 35 height 26
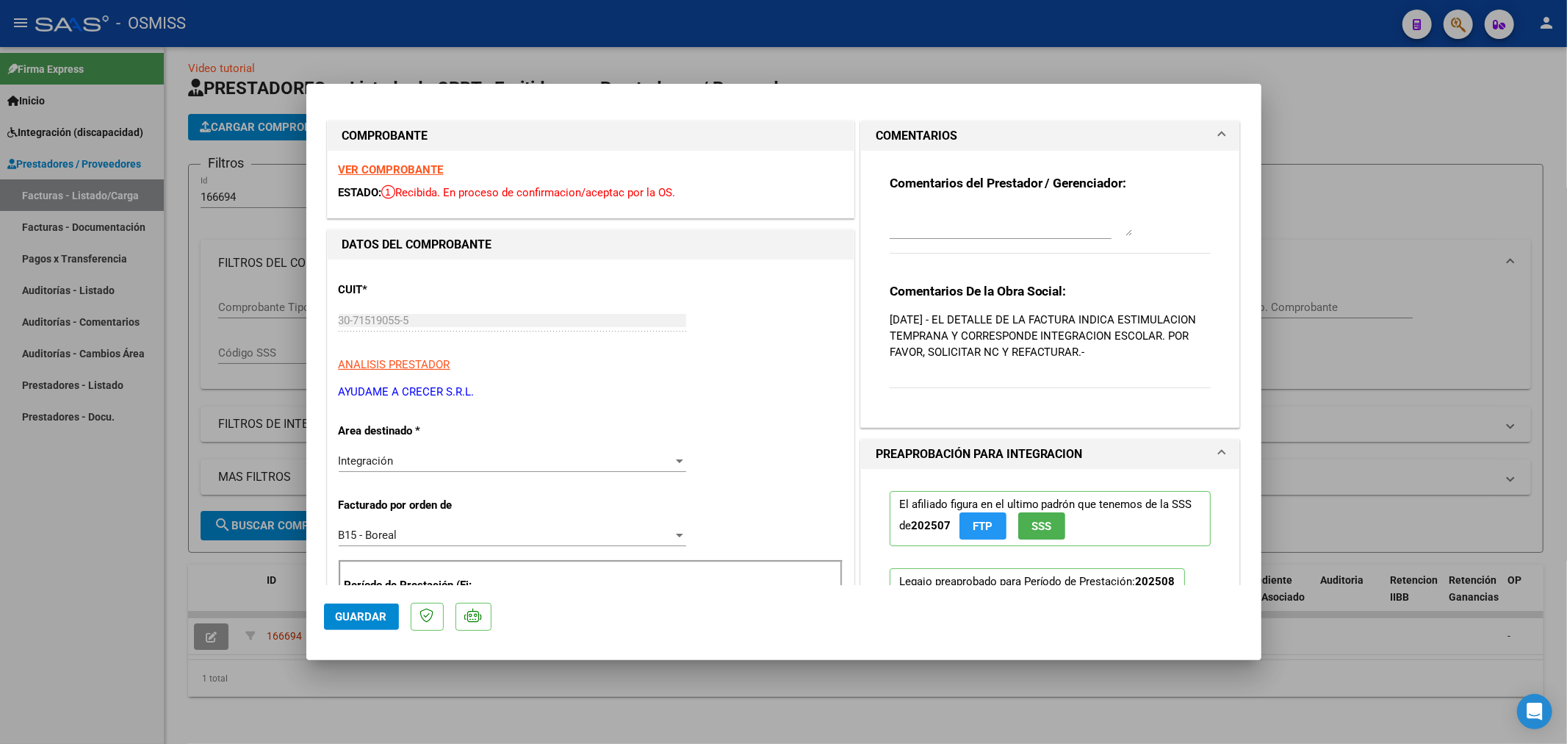
click at [999, 229] on textarea at bounding box center [1011, 220] width 242 height 29
click at [935, 209] on textarea at bounding box center [1011, 220] width 242 height 29
type textarea "22/09 SE GESTIONA NC"
click at [370, 614] on span "Guardar" at bounding box center [361, 616] width 51 height 13
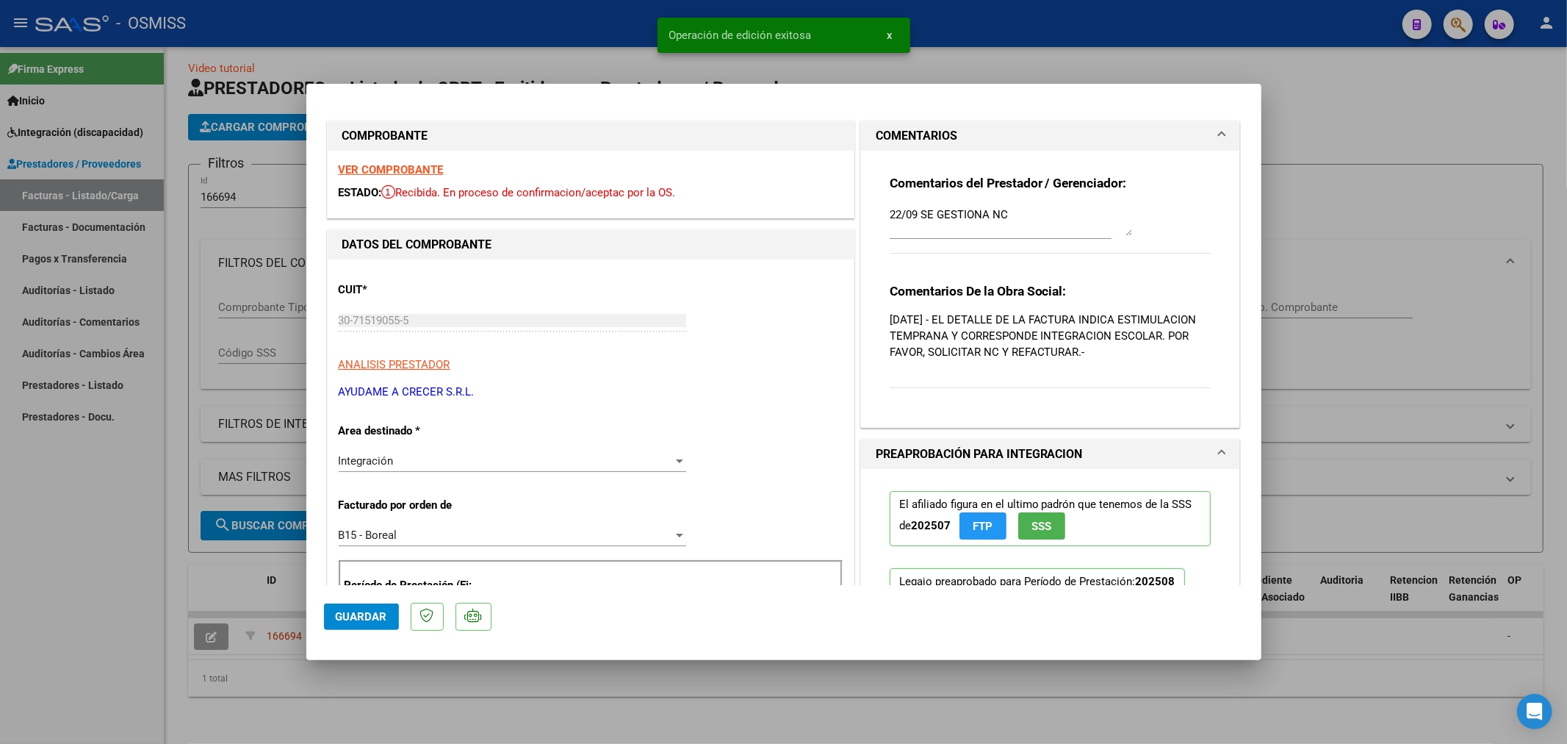
type input "$ 0,00"
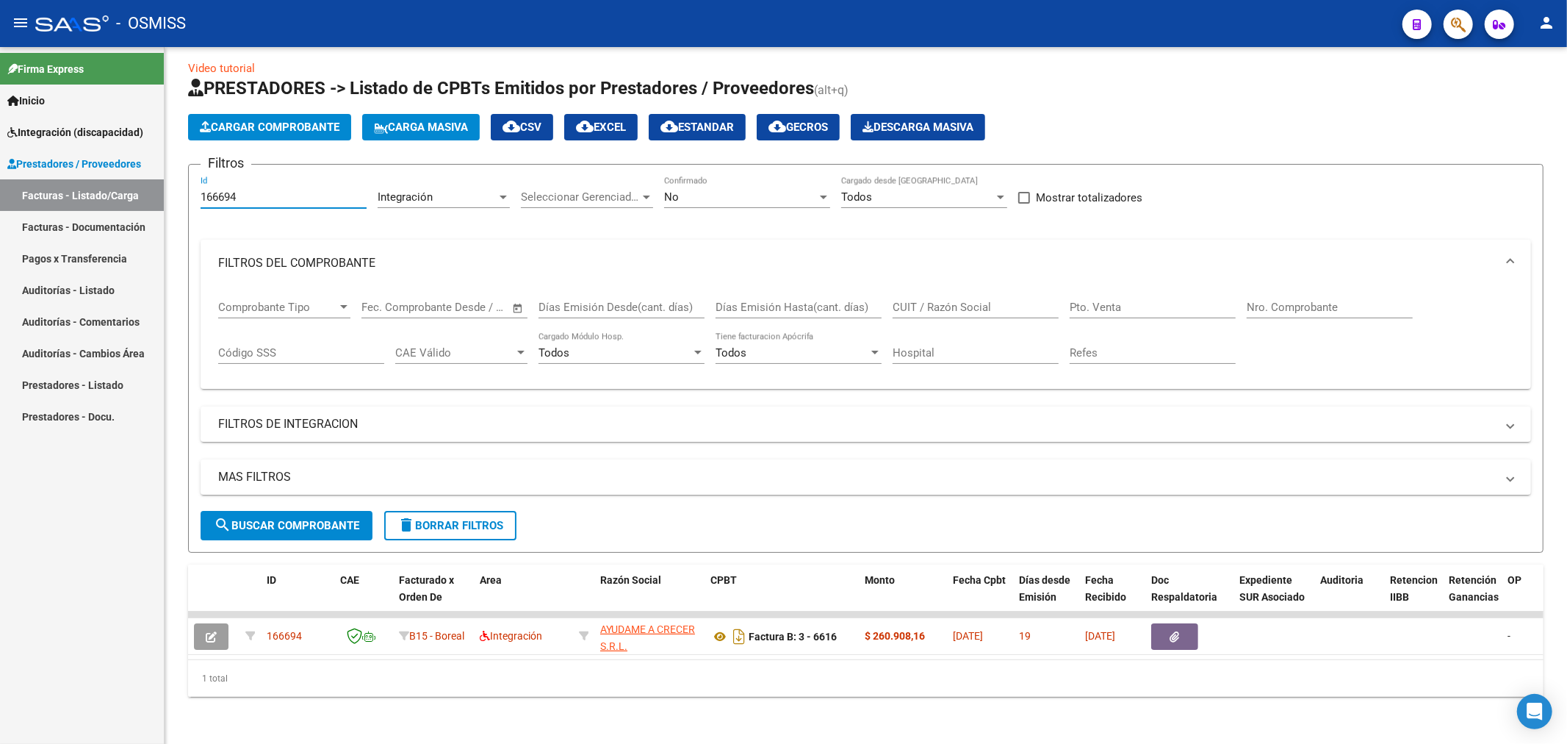
drag, startPoint x: 240, startPoint y: 186, endPoint x: 93, endPoint y: 200, distance: 147.6
click at [93, 200] on mat-sidenav-container "Firma Express Inicio Instructivos Contacto OS Integración (discapacidad) Legajo…" at bounding box center [783, 395] width 1567 height 697
paste input "3"
type input "166693"
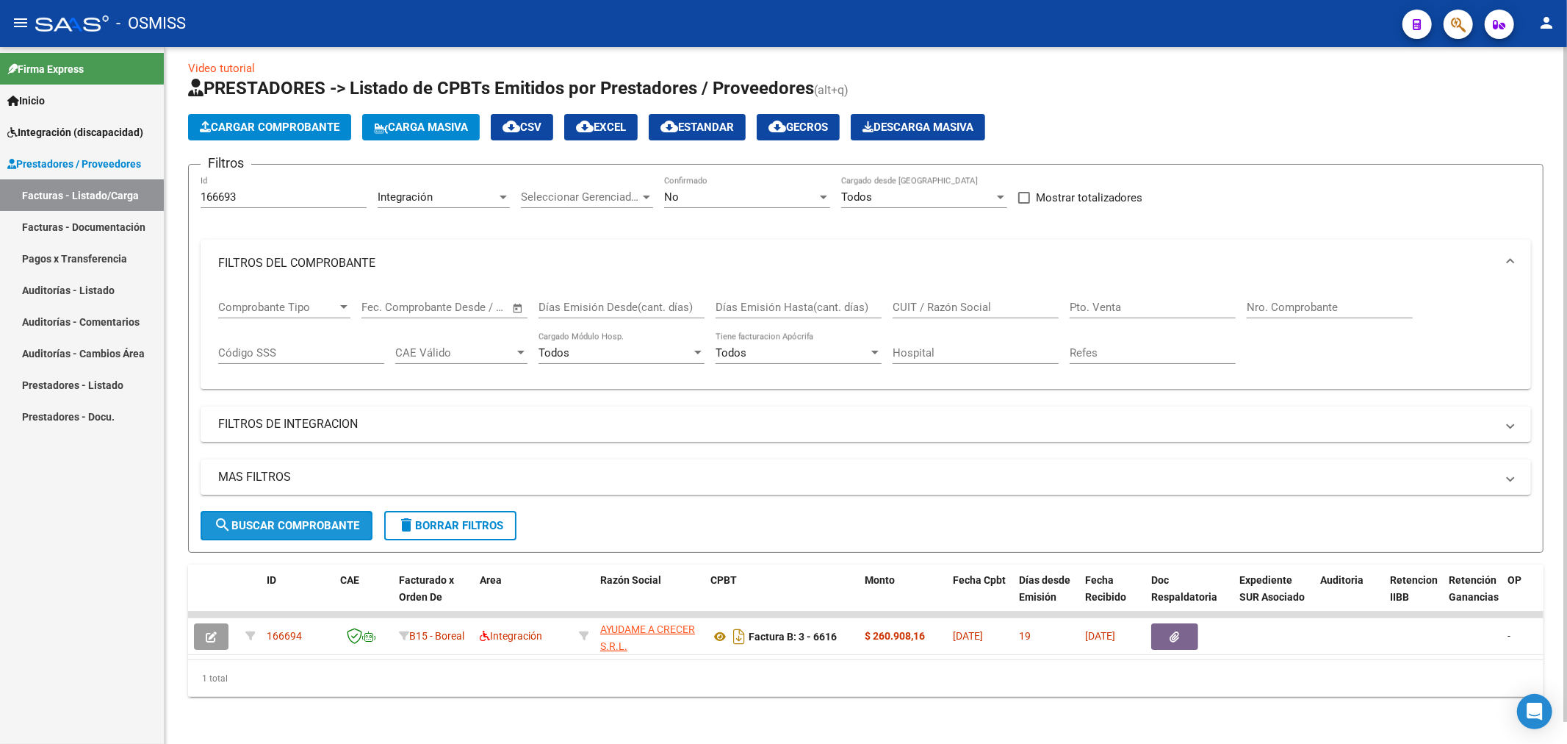
click at [298, 519] on span "search Buscar Comprobante" at bounding box center [286, 525] width 145 height 13
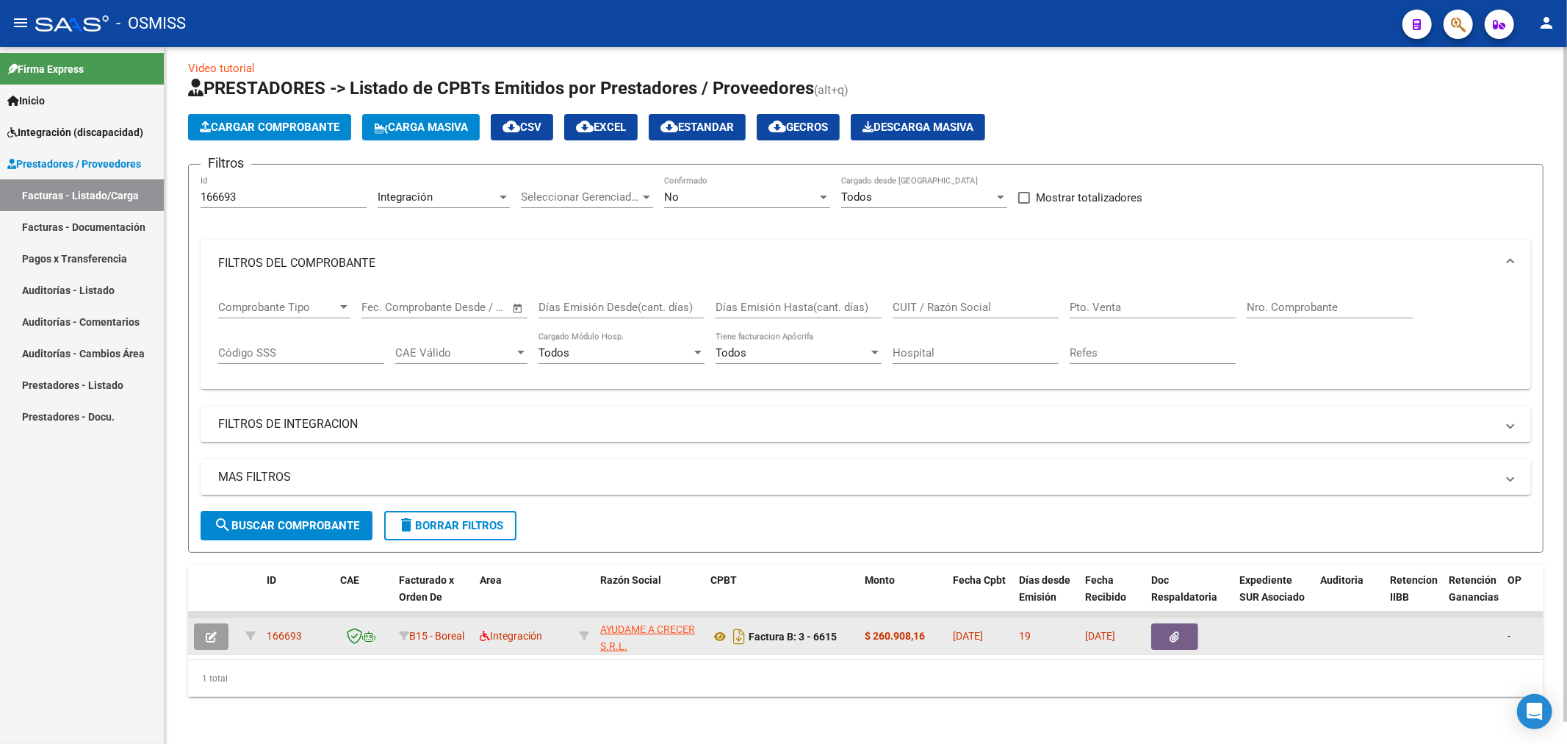
click at [206, 631] on icon "button" at bounding box center [211, 636] width 11 height 11
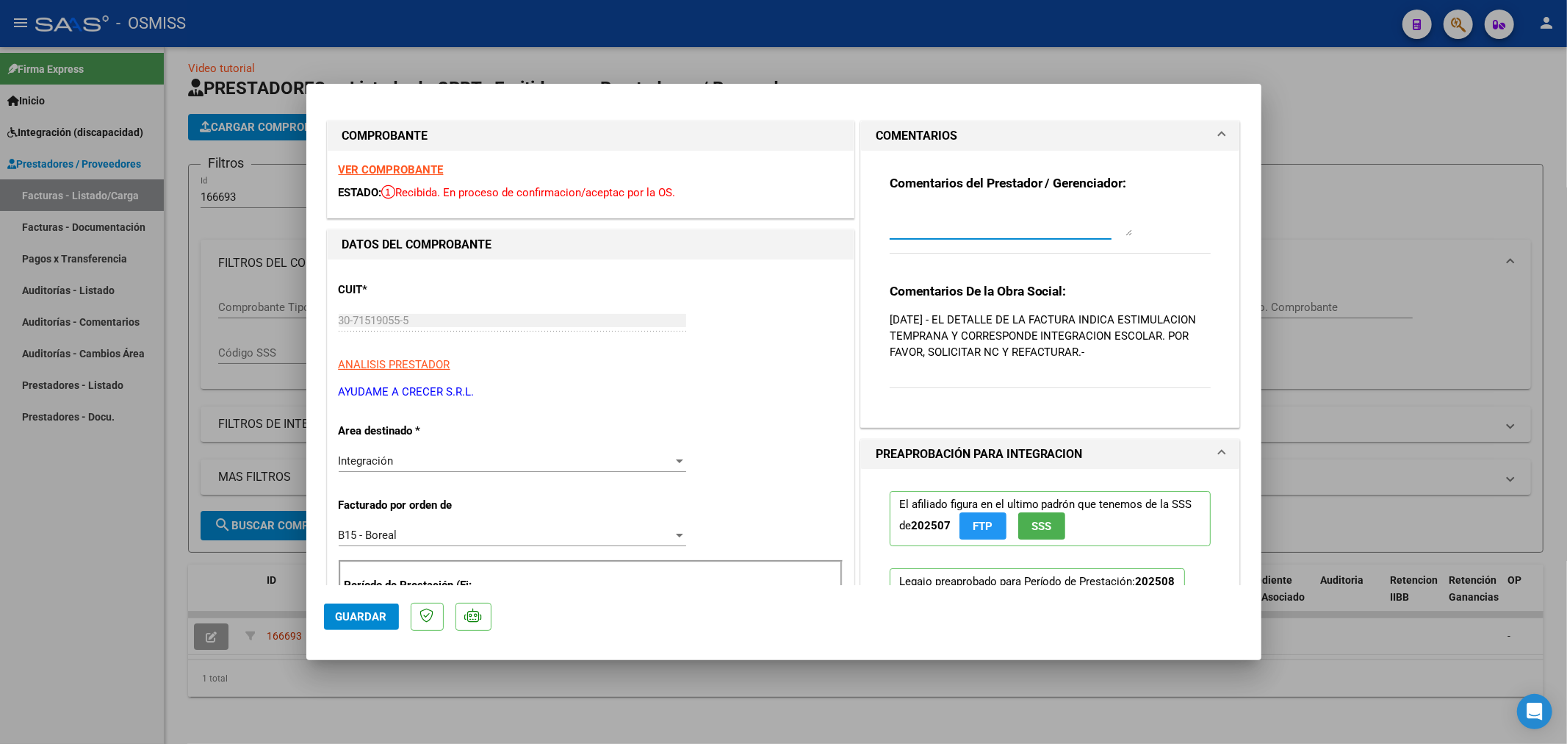
click at [968, 220] on textarea at bounding box center [1011, 220] width 242 height 29
type textarea "22/09 SE GESTIONA NC"
click at [383, 616] on span "Guardar" at bounding box center [361, 616] width 51 height 13
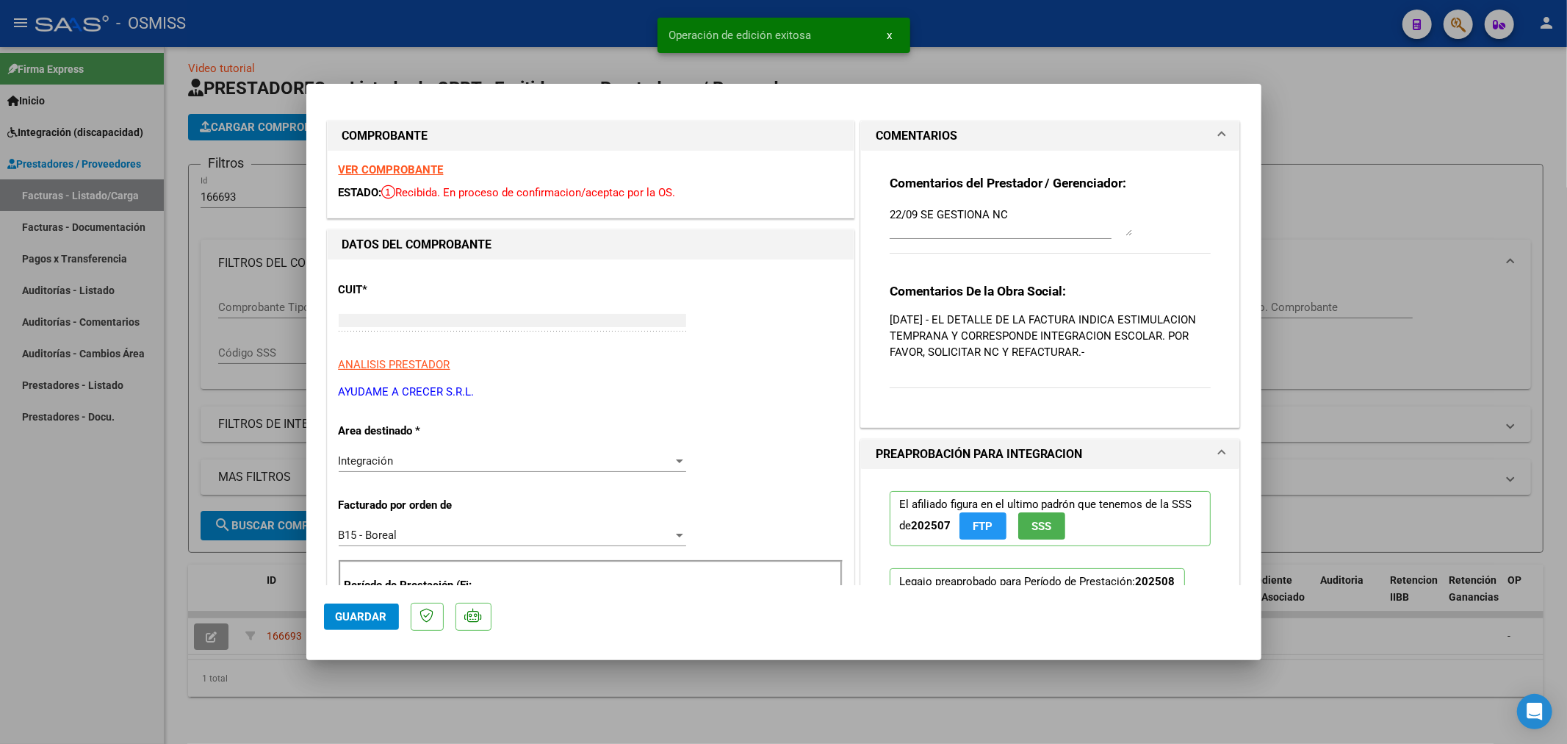
type input "$ 0,00"
